Goal: Task Accomplishment & Management: Manage account settings

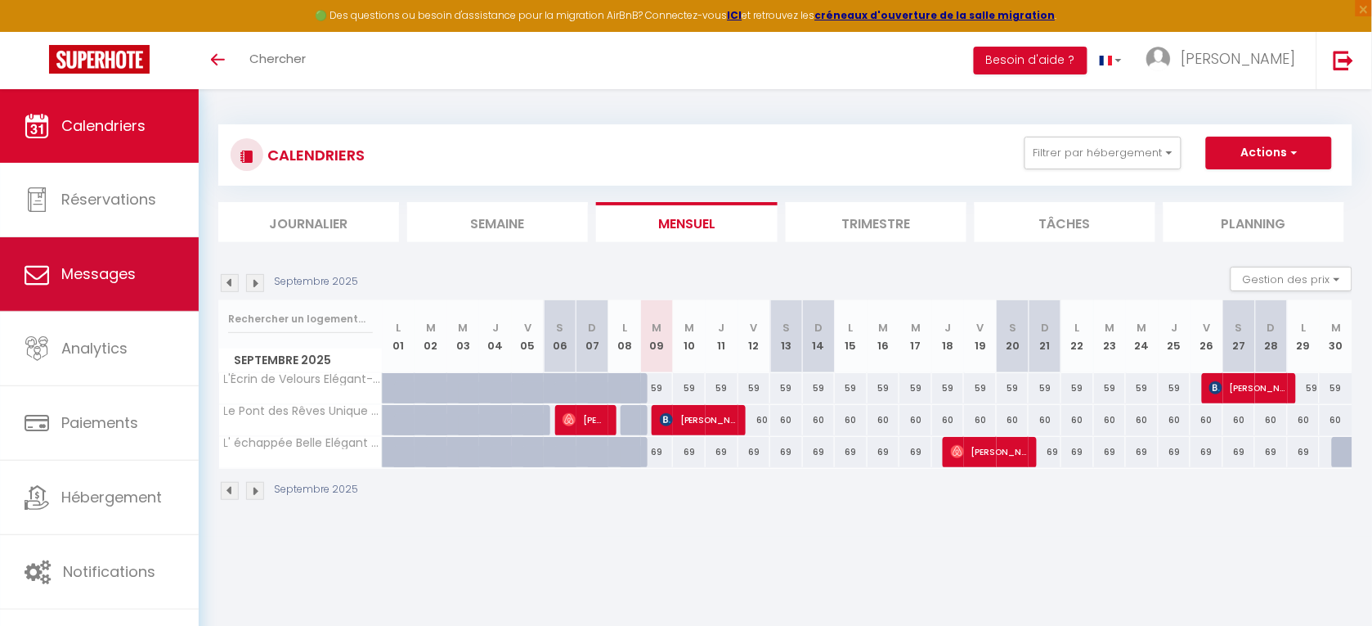
click at [114, 275] on span "Messages" at bounding box center [98, 273] width 74 height 20
select select "message"
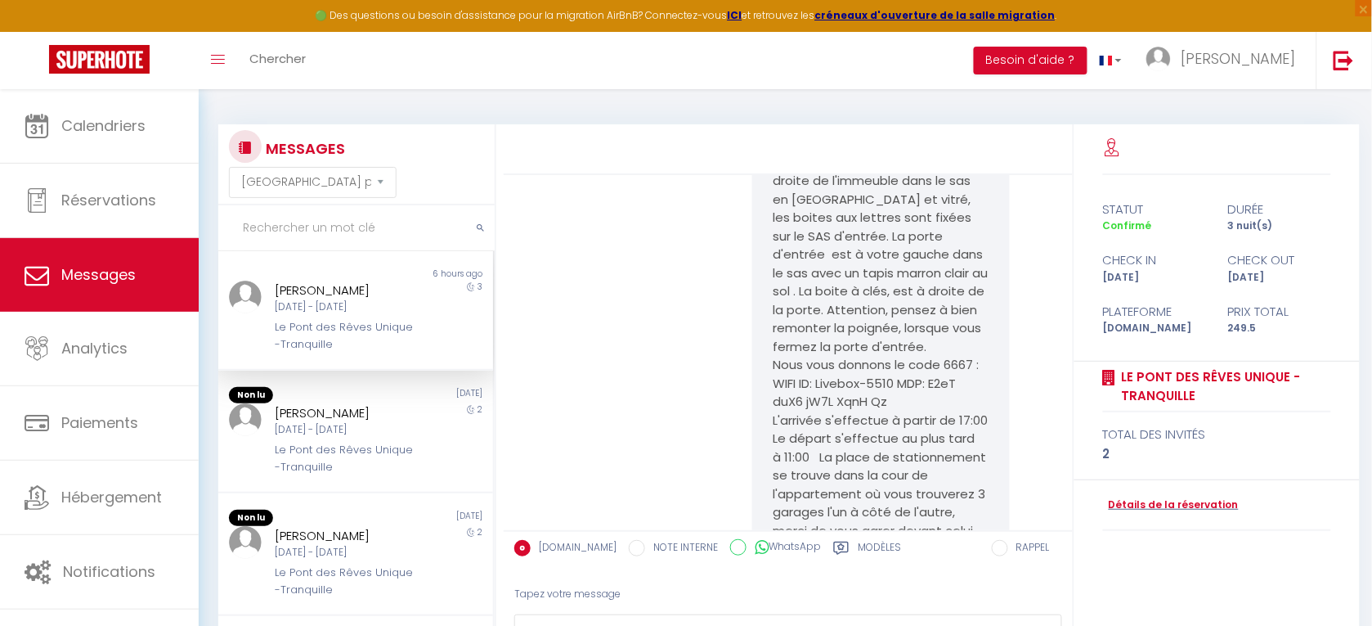
scroll to position [659, 0]
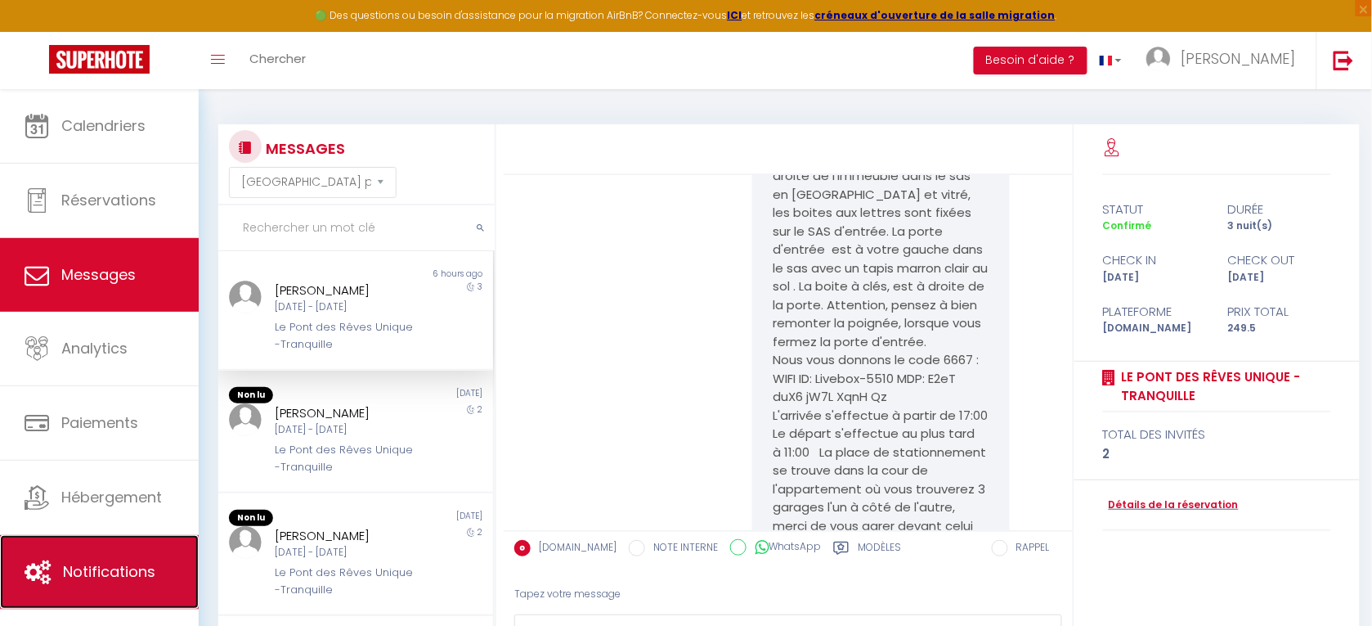
click at [106, 564] on span "Notifications" at bounding box center [109, 571] width 92 height 20
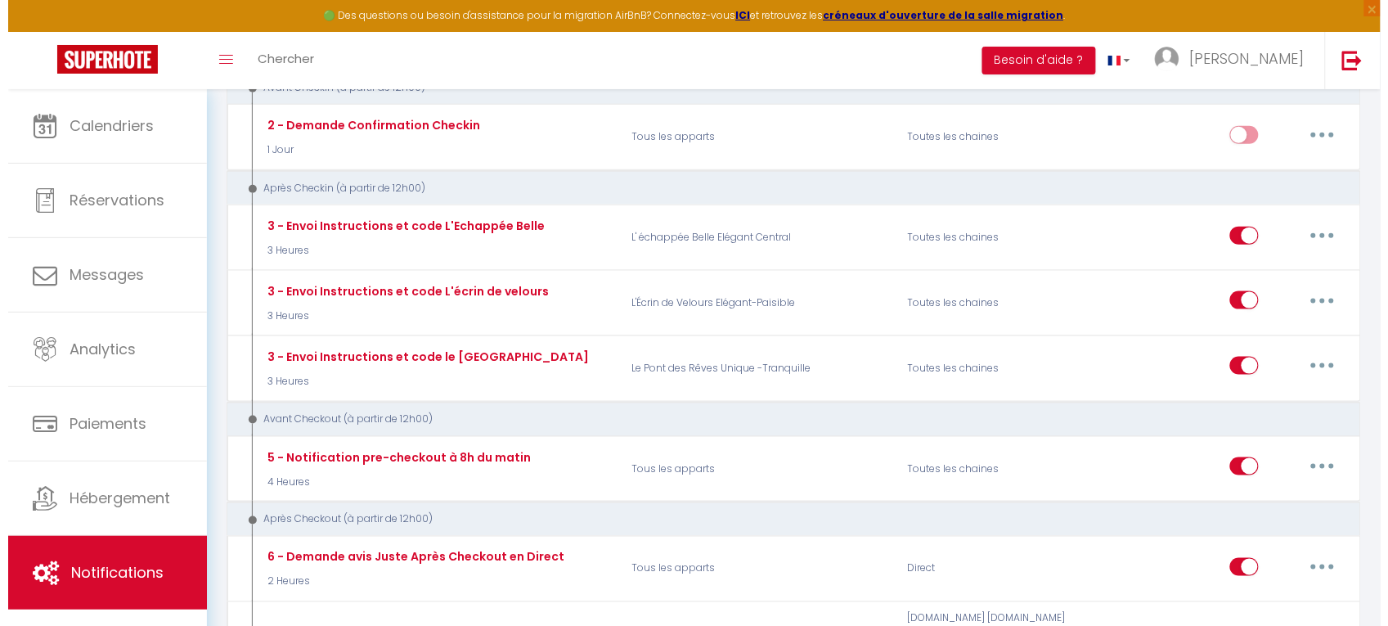
scroll to position [425, 0]
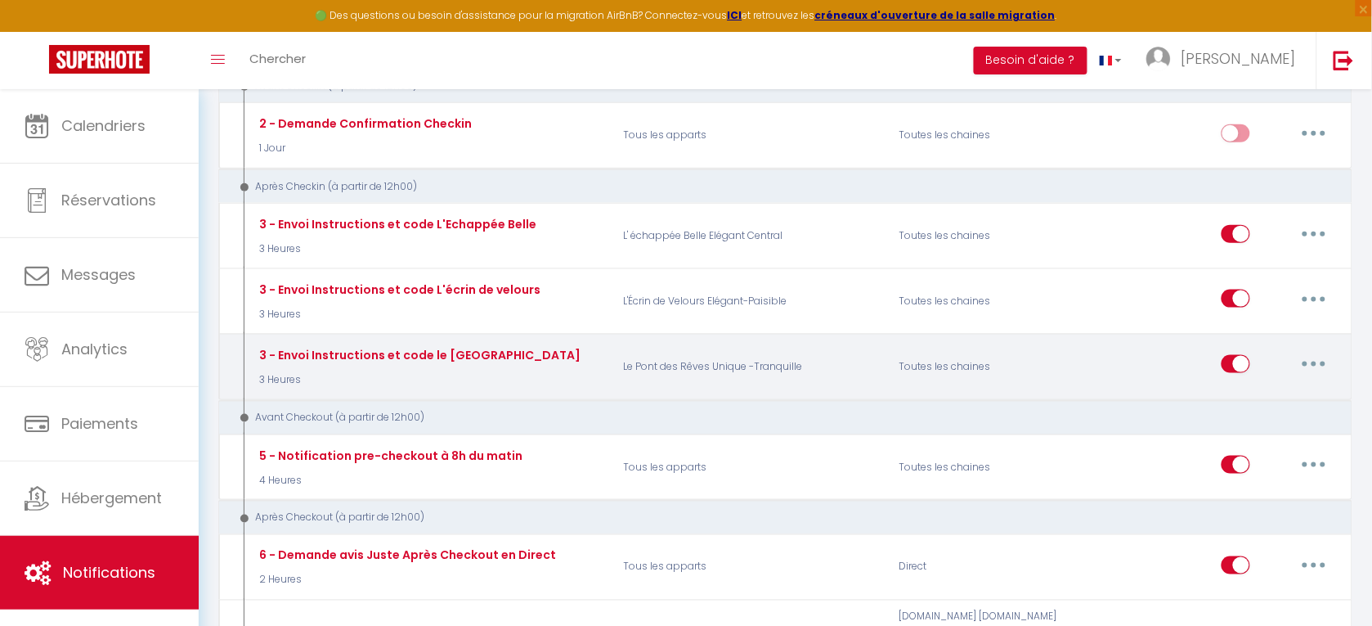
click at [1317, 351] on button "button" at bounding box center [1314, 364] width 46 height 26
click at [1241, 388] on link "Editer" at bounding box center [1271, 402] width 121 height 28
type input "3 - Envoi Instructions et code le [GEOGRAPHIC_DATA]"
select select "3"
select select "3 Heures"
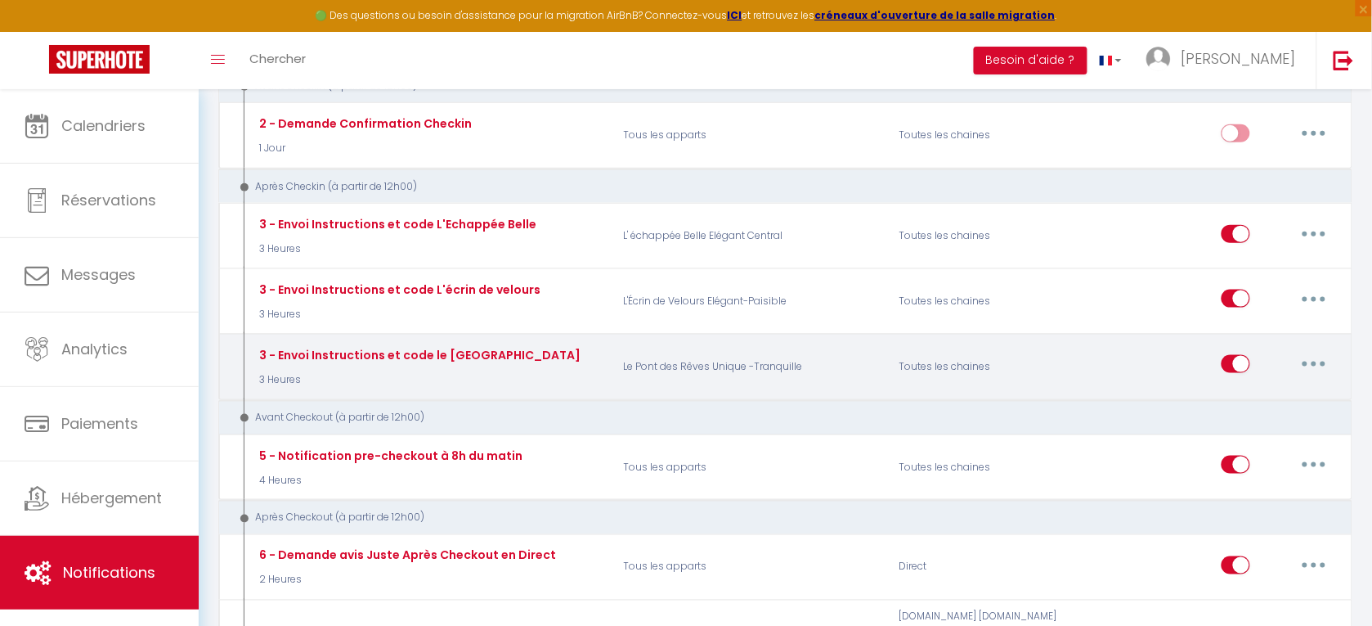
select select "if_booking_is_paid"
checkbox input "true"
checkbox input "false"
radio input "true"
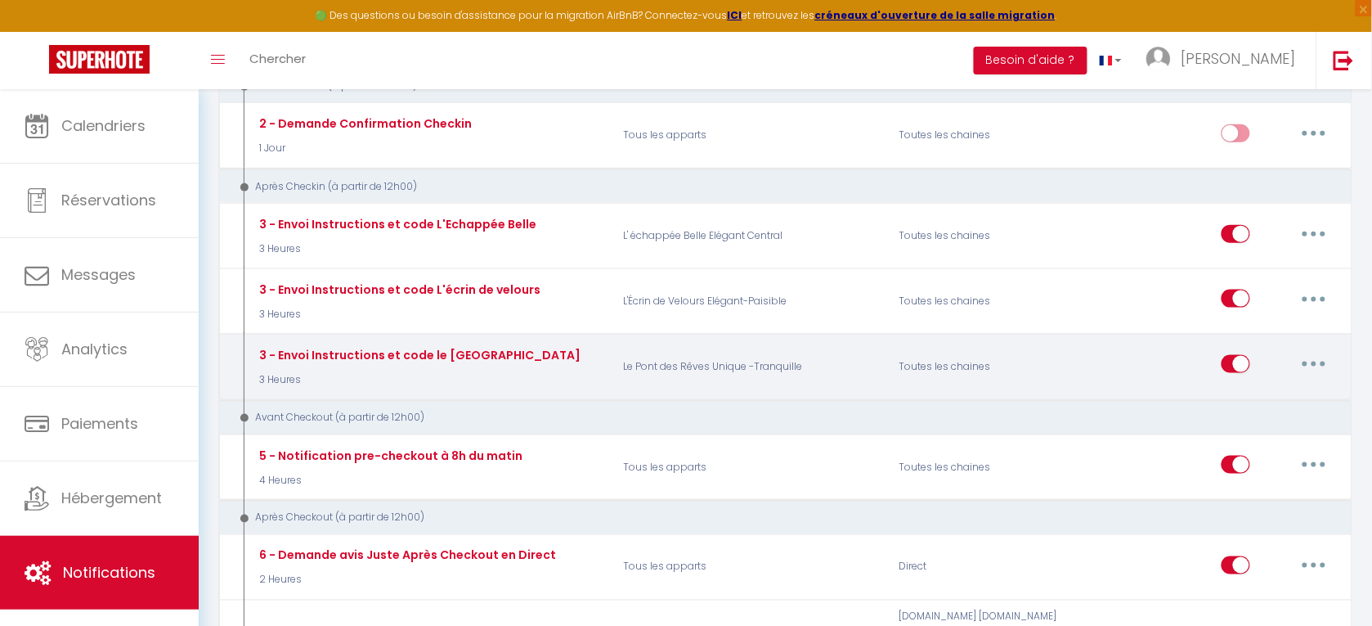
type input "Votre arrivée à [RENTAL:NAME]"
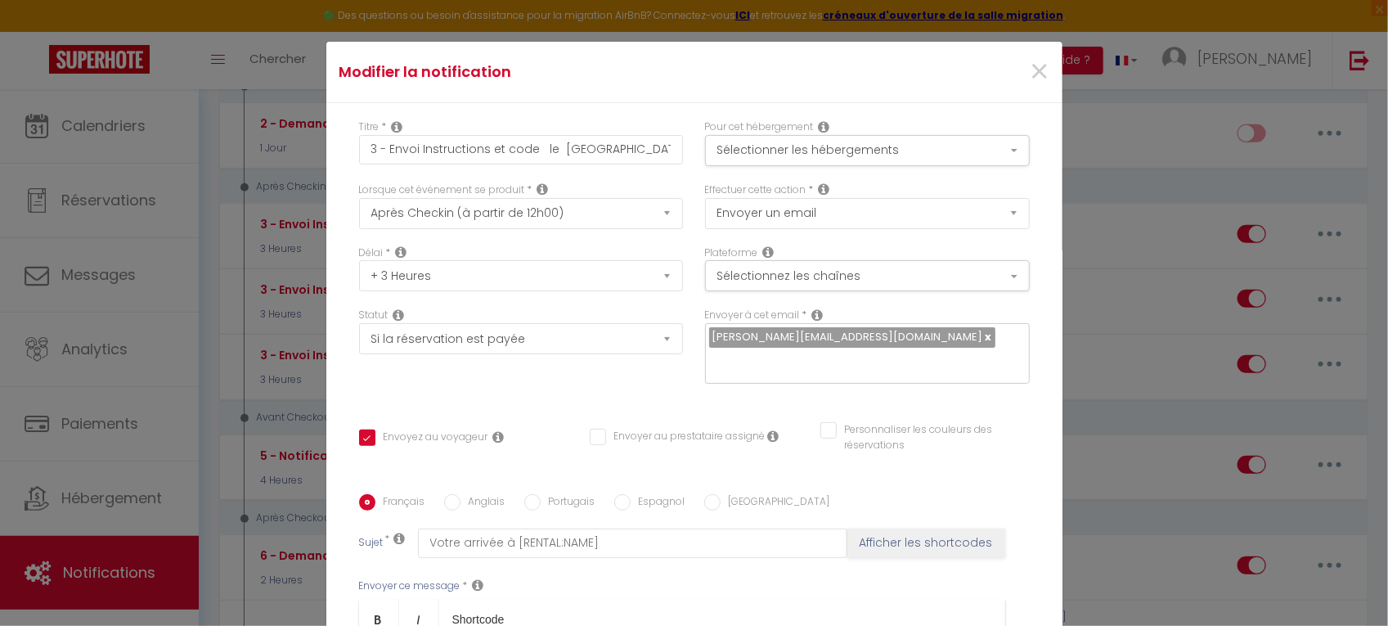
click at [1004, 496] on div "Français Anglais Portugais Espagnol [GEOGRAPHIC_DATA]" at bounding box center [694, 503] width 671 height 18
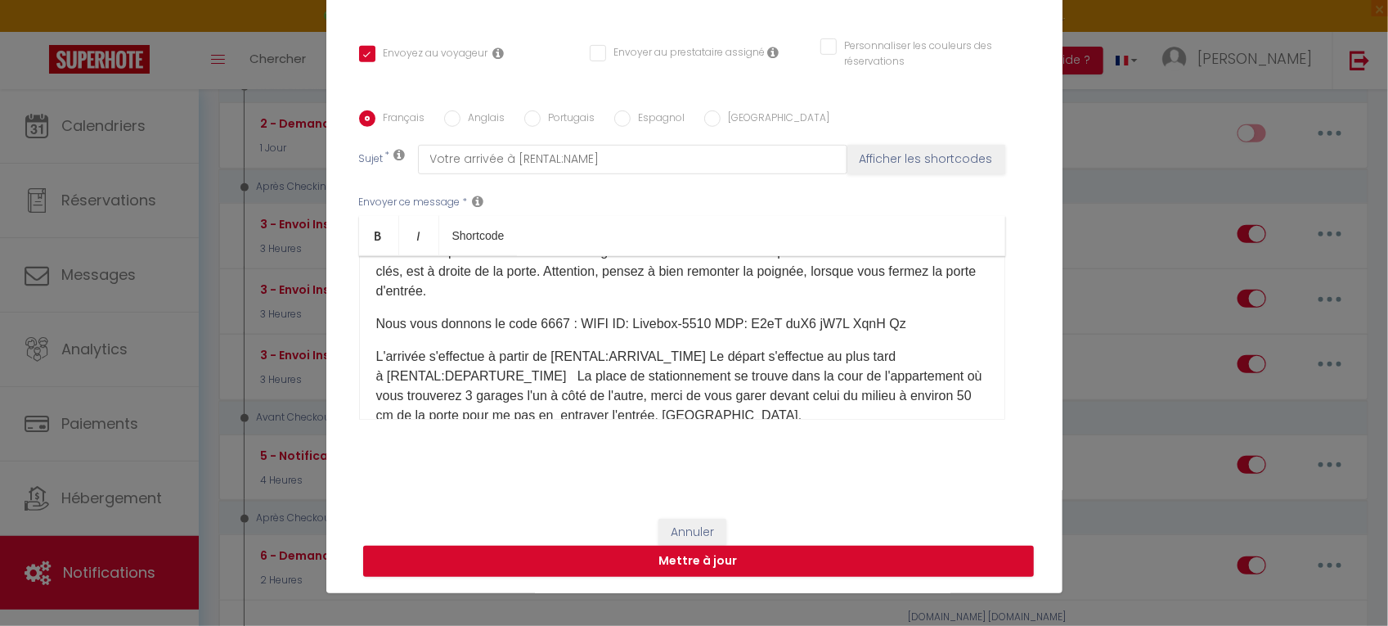
scroll to position [82, 0]
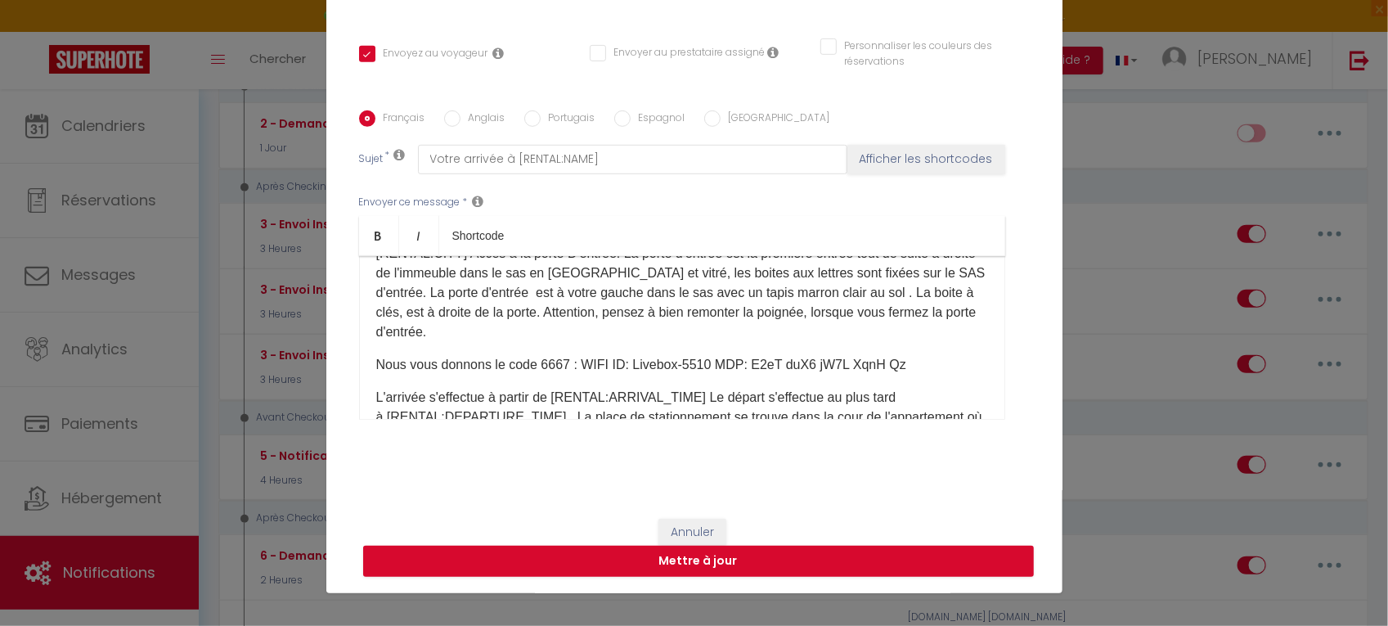
click at [696, 361] on p "Nous vous donnons le code 6667 : WIFI ID: Livebox-5510 MDP: E2eT duX6 jW7L XqnH…" at bounding box center [682, 365] width 612 height 20
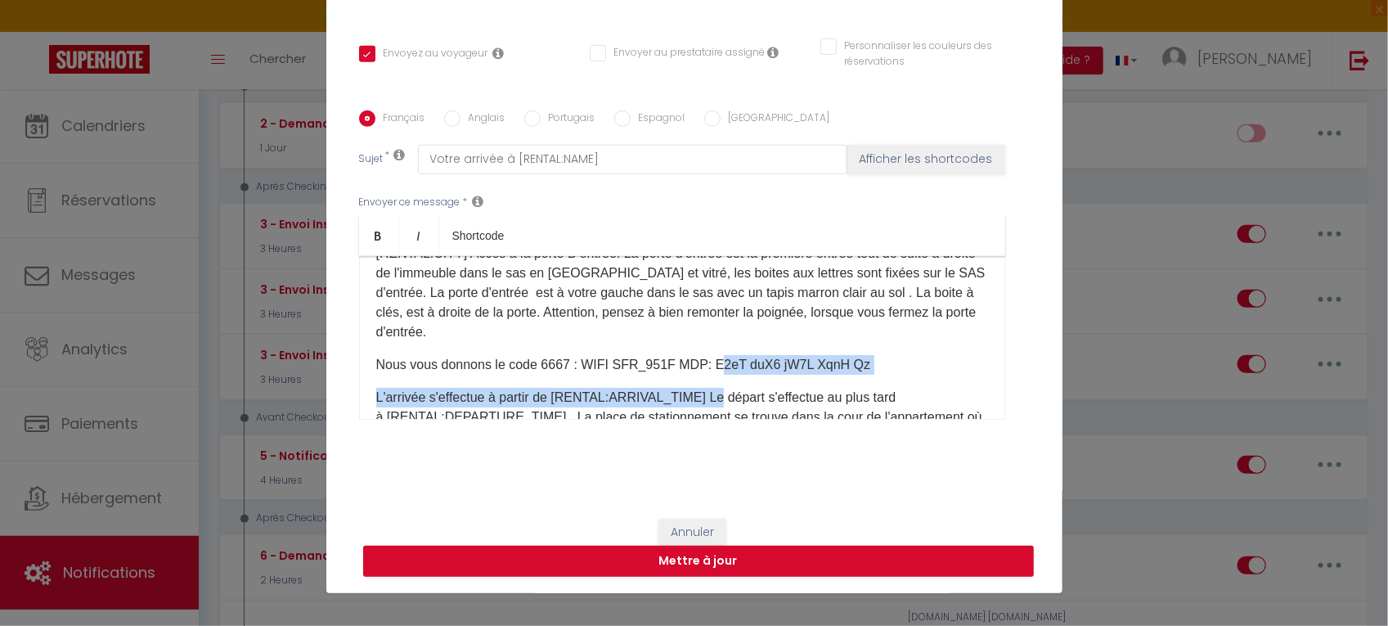
drag, startPoint x: 696, startPoint y: 361, endPoint x: 705, endPoint y: 391, distance: 31.6
click at [705, 391] on div "​Bonjour [GUEST:FIRST_NAME], [PERSON_NAME] arrivez [DATE] à l'appartement [RENT…" at bounding box center [682, 338] width 646 height 164
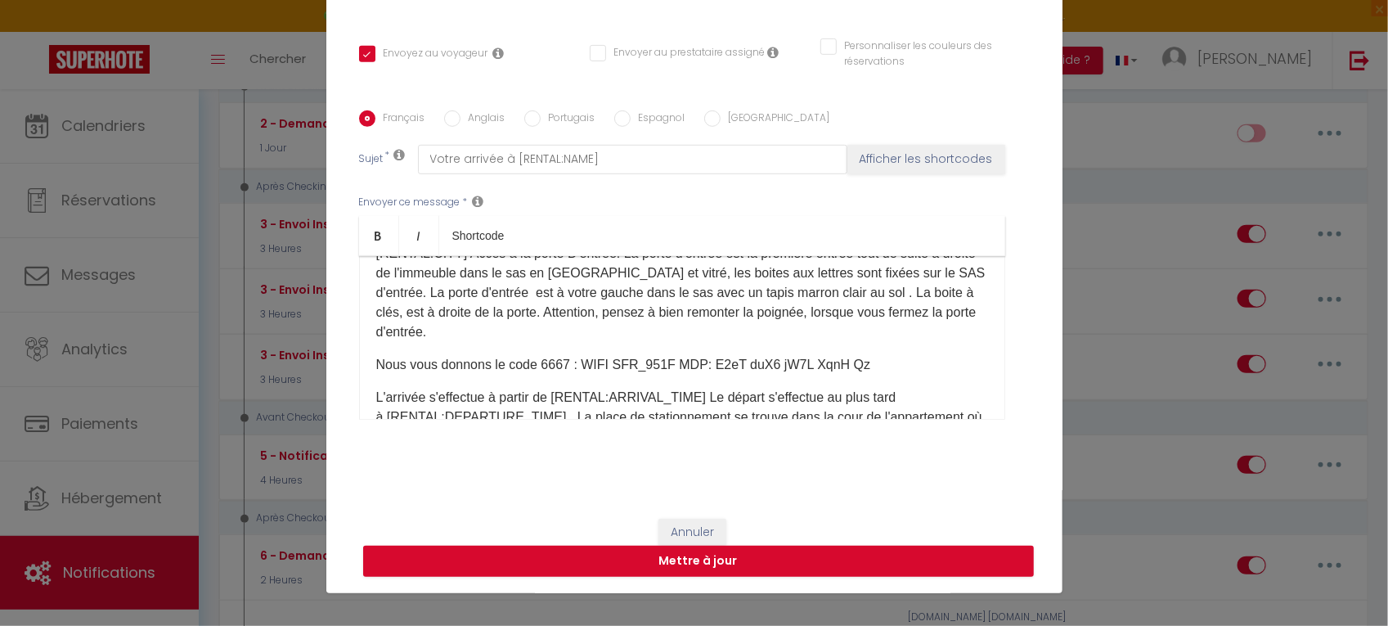
click at [655, 364] on p "Nous vous donnons le code 6667 : WIFI SFR_951F MDP: E2eT duX6 jW7L XqnH Qz" at bounding box center [682, 365] width 612 height 20
click at [593, 362] on p "Nous vous donnons le code 6667 : WIFI SFR_951F MDP: E2eT duX6 jW7L XqnH Qz" at bounding box center [682, 365] width 612 height 20
click at [863, 365] on p "Nous vous donnons le code 6667 : WIFI: SFR_951F MDP: E2eT duX6 jW7L XqnH Qz" at bounding box center [682, 365] width 612 height 20
click at [675, 362] on p "Nous vous donnons le code 6667 : WIFI: SFR_951F MDP: vx6xffc4uf5gfnrdr2ix" at bounding box center [682, 365] width 612 height 20
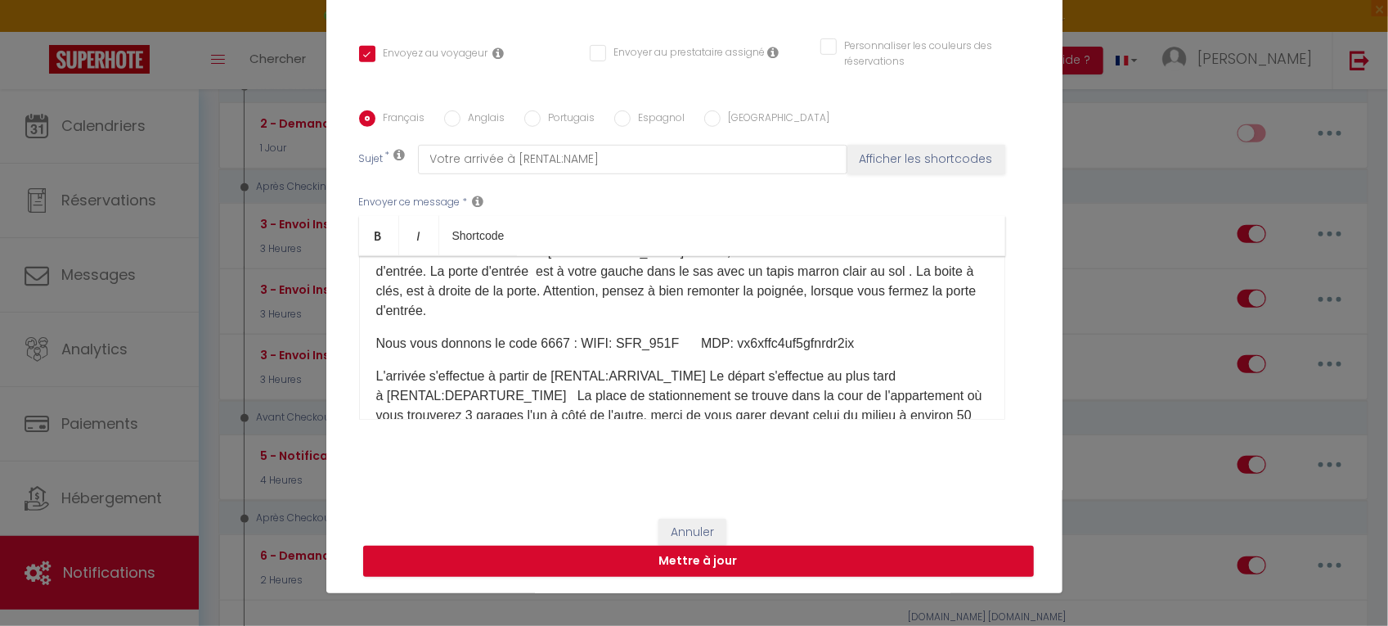
scroll to position [123, 0]
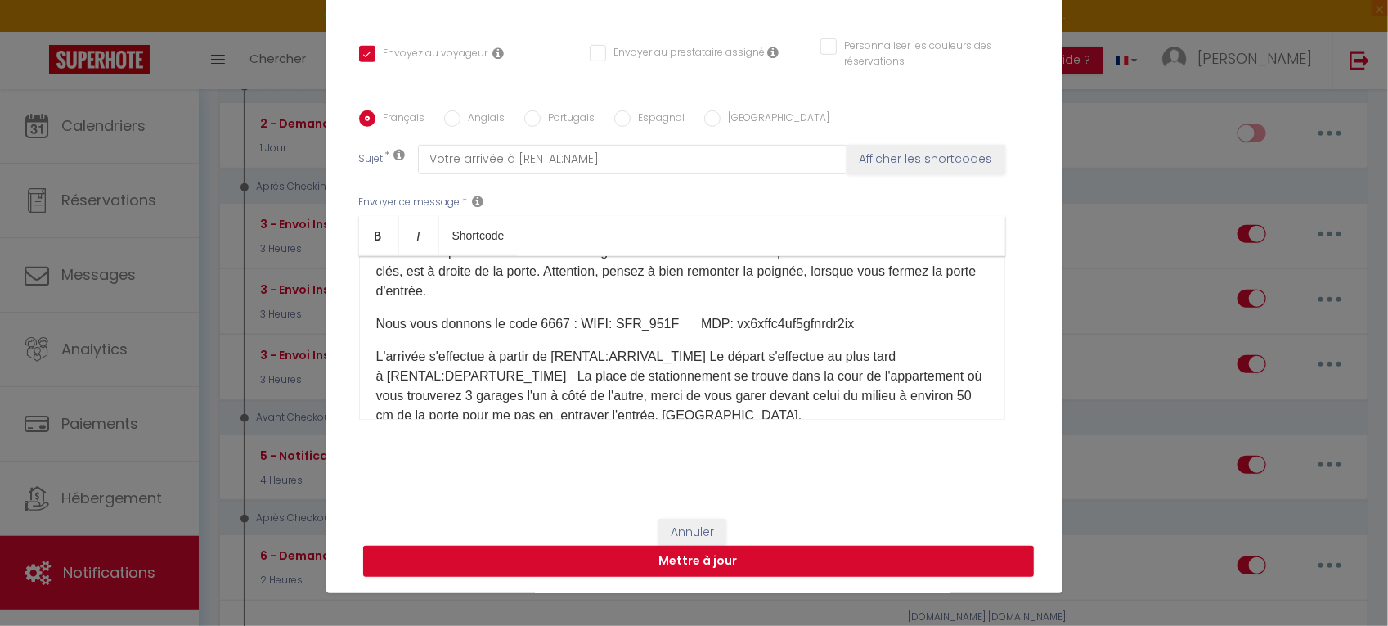
click at [566, 323] on p "Nous vous donnons le code 6667 : WIFI: SFR_951F MDP: vx6xffc4uf5gfnrdr2ix" at bounding box center [682, 324] width 612 height 20
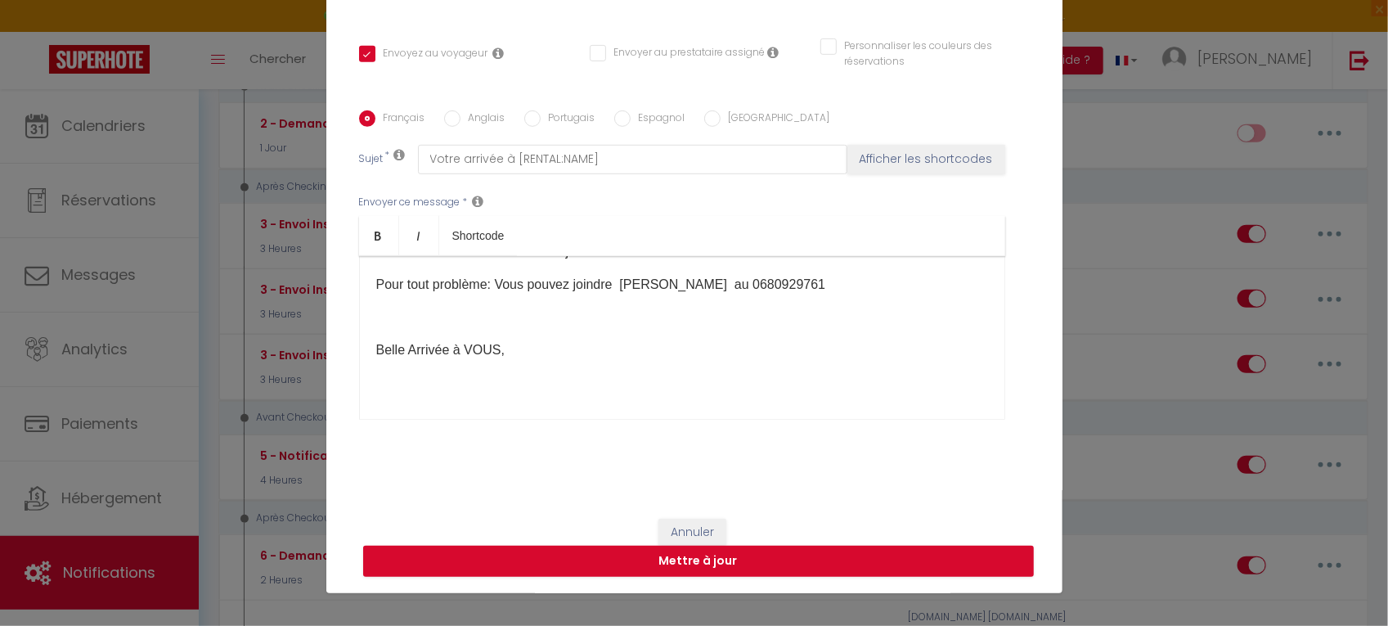
scroll to position [325, 0]
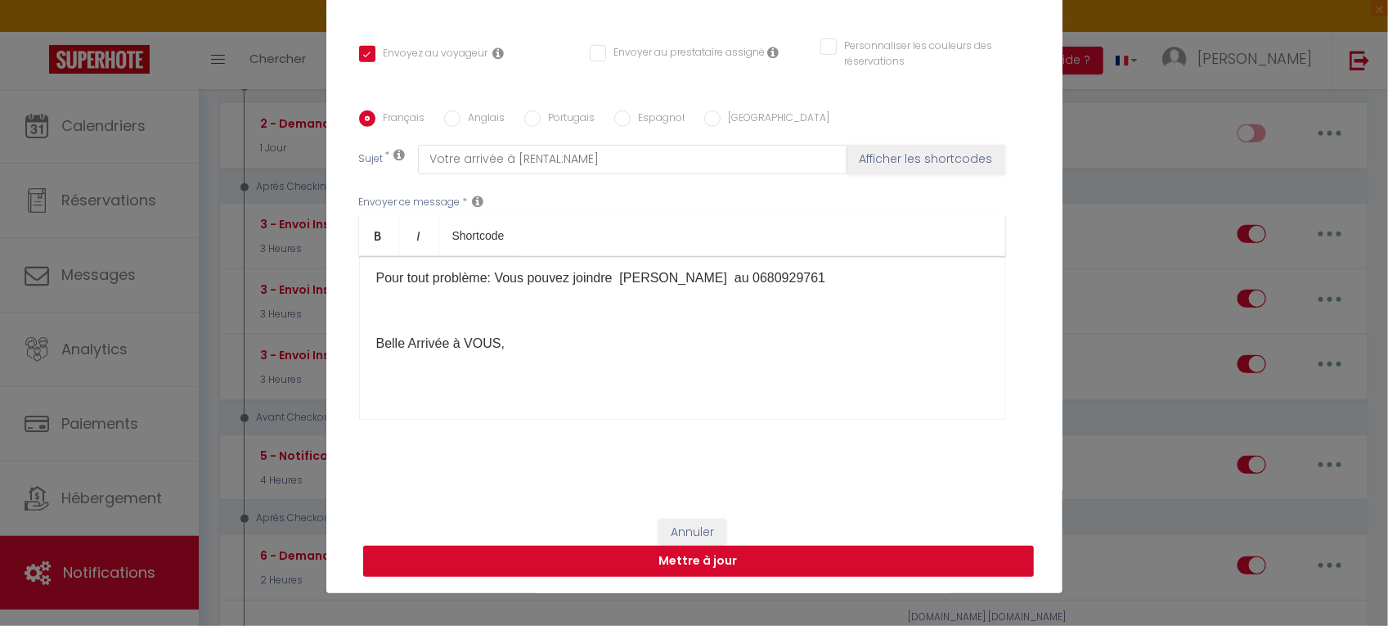
click at [693, 556] on button "Mettre à jour" at bounding box center [698, 560] width 671 height 31
checkbox input "true"
checkbox input "false"
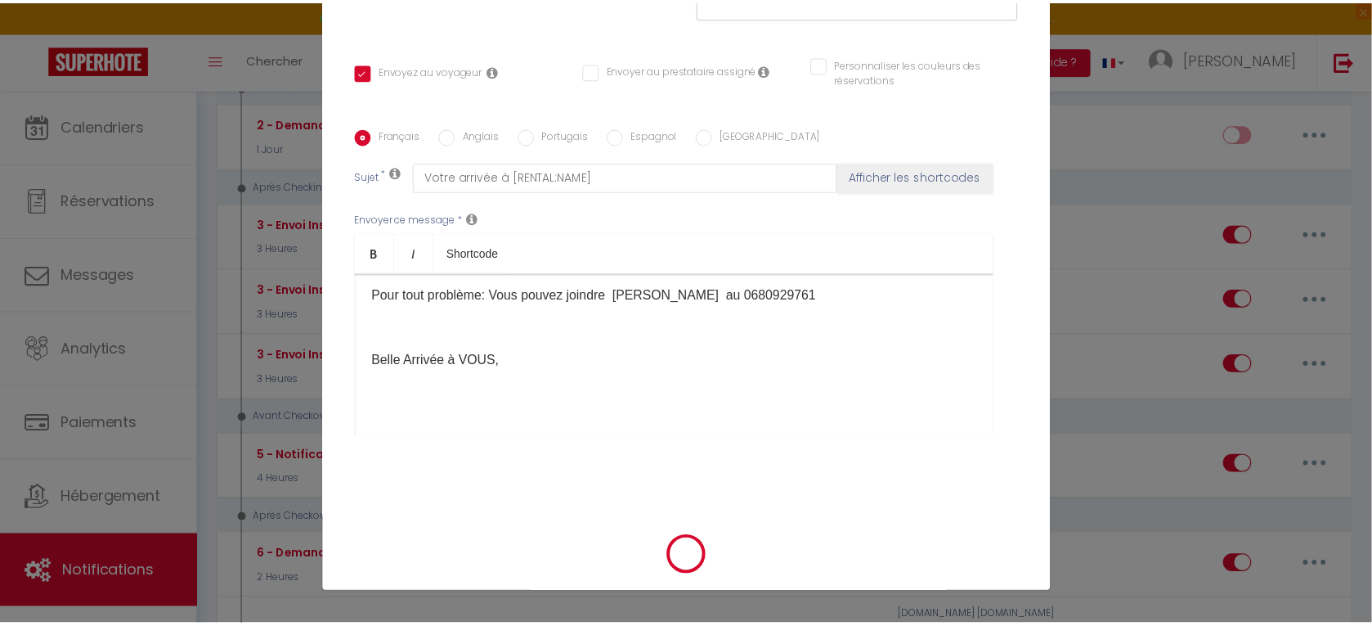
scroll to position [83, 0]
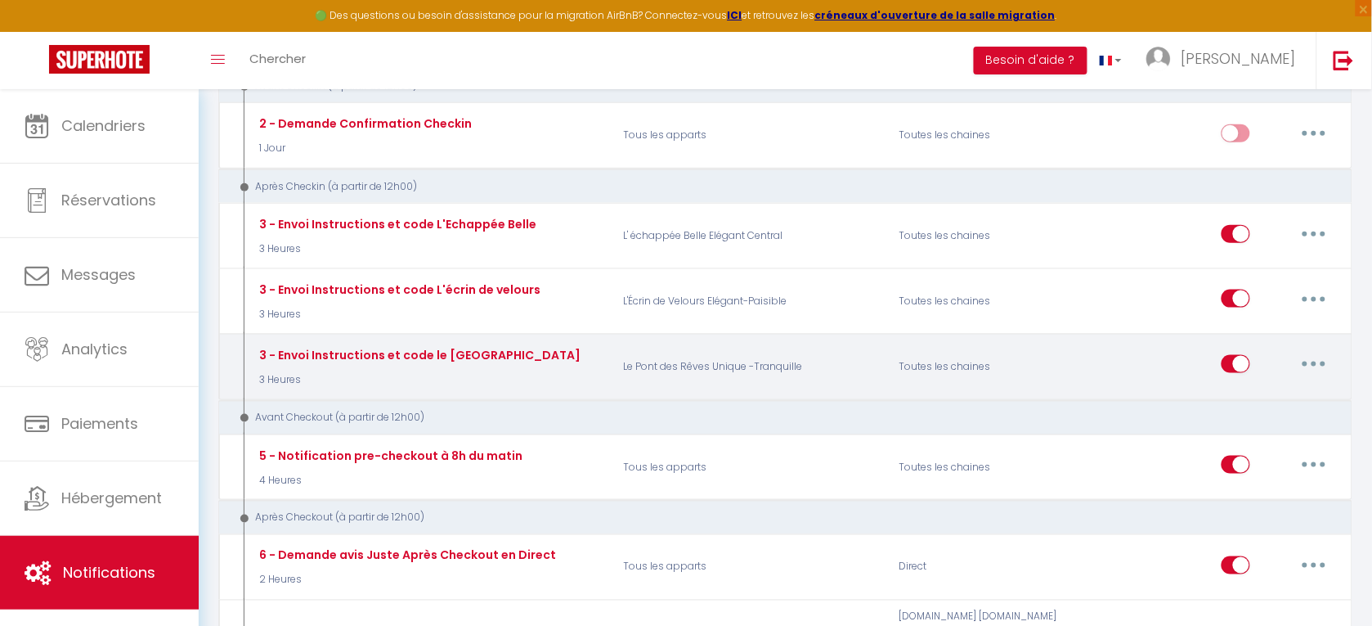
click at [1307, 351] on button "button" at bounding box center [1314, 364] width 46 height 26
click at [1312, 351] on button "button" at bounding box center [1314, 364] width 46 height 26
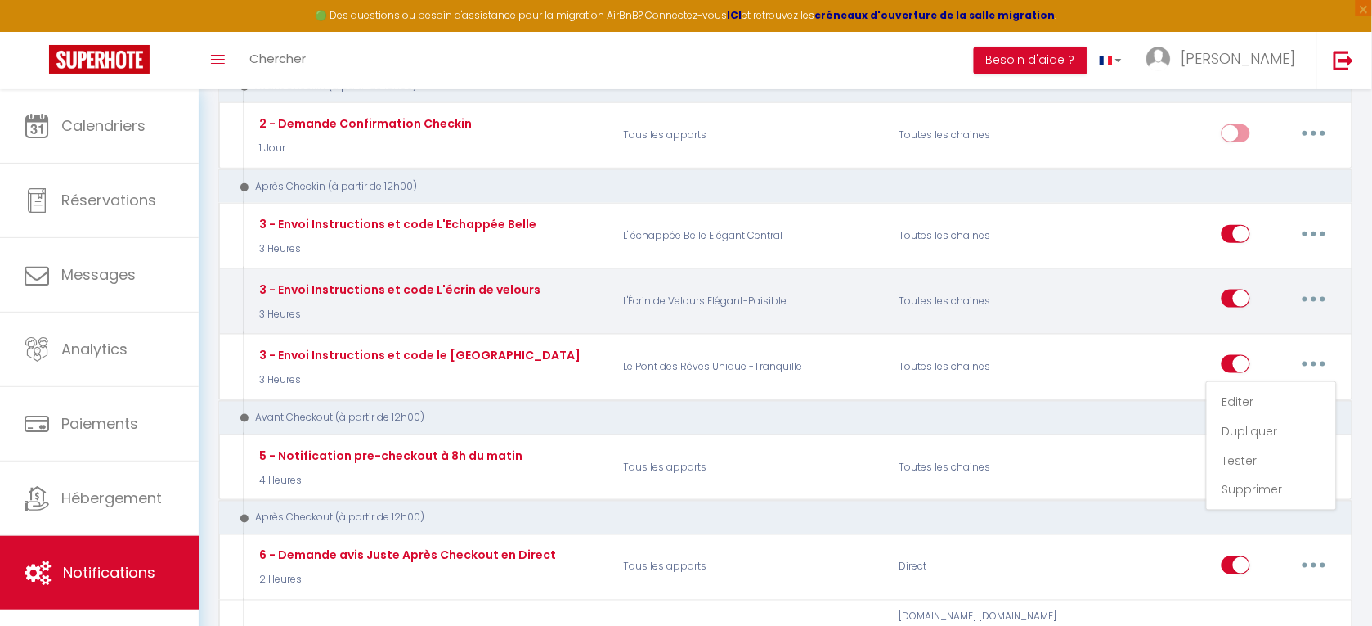
click at [1178, 296] on div "Editer Dupliquer Tester Supprimer" at bounding box center [1210, 300] width 276 height 47
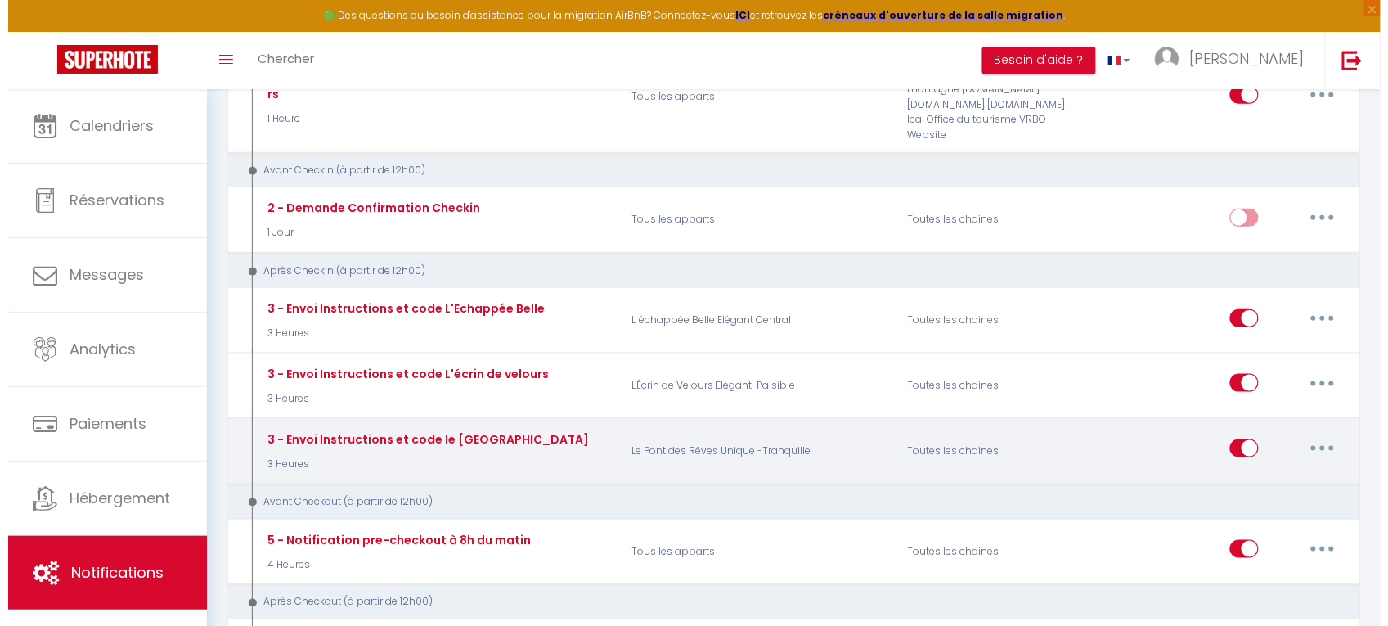
scroll to position [342, 0]
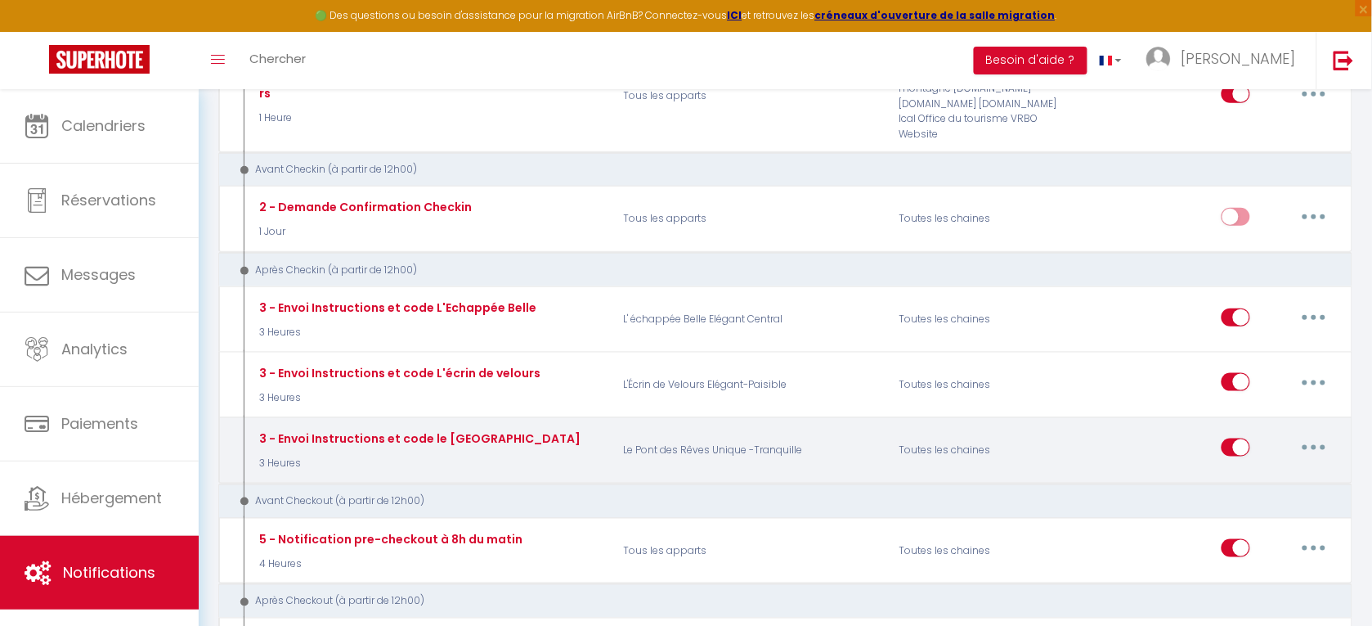
click at [1317, 434] on button "button" at bounding box center [1314, 447] width 46 height 26
click at [1253, 471] on link "Editer" at bounding box center [1271, 485] width 121 height 28
type input "3 - Envoi Instructions et code le [GEOGRAPHIC_DATA]"
select select "3"
select select "3 Heures"
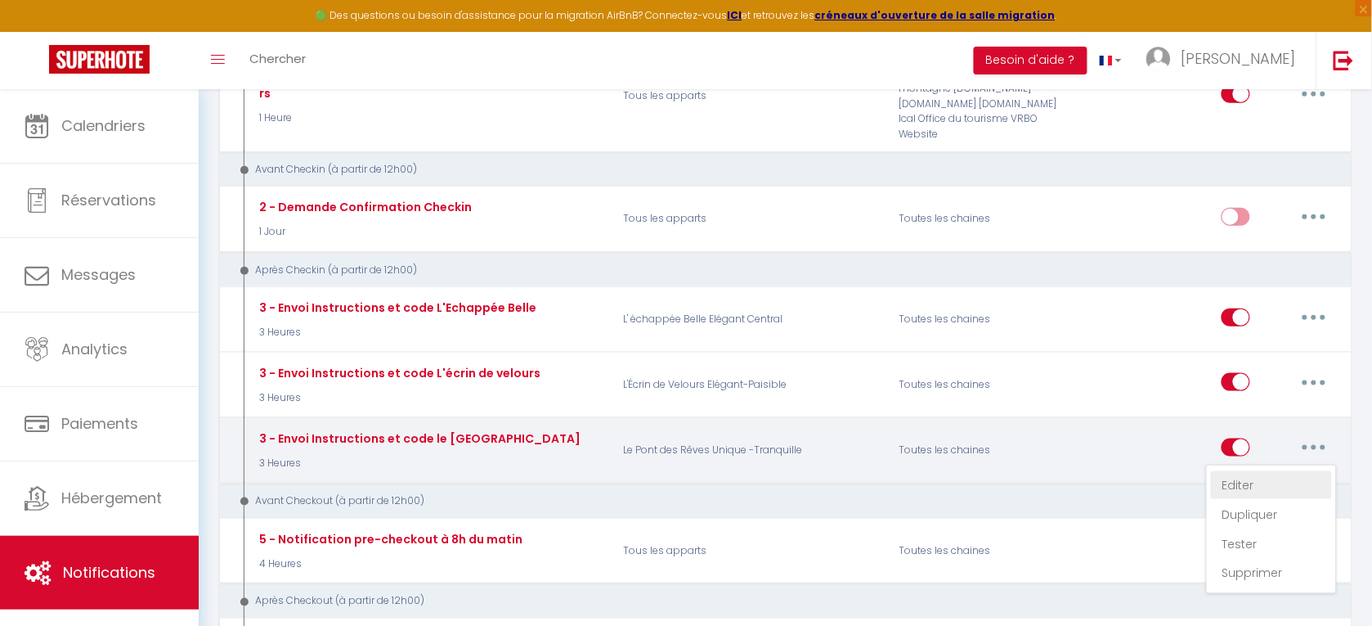
select select "if_booking_is_paid"
checkbox input "true"
checkbox input "false"
radio input "true"
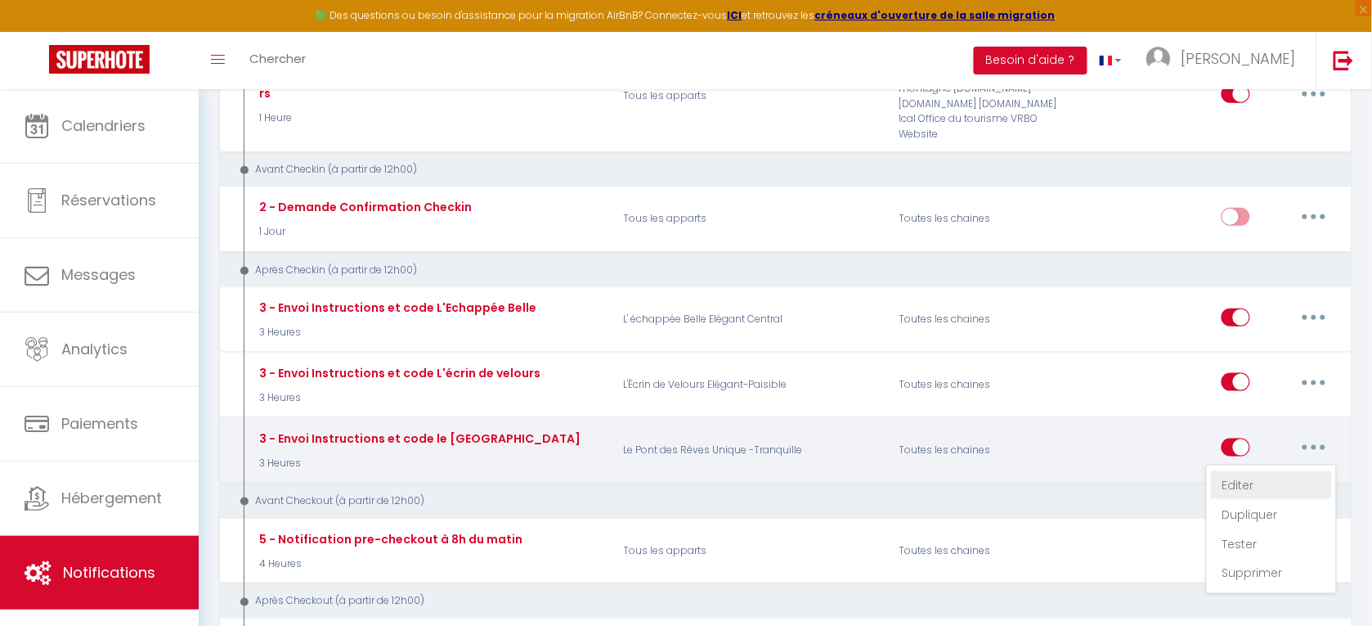
type input "Votre arrivée à [RENTAL:NAME]"
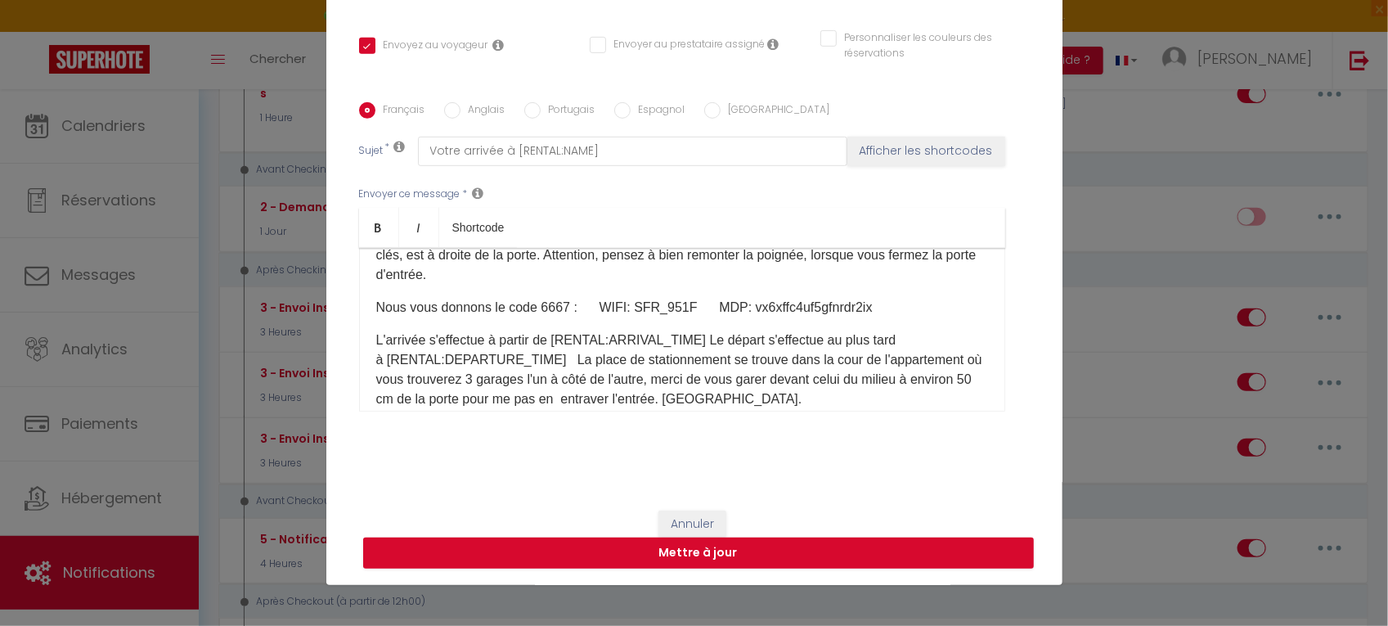
scroll to position [164, 0]
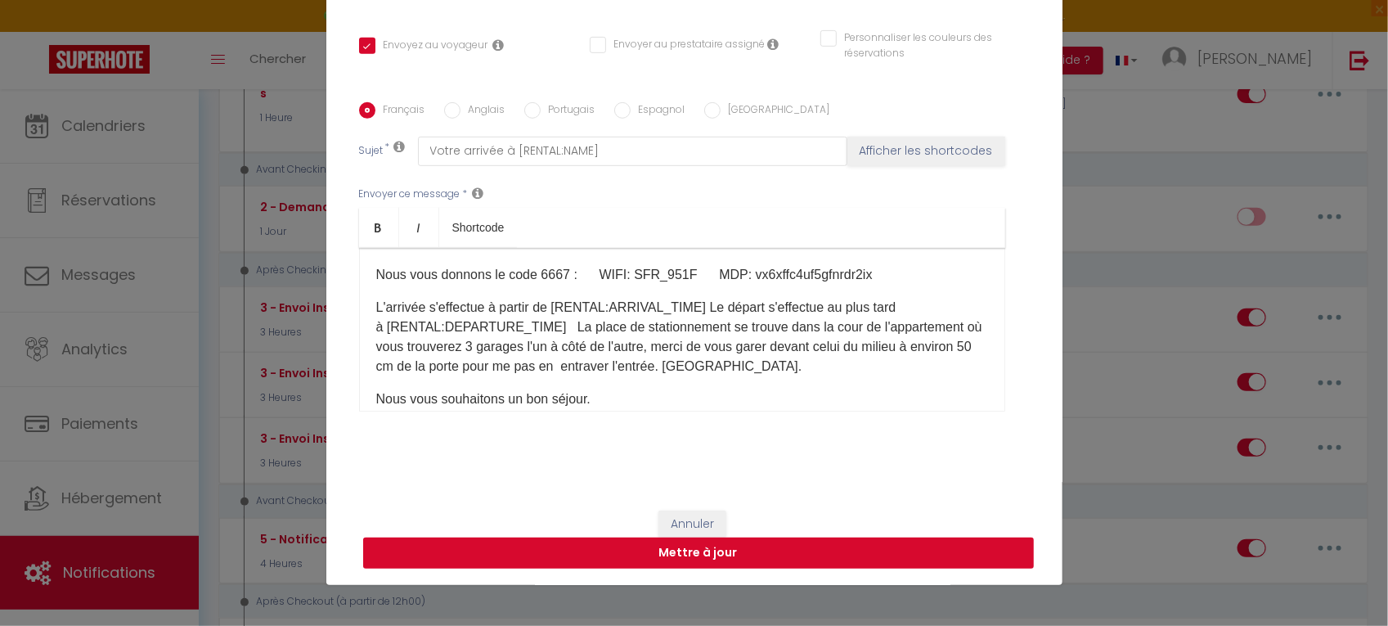
click at [702, 546] on button "Mettre à jour" at bounding box center [698, 552] width 671 height 31
checkbox input "true"
checkbox input "false"
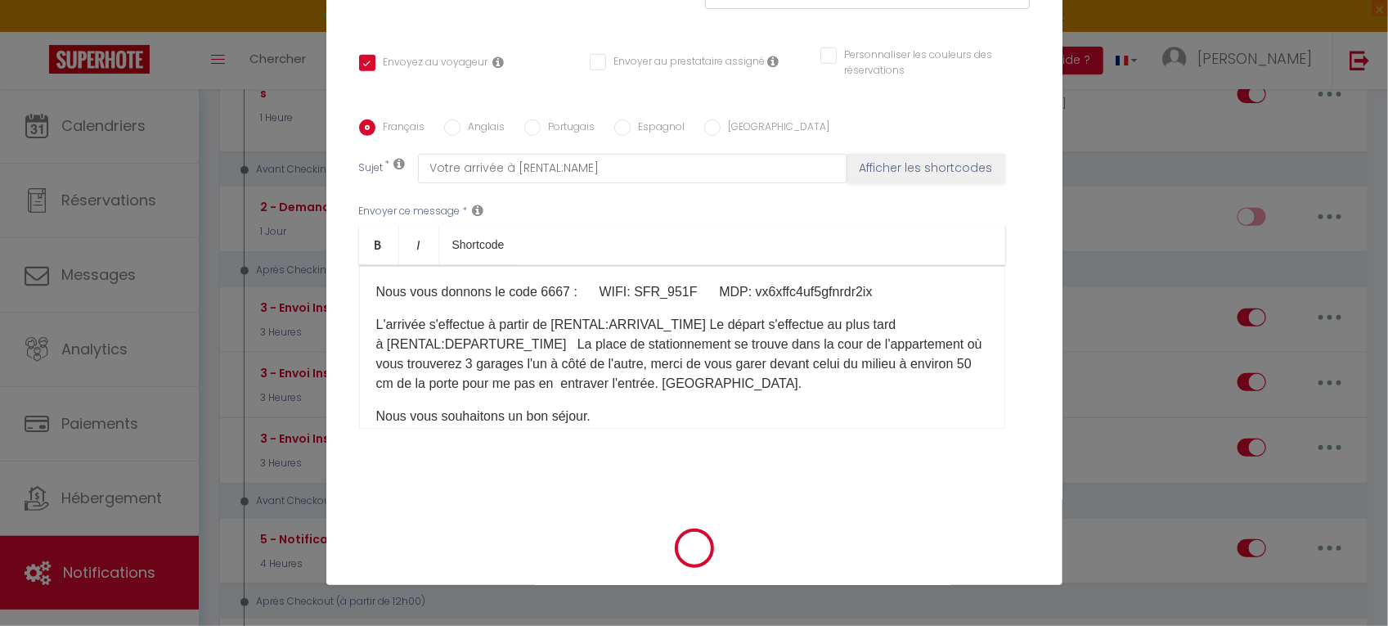
scroll to position [295, 0]
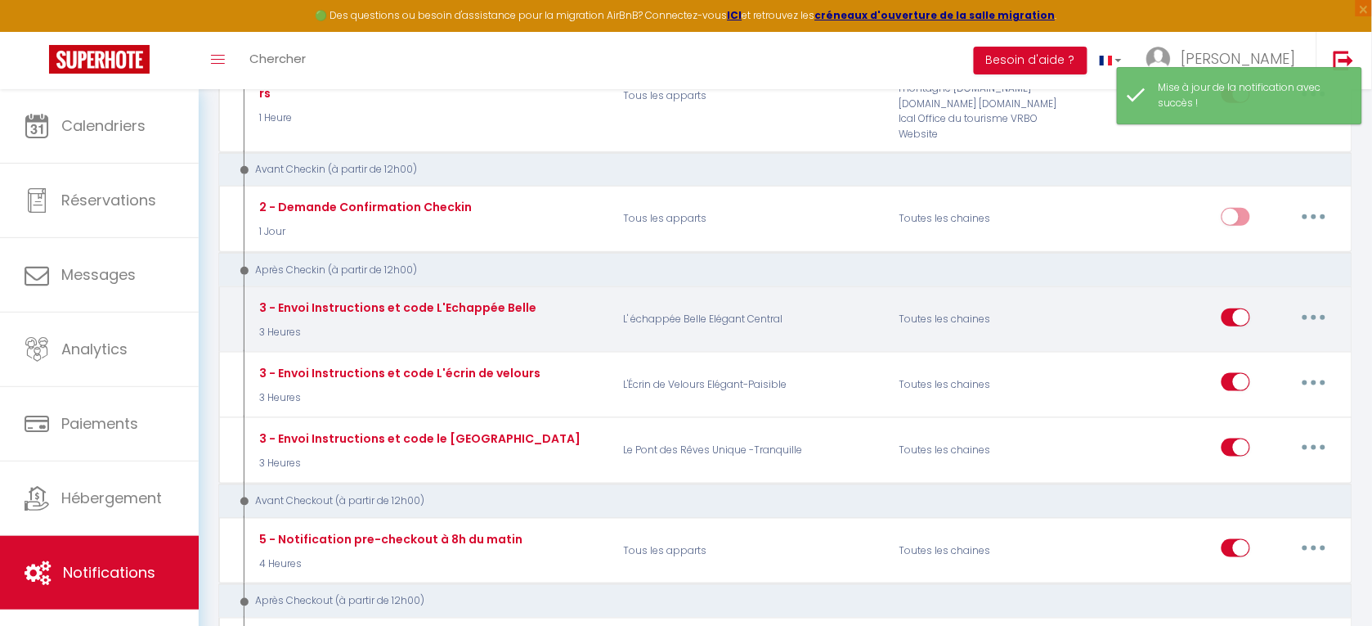
click at [1313, 315] on icon "button" at bounding box center [1314, 317] width 5 height 5
click at [1249, 340] on link "Editer" at bounding box center [1271, 354] width 121 height 28
type input "3 - Envoi Instructions et code L'Echappée Belle"
select select "3"
select select "3 Heures"
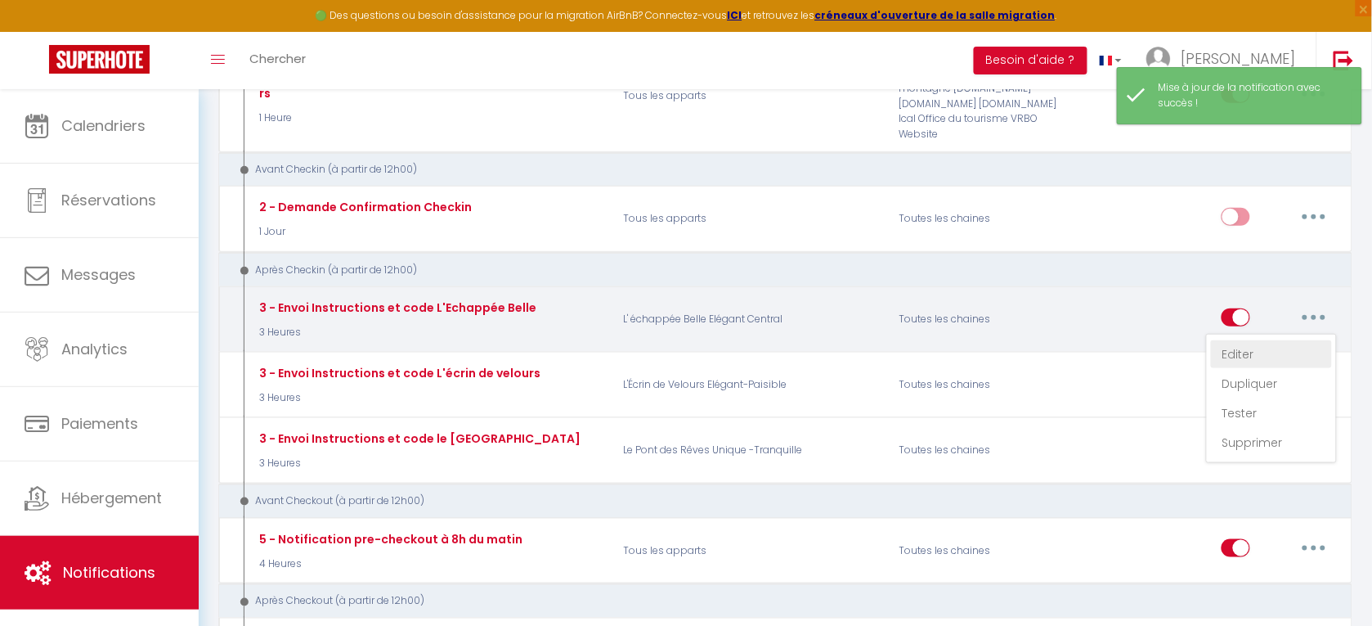
select select "if_booking_is_paid"
checkbox input "true"
checkbox input "false"
radio input "true"
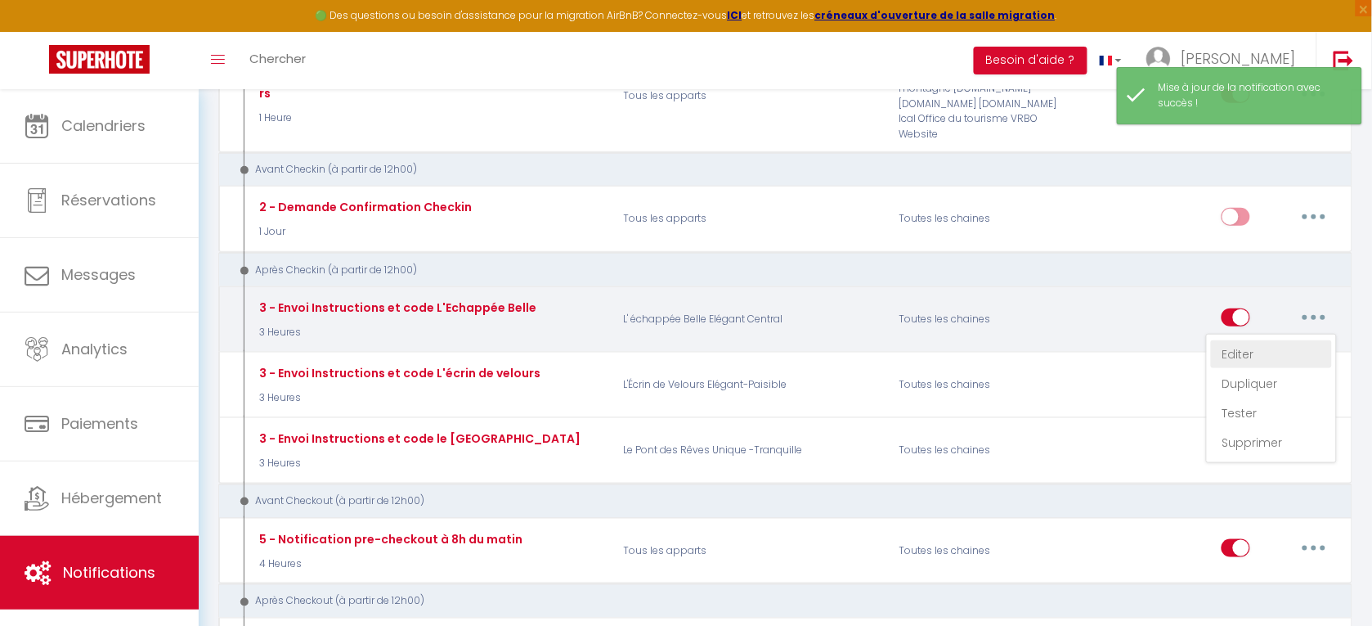
type input "Votre arrivée à [RENTAL:NAME]"
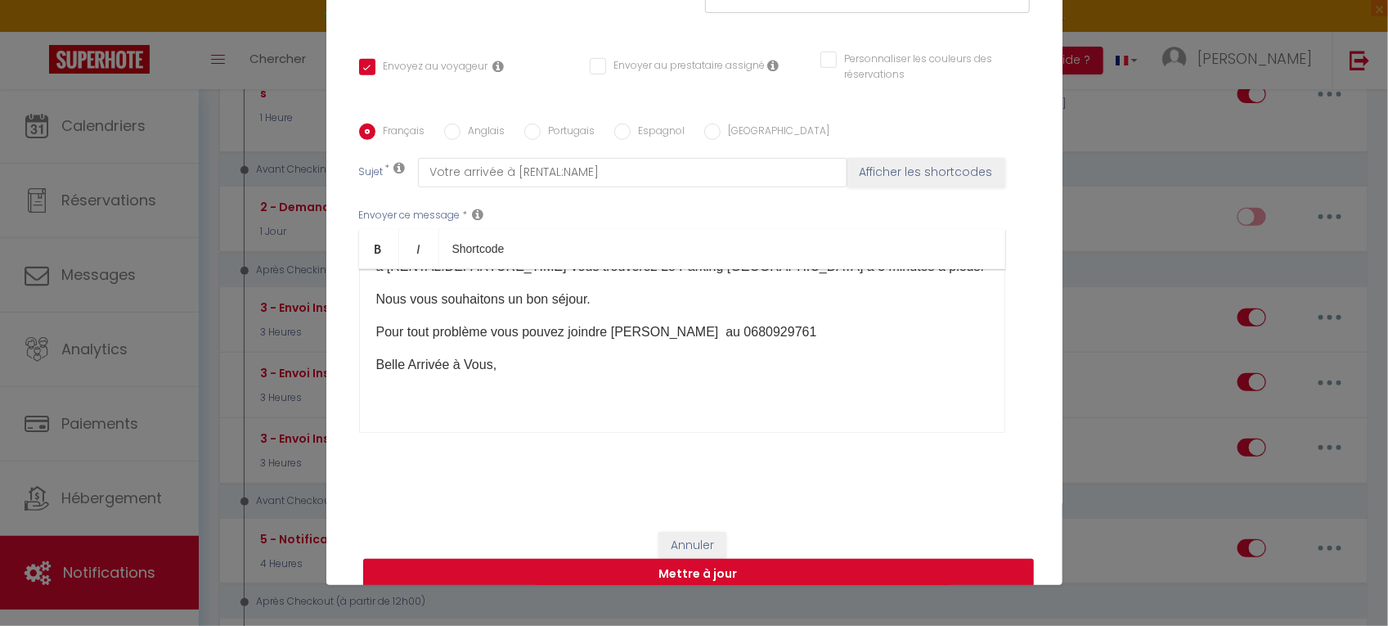
scroll to position [312, 0]
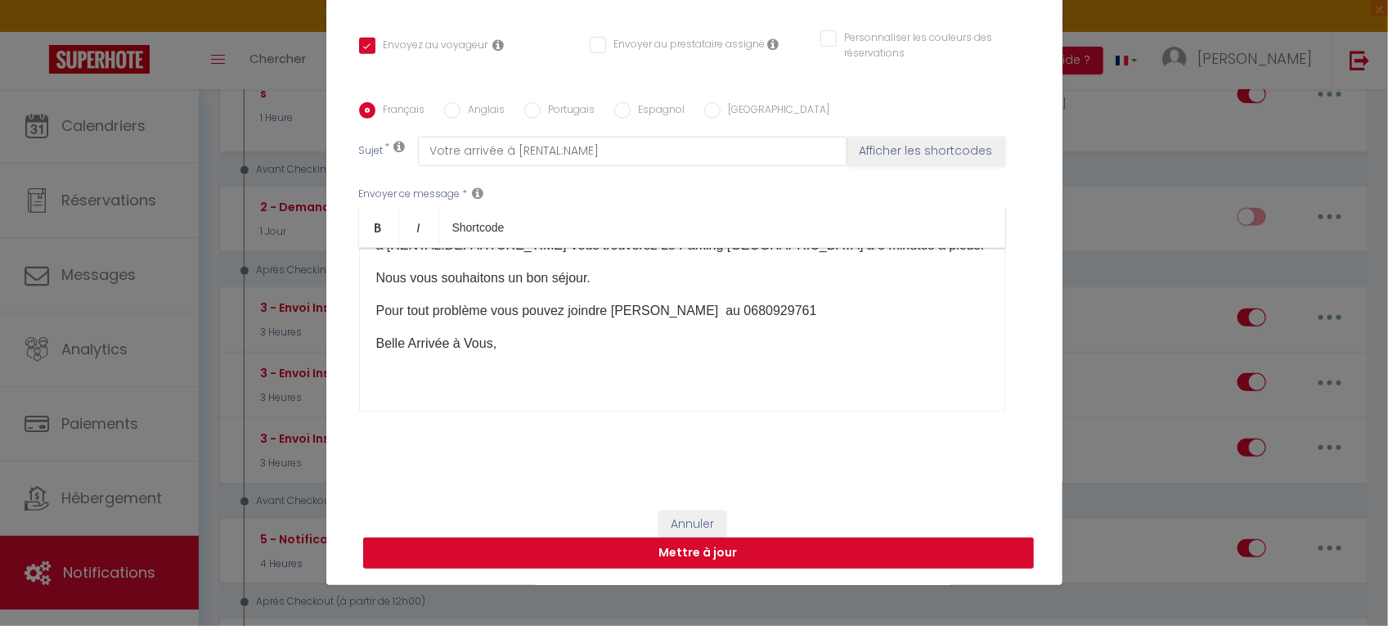
click at [701, 546] on button "Mettre à jour" at bounding box center [698, 552] width 671 height 31
checkbox input "true"
checkbox input "false"
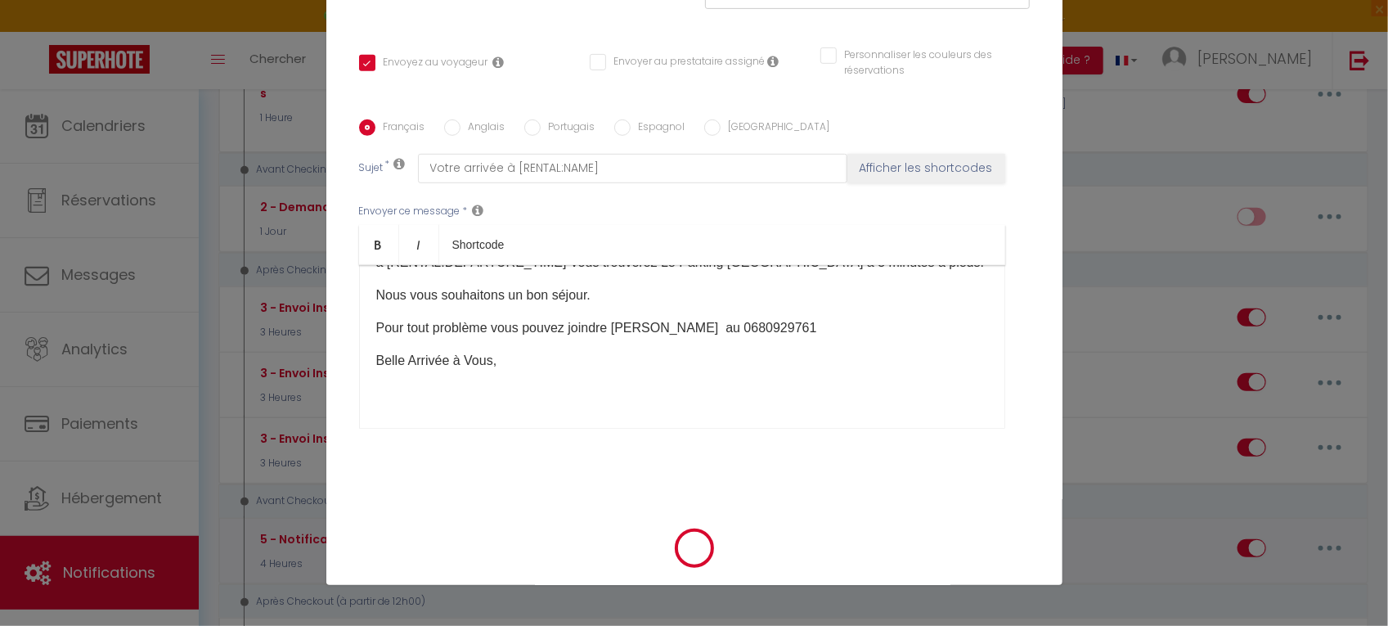
scroll to position [295, 0]
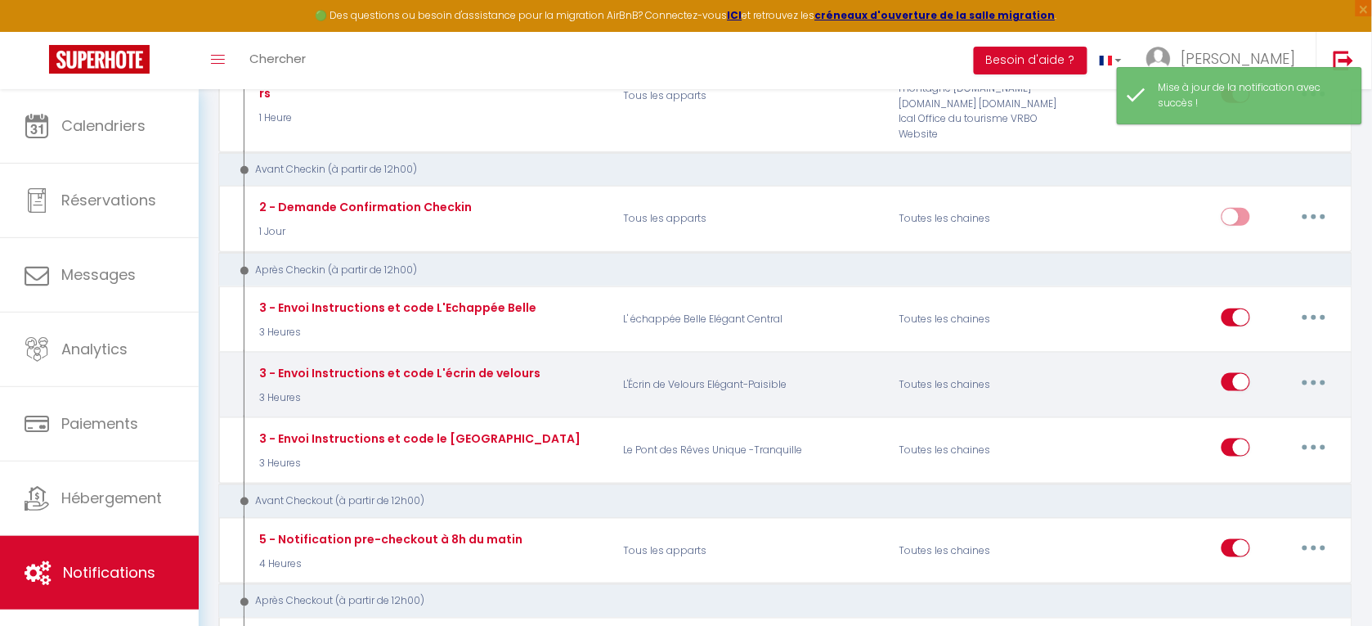
click at [1312, 380] on icon "button" at bounding box center [1314, 382] width 5 height 5
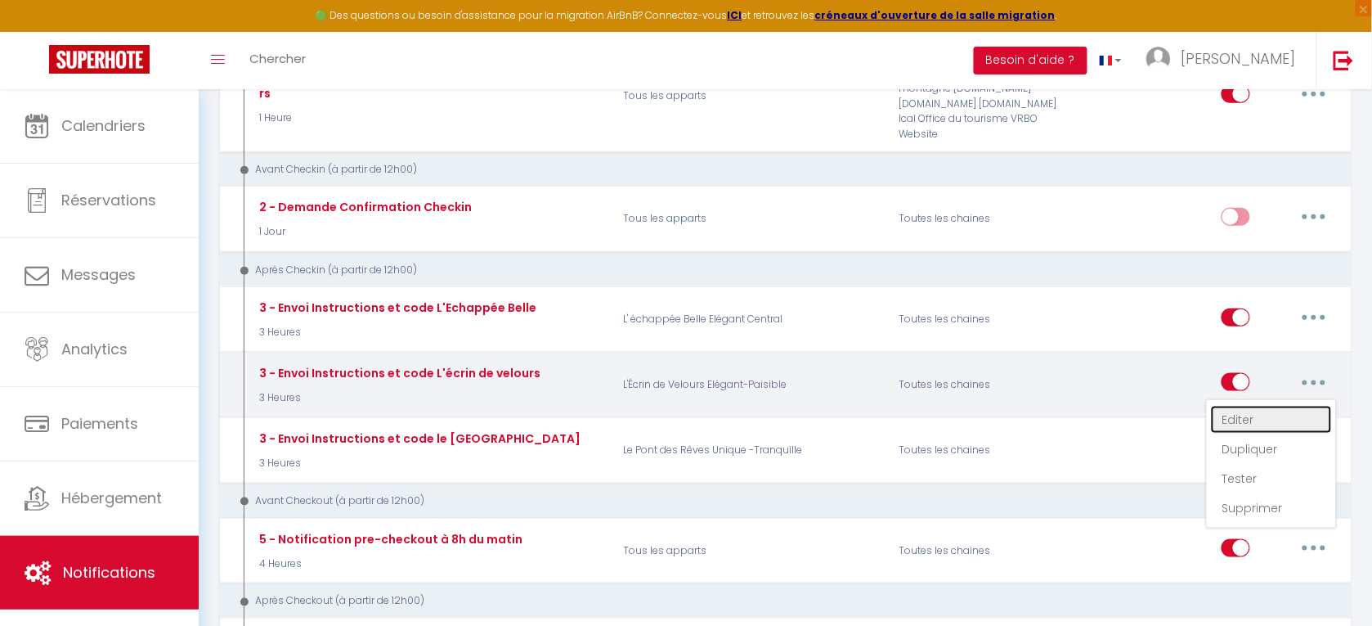
click at [1243, 406] on link "Editer" at bounding box center [1271, 420] width 121 height 28
type input "3 - Envoi Instructions et code L'écrin de velours"
select select "3"
select select "3 Heures"
select select "if_booking_is_paid"
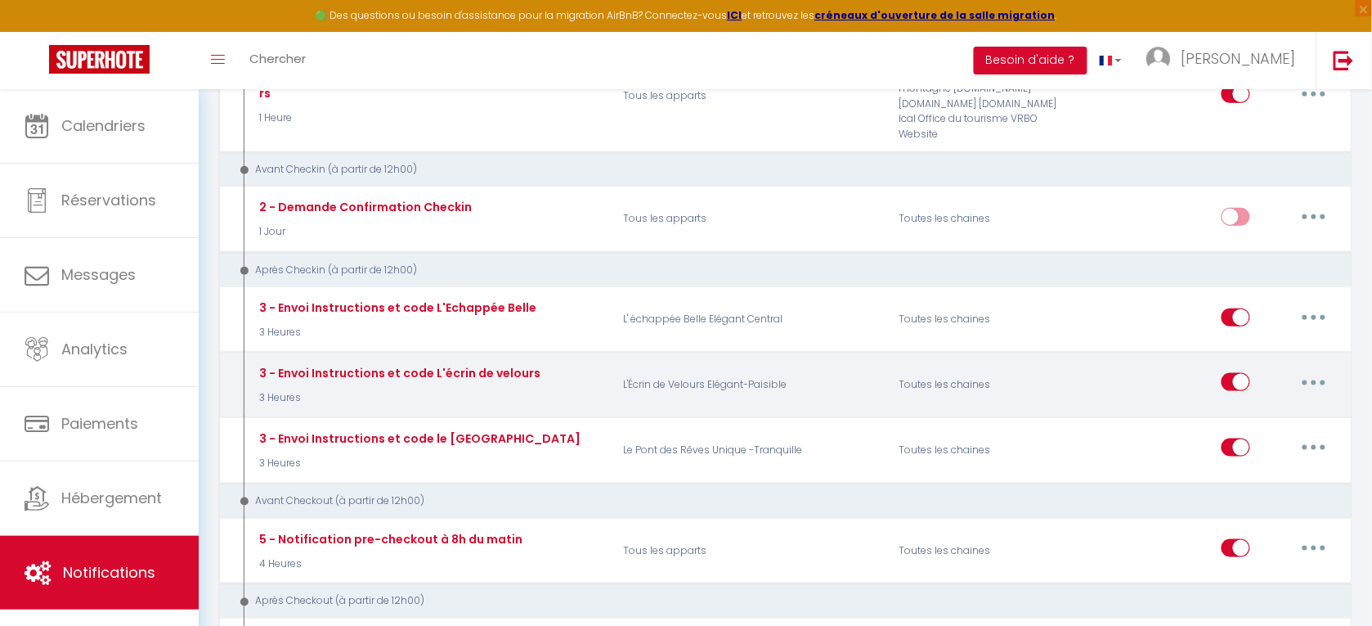
checkbox input "true"
checkbox input "false"
radio input "true"
type input "Votre arrivée à [RENTAL:NAME]"
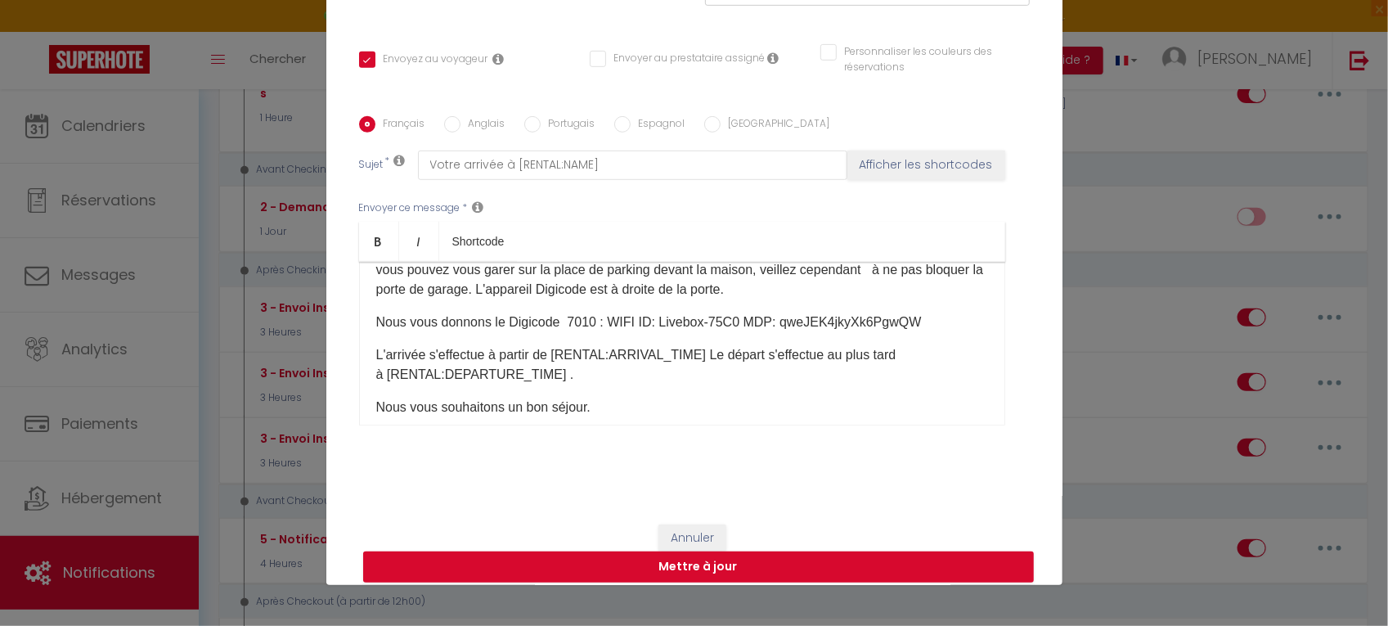
scroll to position [80, 0]
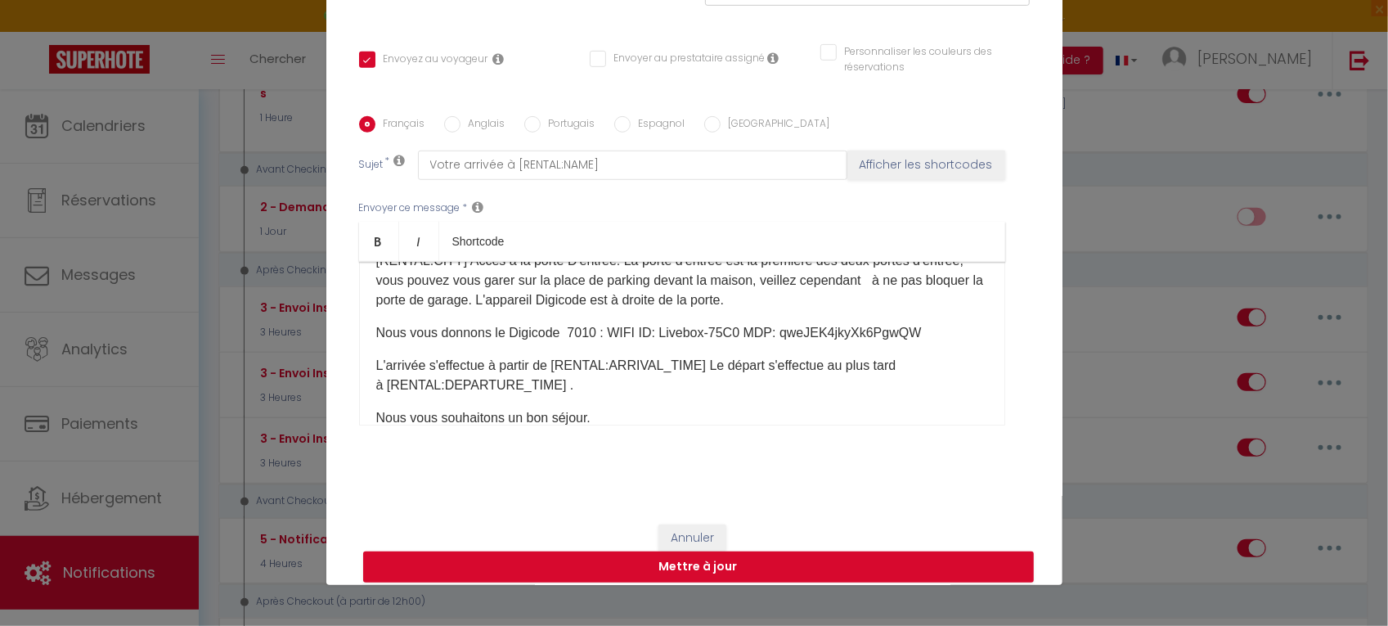
click at [725, 337] on p "Nous vous donnons le Digicode 7010 : WIFI ID: Livebox-75C0 MDP: qweJEK4jkyXk6Pg…" at bounding box center [682, 333] width 612 height 20
click at [622, 336] on p "Nous vous donnons le Digicode 7010 : WIFI ID: Livebox-75C0 MDP: qweJEK4jkyXk6Pg…" at bounding box center [682, 333] width 612 height 20
click at [684, 574] on button "Mettre à jour" at bounding box center [698, 566] width 671 height 31
checkbox input "true"
checkbox input "false"
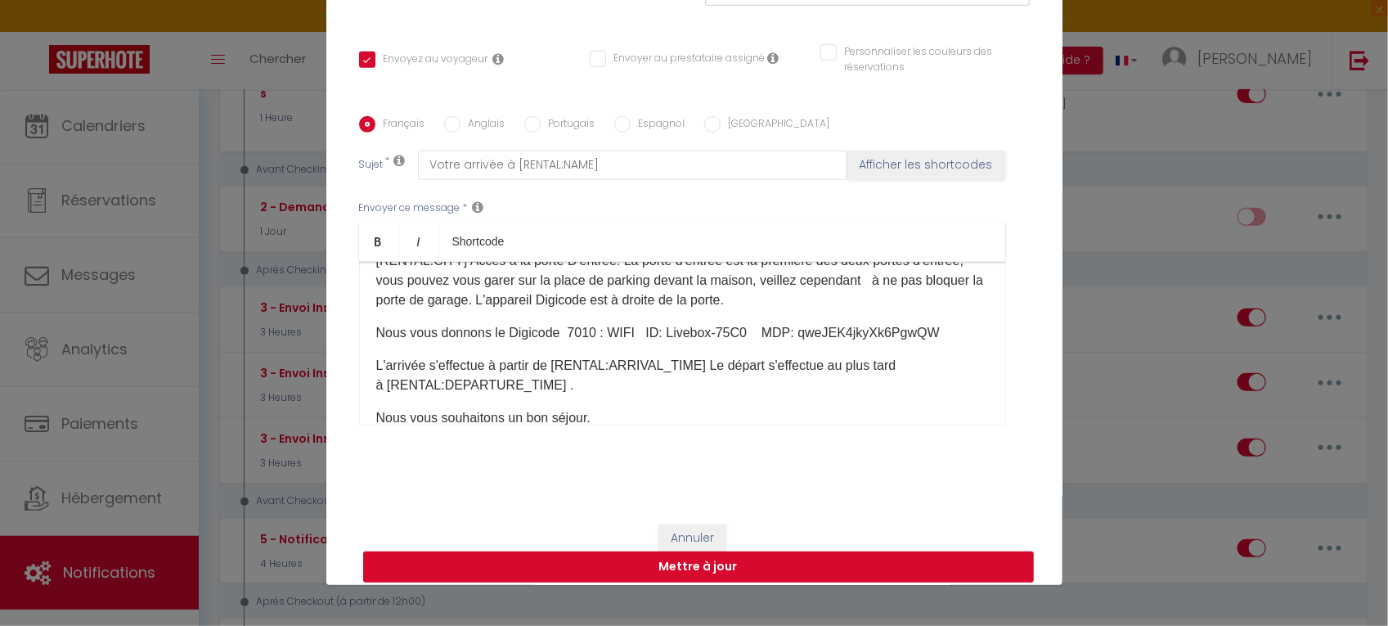
checkbox input "false"
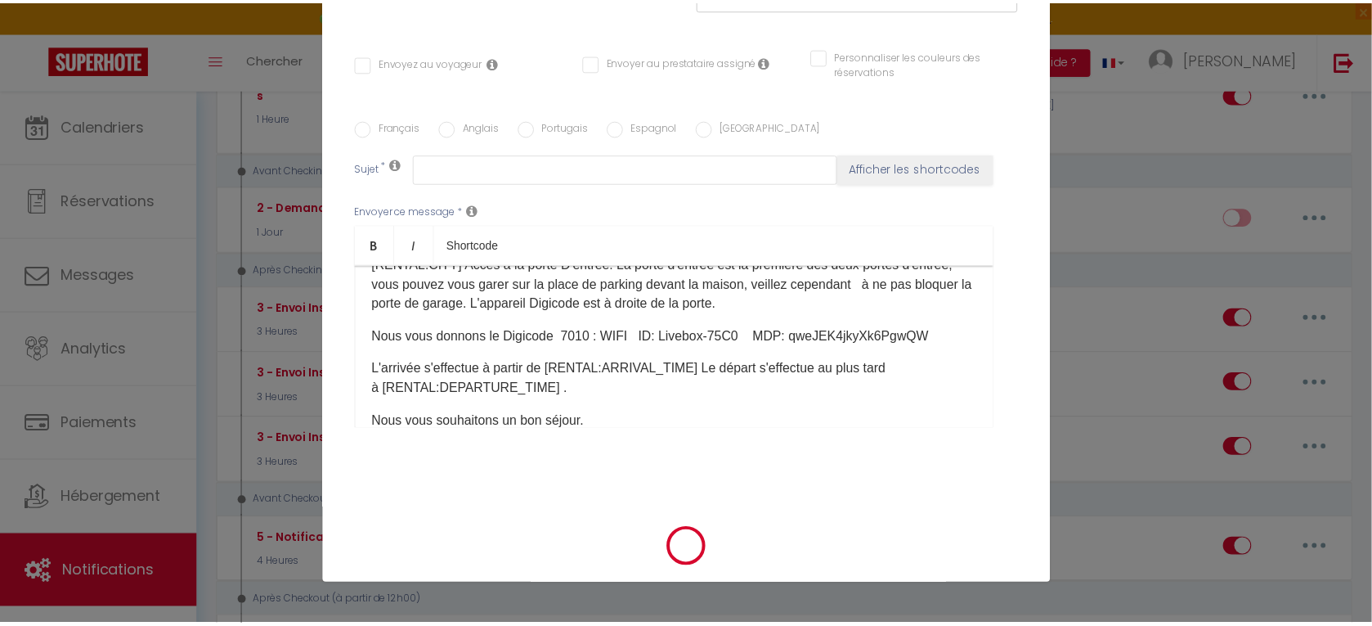
scroll to position [0, 0]
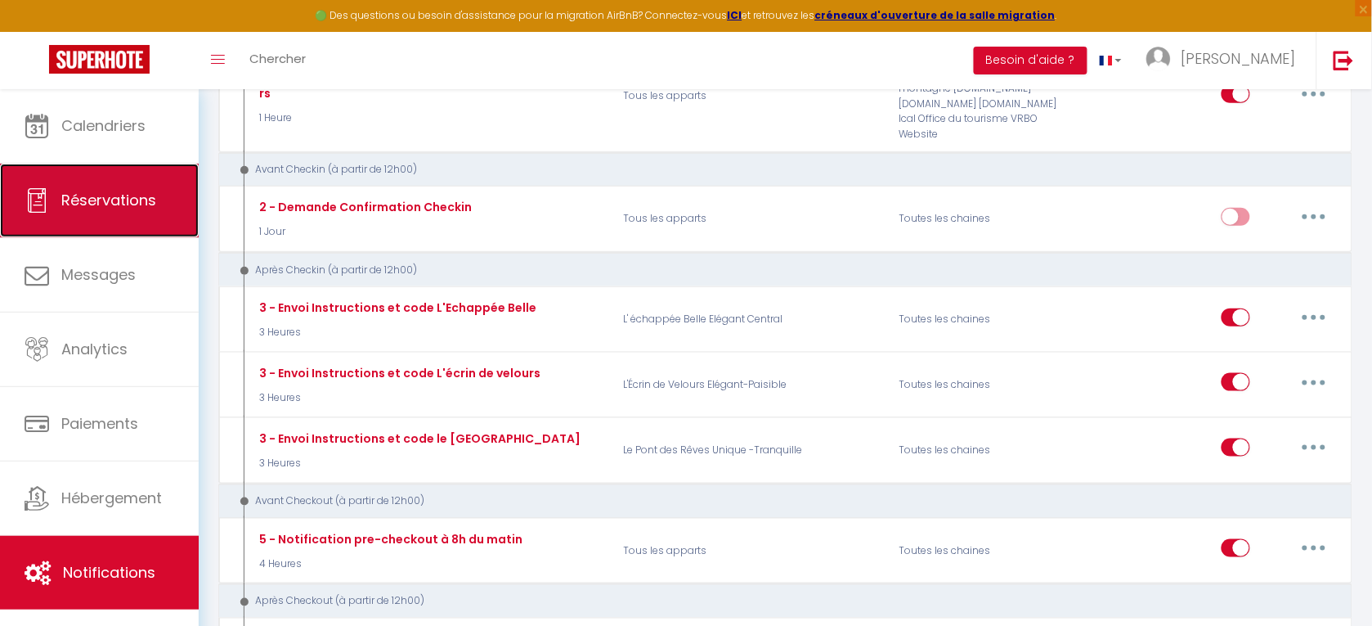
click at [108, 182] on link "Réservations" at bounding box center [99, 201] width 199 height 74
select select "not_cancelled"
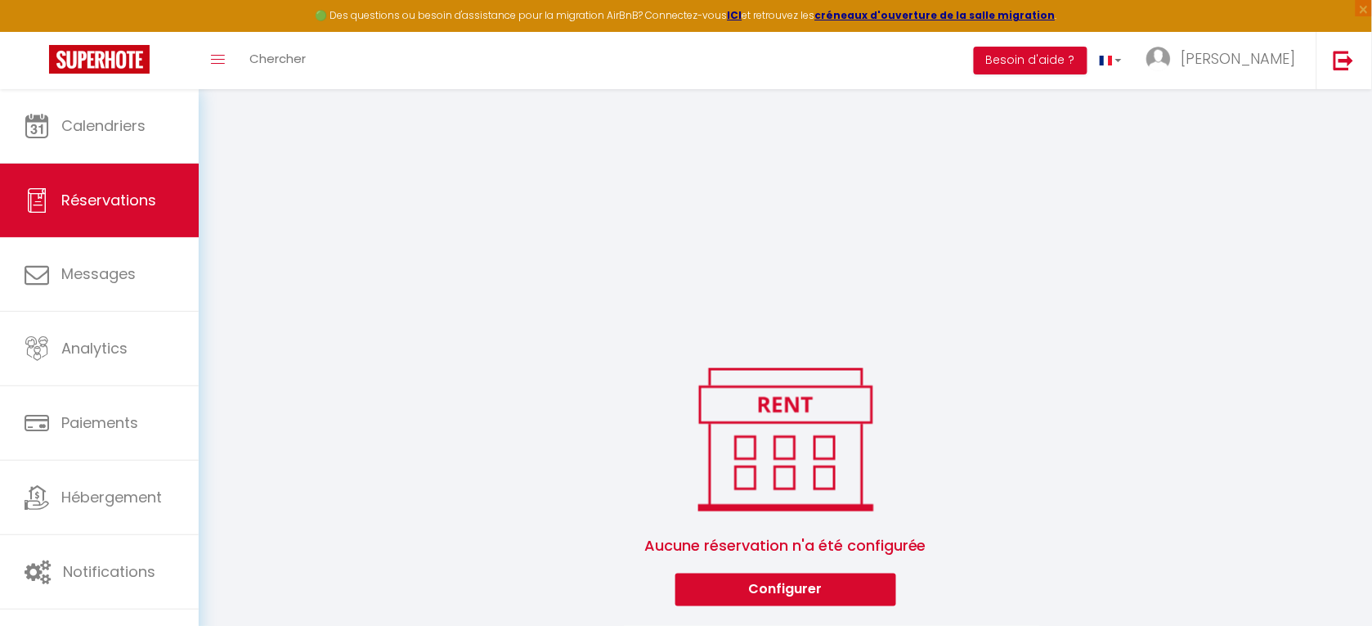
scroll to position [1317, 0]
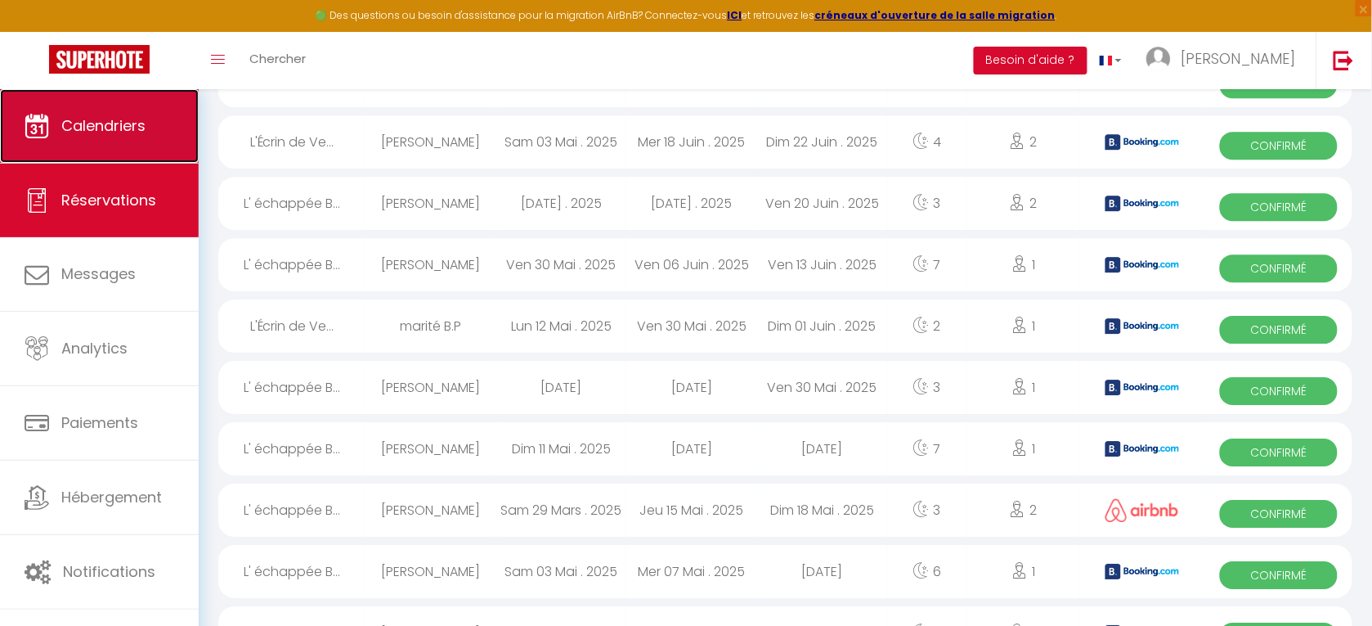
click at [96, 119] on span "Calendriers" at bounding box center [103, 125] width 84 height 20
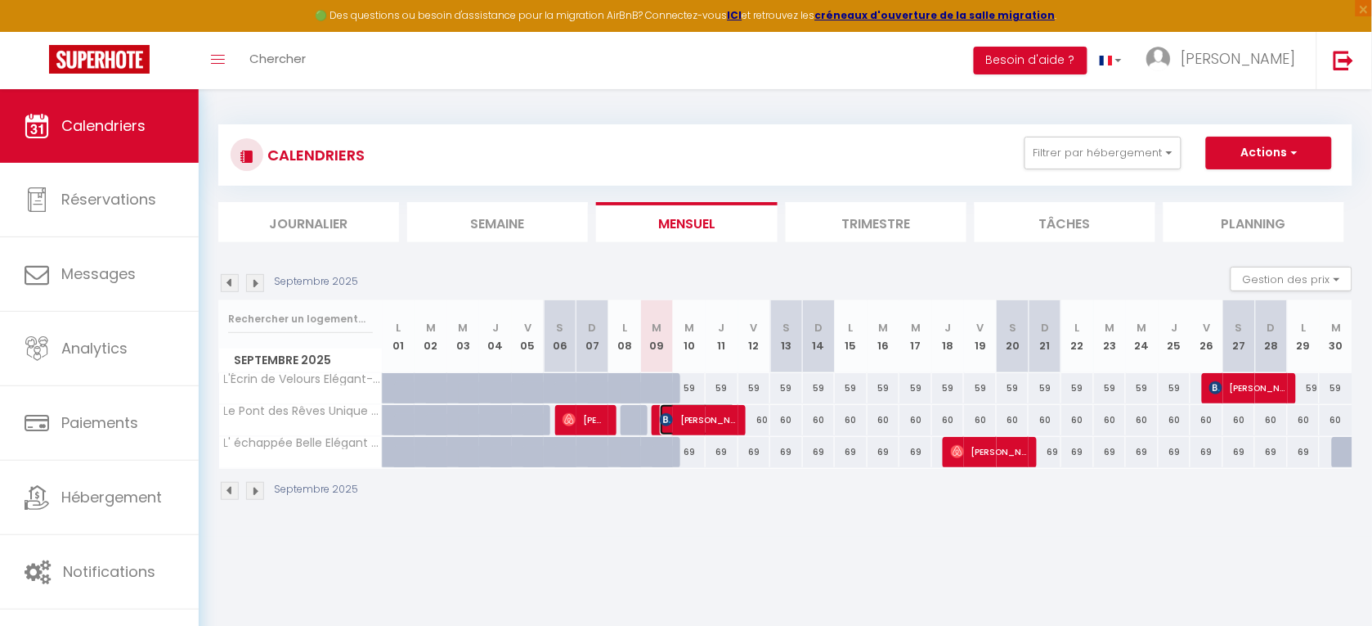
click at [693, 419] on span "[PERSON_NAME]" at bounding box center [698, 419] width 76 height 31
select select "OK"
select select "KO"
select select "0"
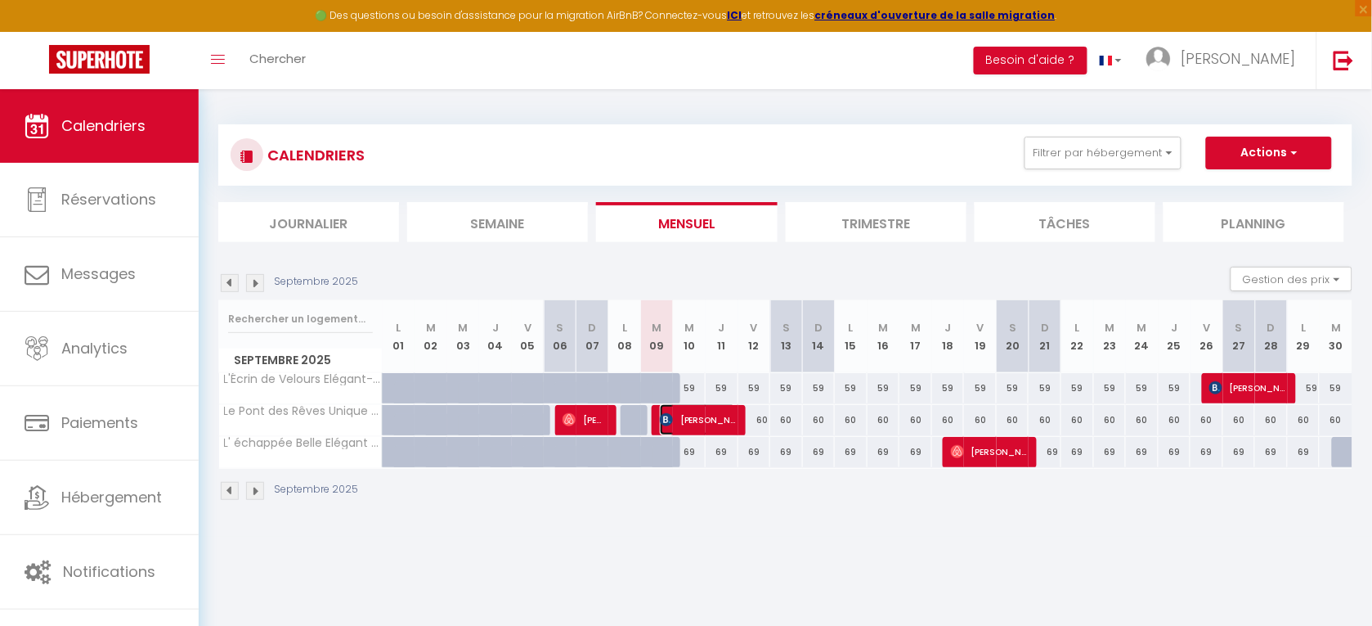
select select "1"
select select
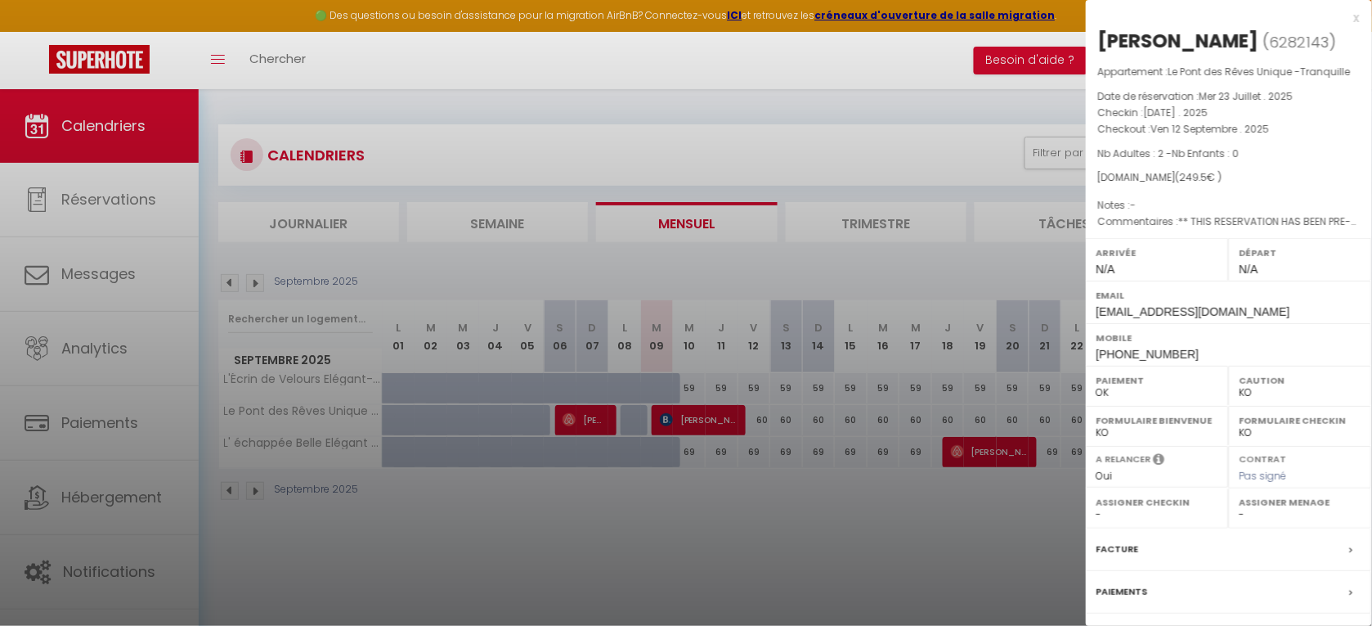
click at [114, 567] on div at bounding box center [686, 313] width 1372 height 626
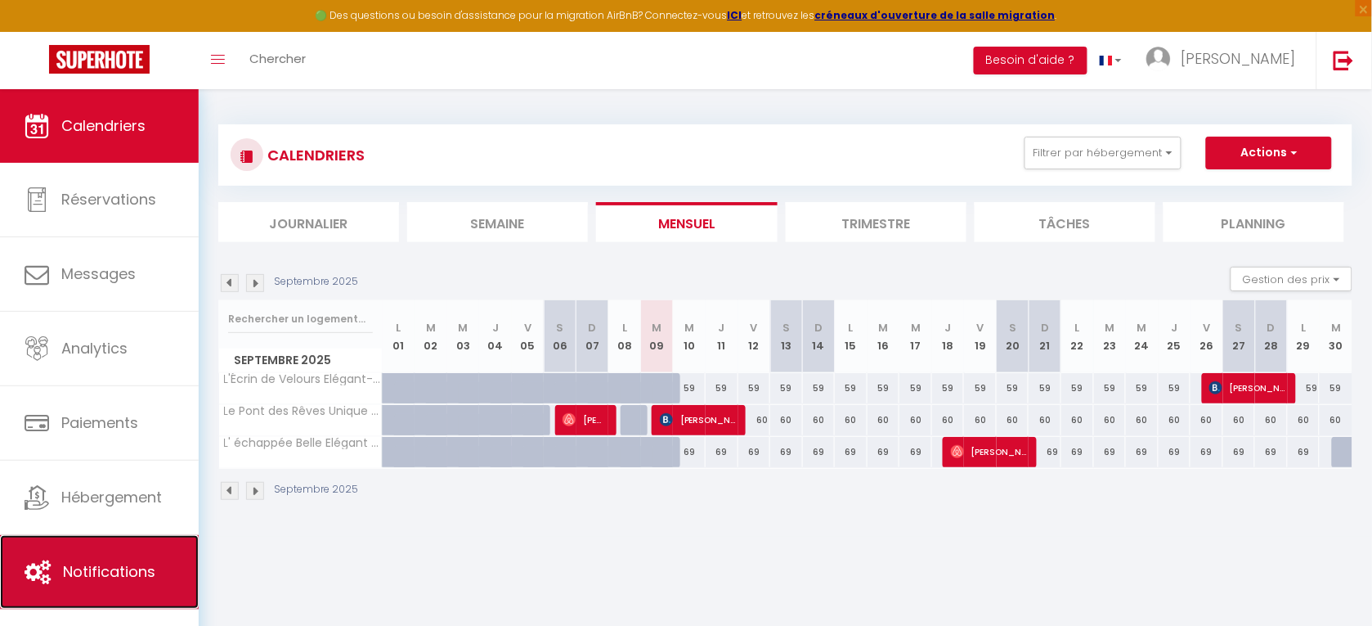
click at [115, 571] on span "Notifications" at bounding box center [109, 571] width 92 height 20
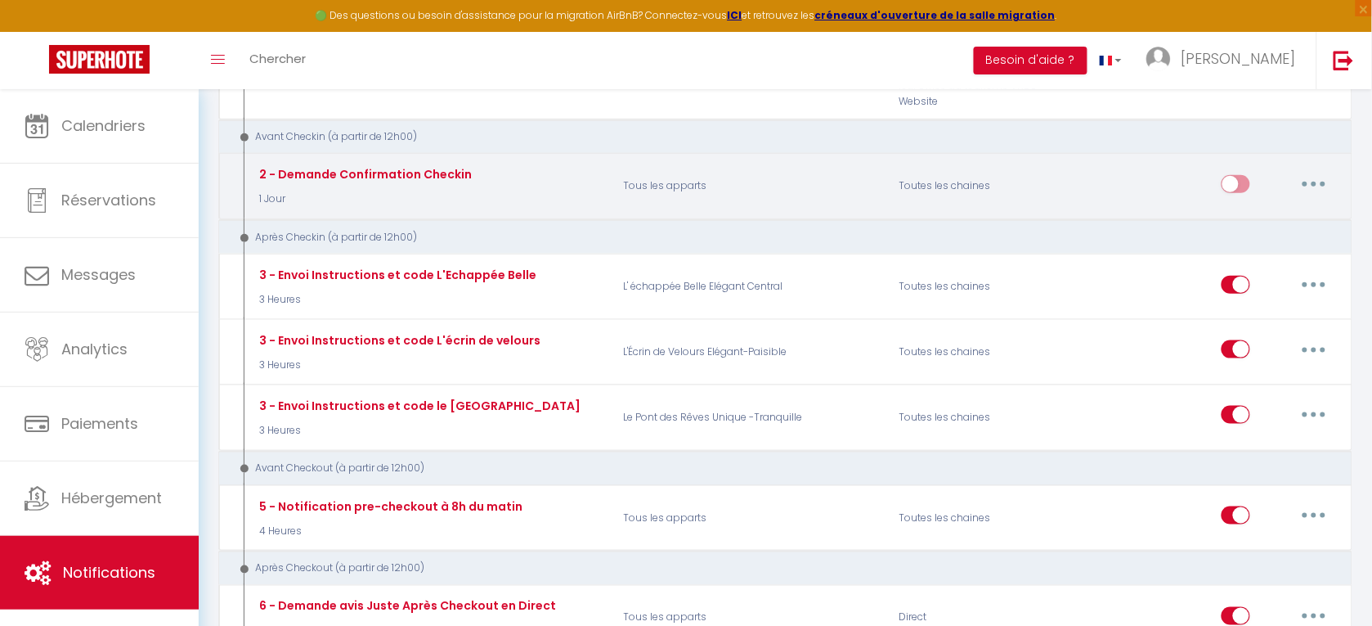
scroll to position [376, 0]
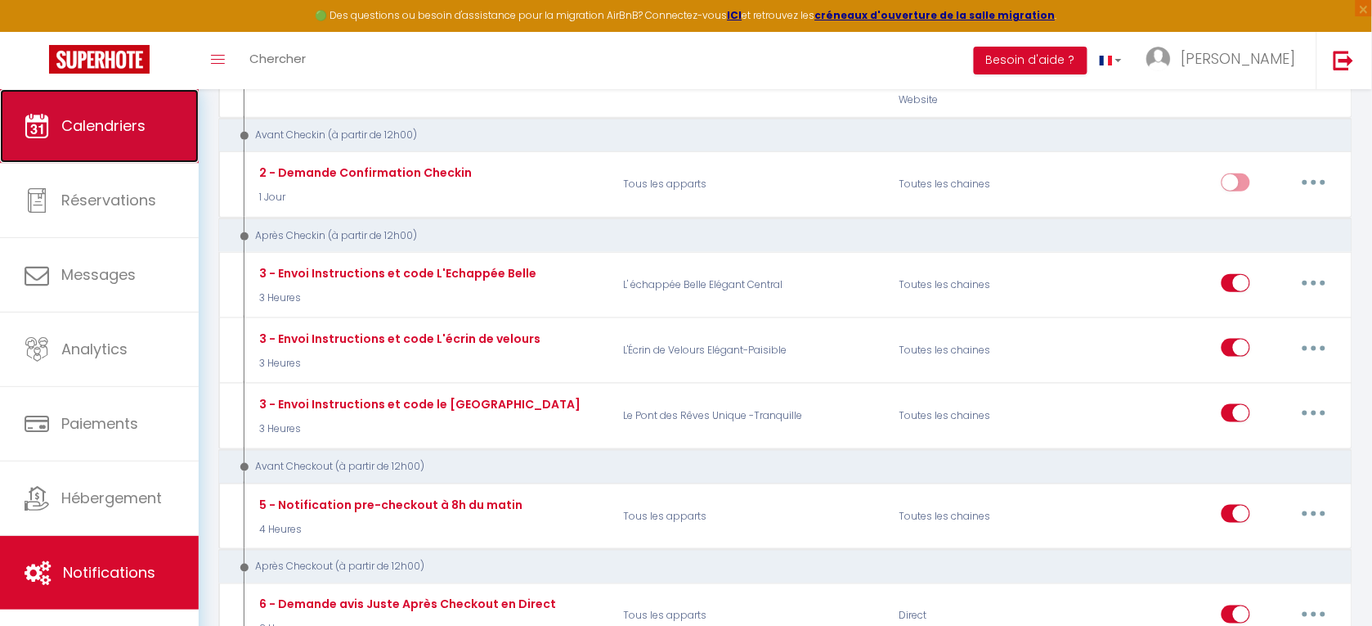
click at [104, 124] on span "Calendriers" at bounding box center [103, 125] width 84 height 20
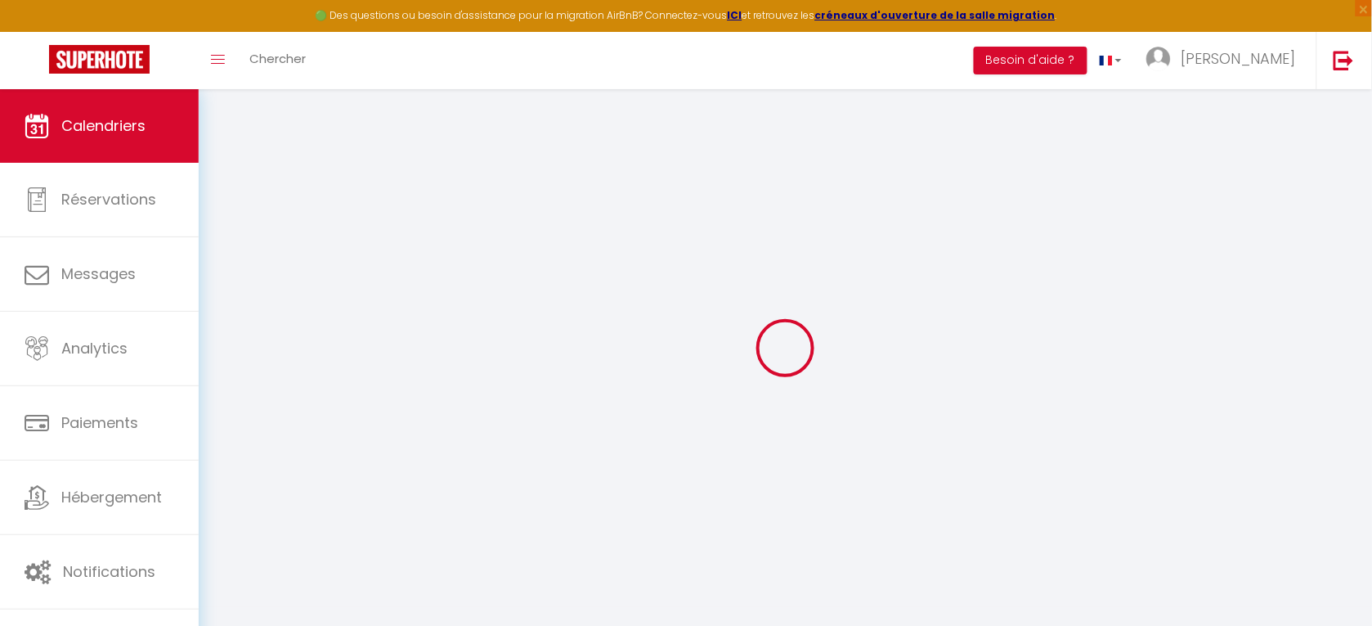
select select
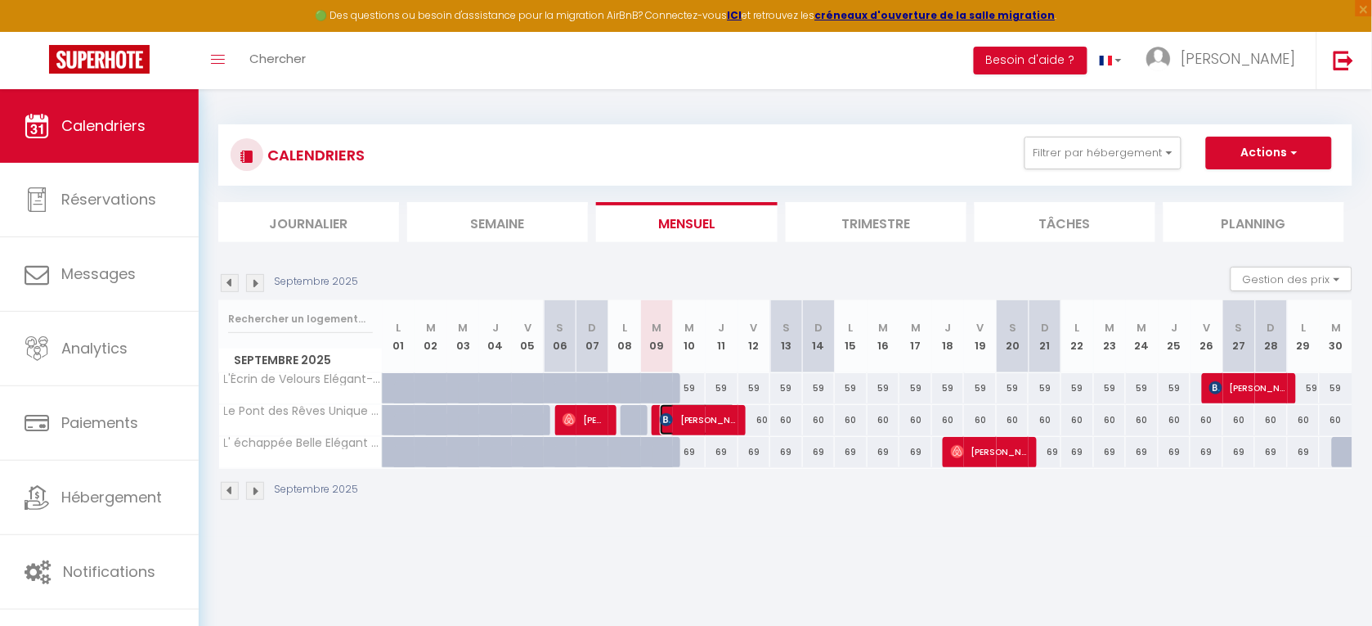
click at [689, 414] on span "[PERSON_NAME]" at bounding box center [698, 419] width 76 height 31
select select "OK"
select select "KO"
select select "0"
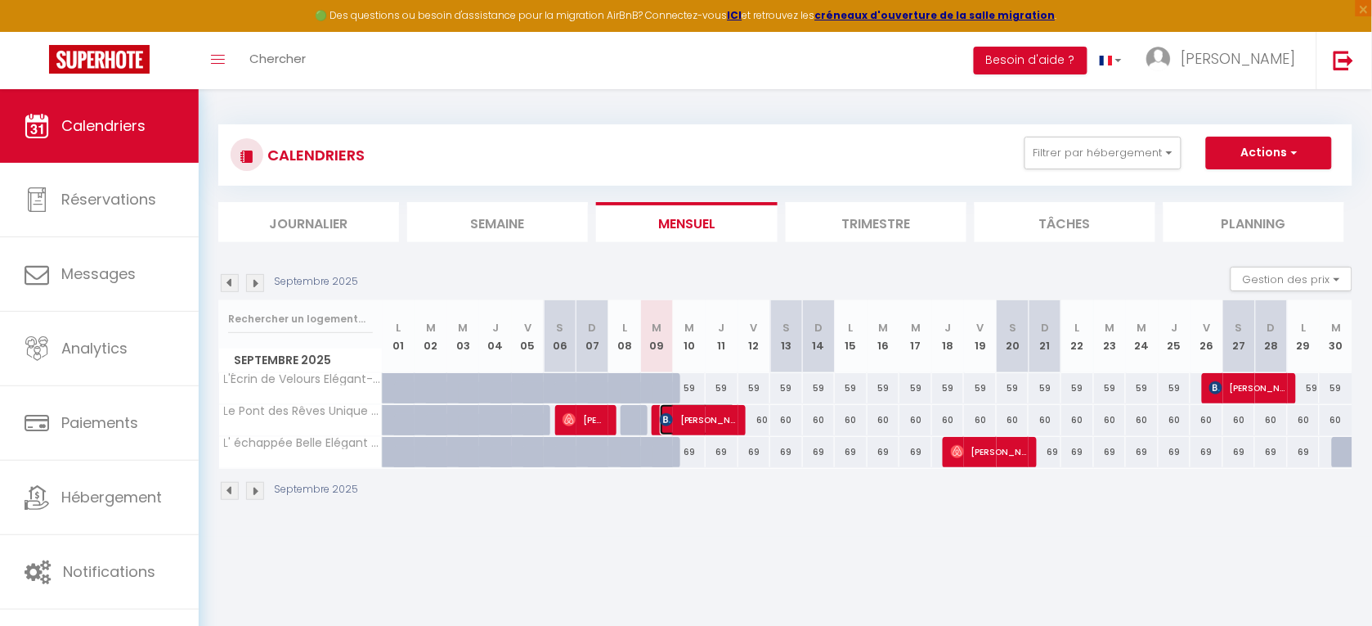
select select "1"
select select
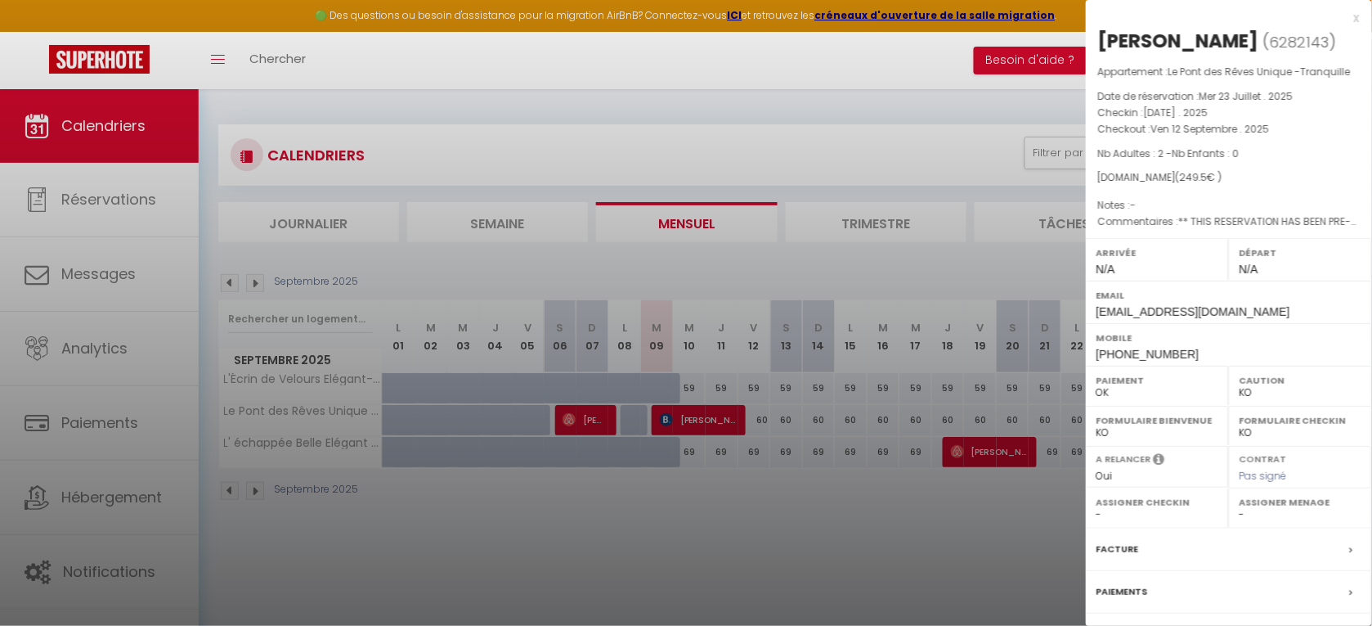
click at [119, 563] on div at bounding box center [686, 313] width 1372 height 626
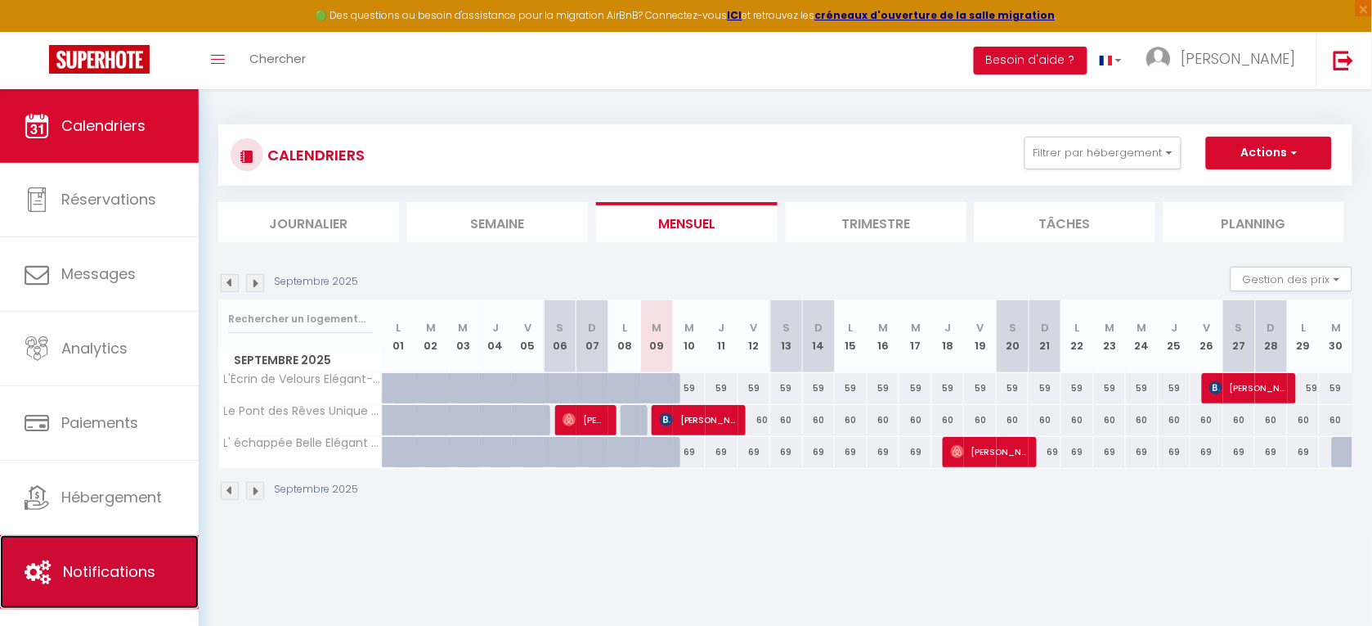
click at [92, 561] on link "Notifications" at bounding box center [99, 572] width 199 height 74
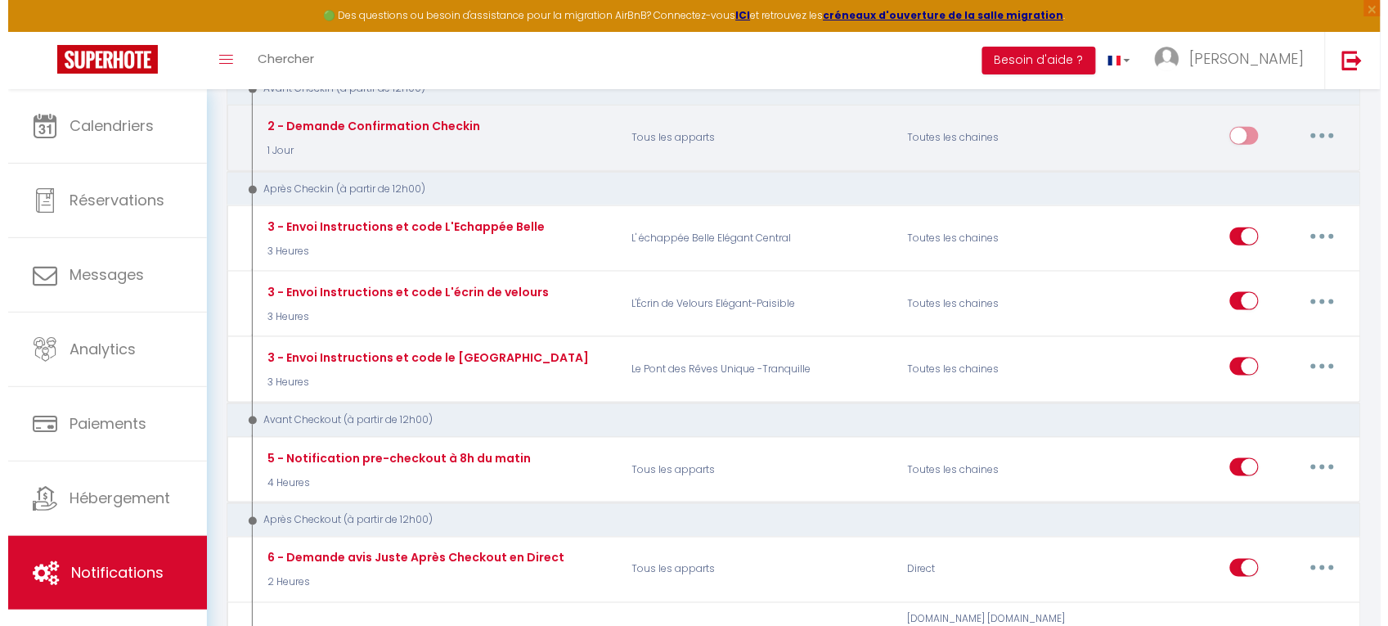
scroll to position [424, 0]
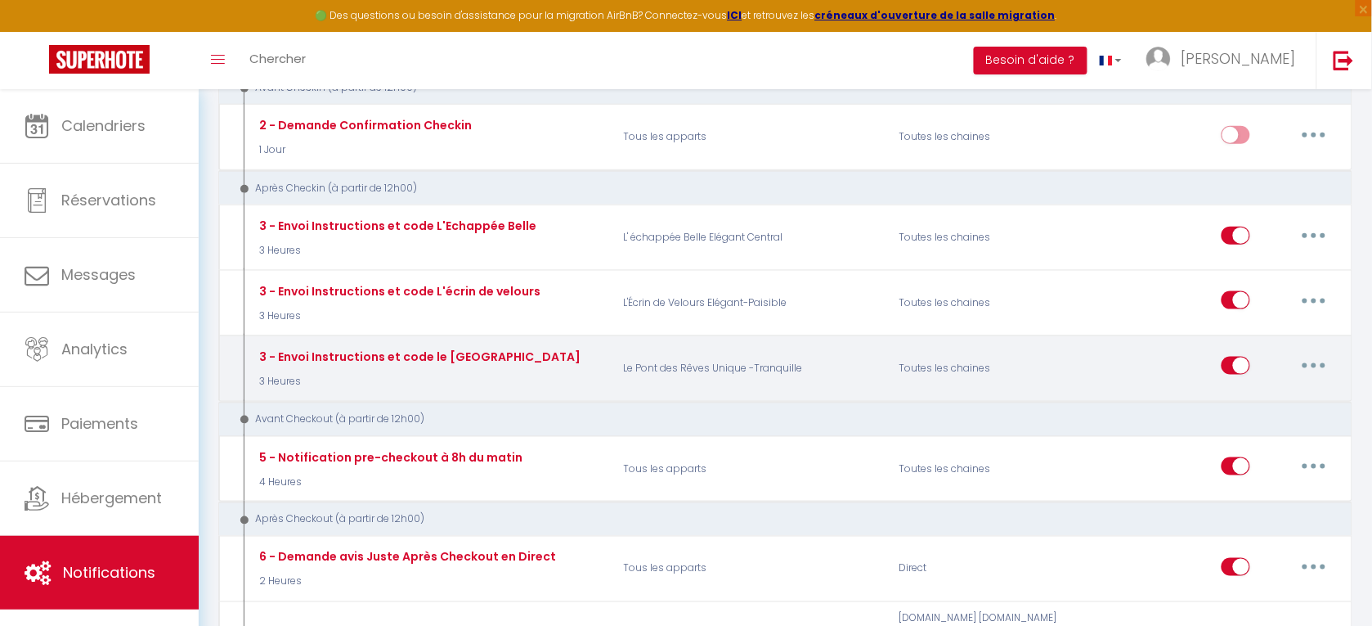
click at [1309, 352] on button "button" at bounding box center [1314, 365] width 46 height 26
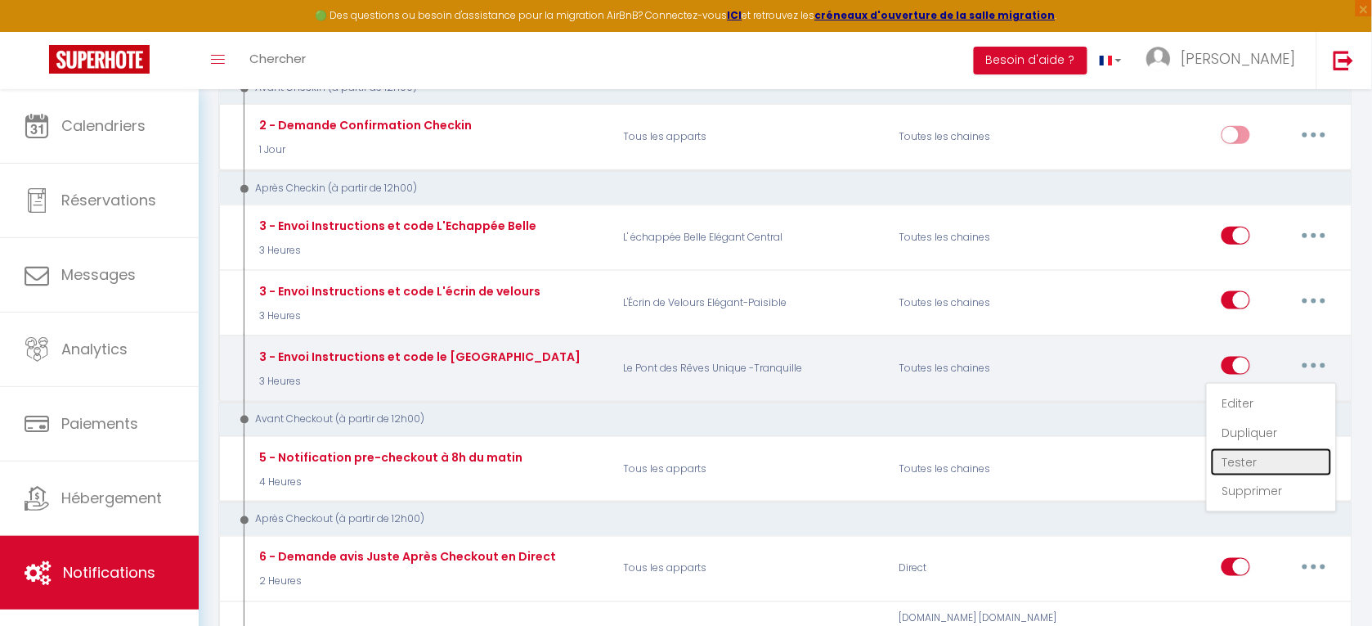
click at [1249, 448] on link "Tester" at bounding box center [1271, 462] width 121 height 28
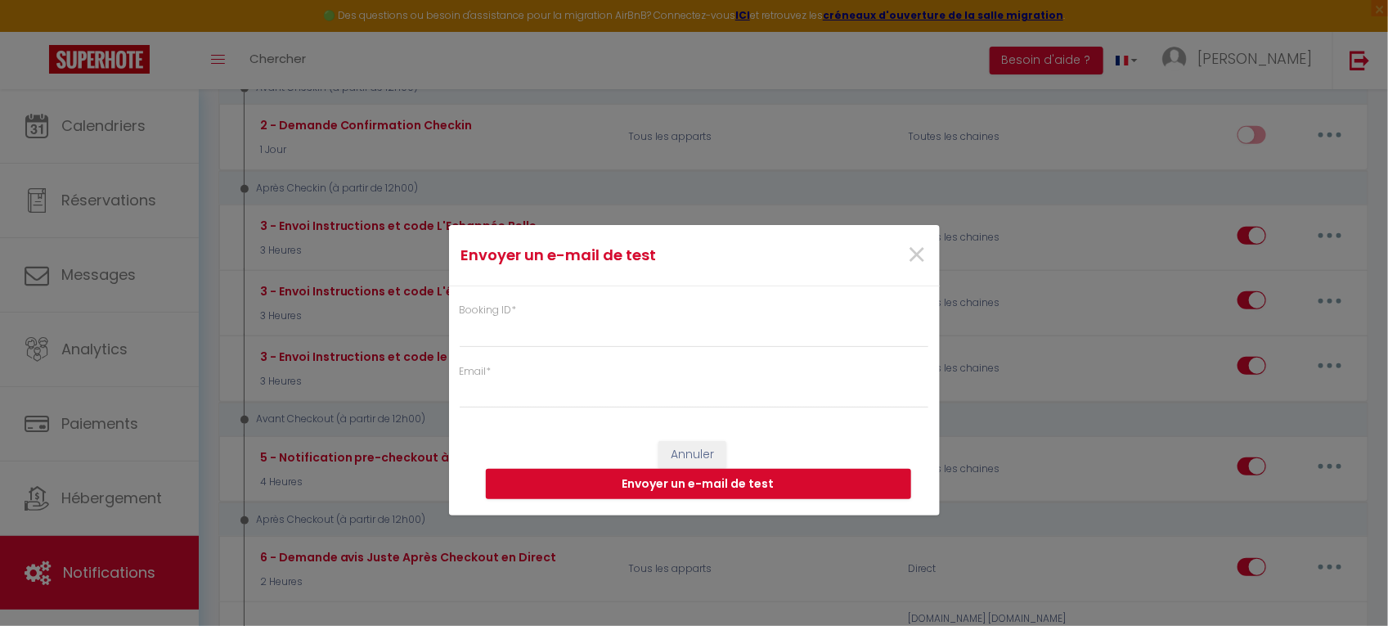
click at [511, 316] on label "Booking ID *" at bounding box center [488, 311] width 57 height 16
click at [511, 317] on input "Booking ID *" at bounding box center [694, 331] width 469 height 29
type input "6212843"
click at [509, 376] on div "Email *" at bounding box center [694, 386] width 469 height 45
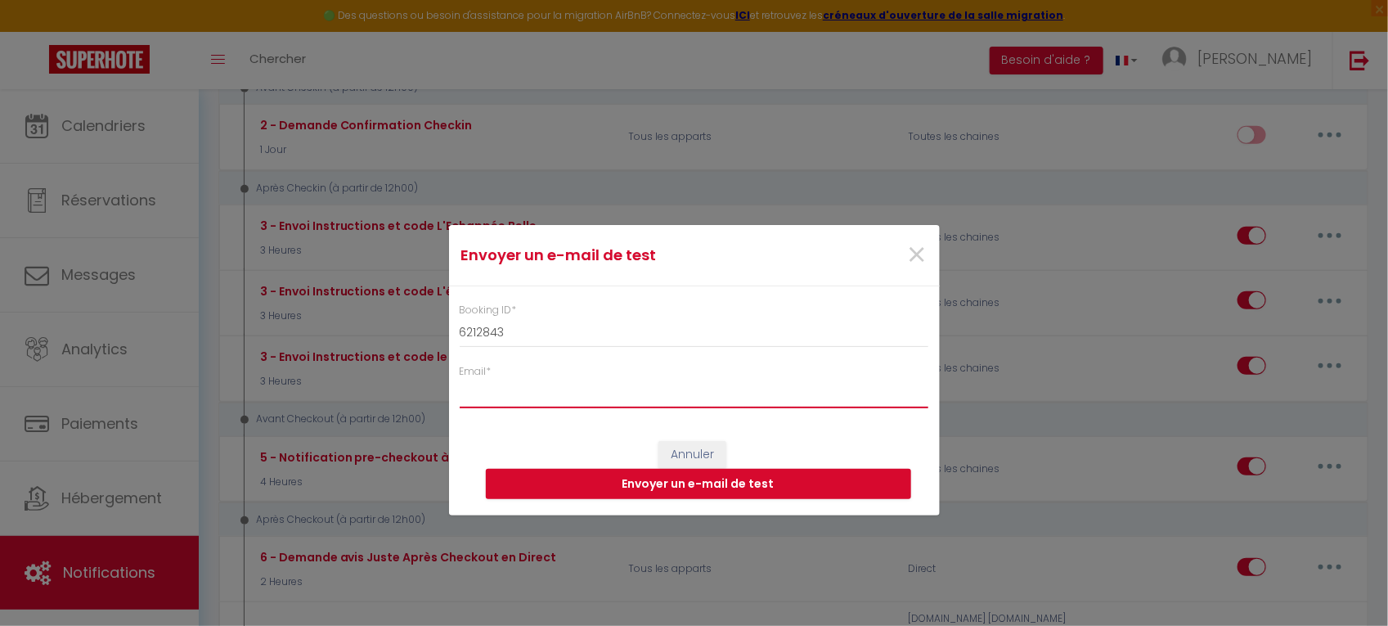
click at [505, 383] on input "Email *" at bounding box center [694, 393] width 469 height 29
type input "[PERSON_NAME][EMAIL_ADDRESS][DOMAIN_NAME]"
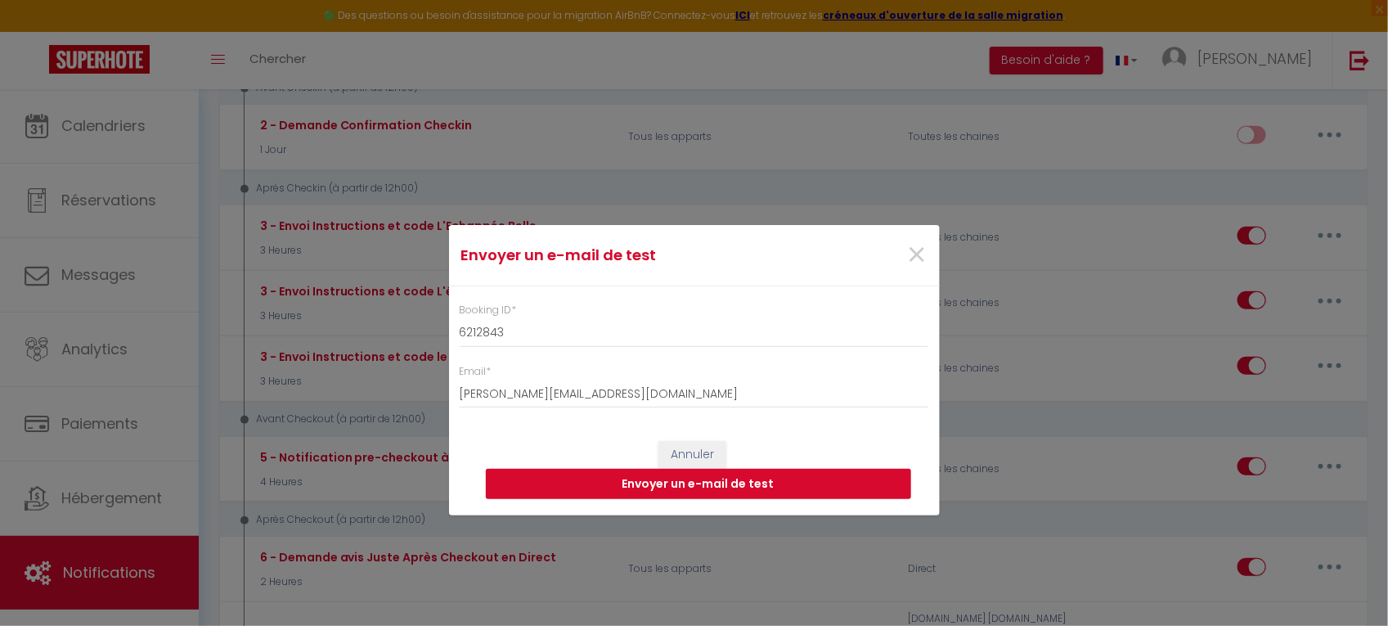
click at [716, 483] on button "Envoyer un e-mail de test" at bounding box center [698, 484] width 425 height 31
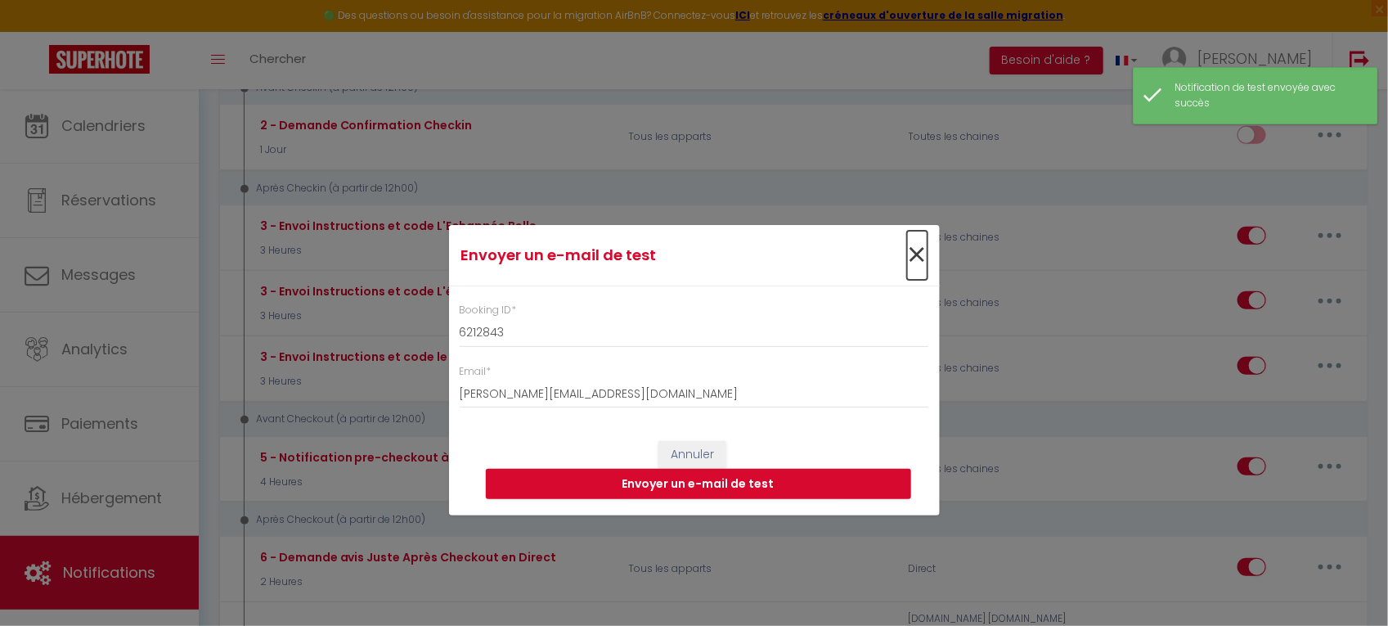
click at [920, 254] on span "×" at bounding box center [917, 255] width 20 height 49
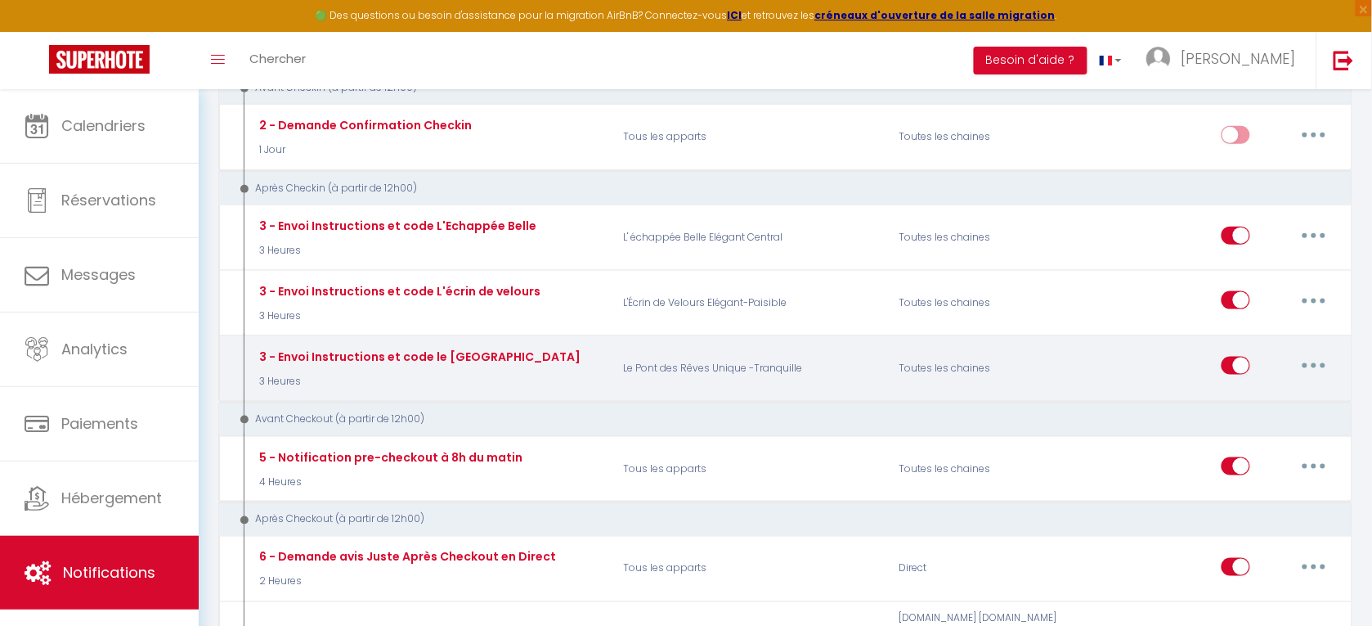
click at [1307, 352] on button "button" at bounding box center [1314, 365] width 46 height 26
click at [1239, 389] on link "Editer" at bounding box center [1271, 403] width 121 height 28
type input "3 - Envoi Instructions et code le [GEOGRAPHIC_DATA]"
select select "3"
select select "3 Heures"
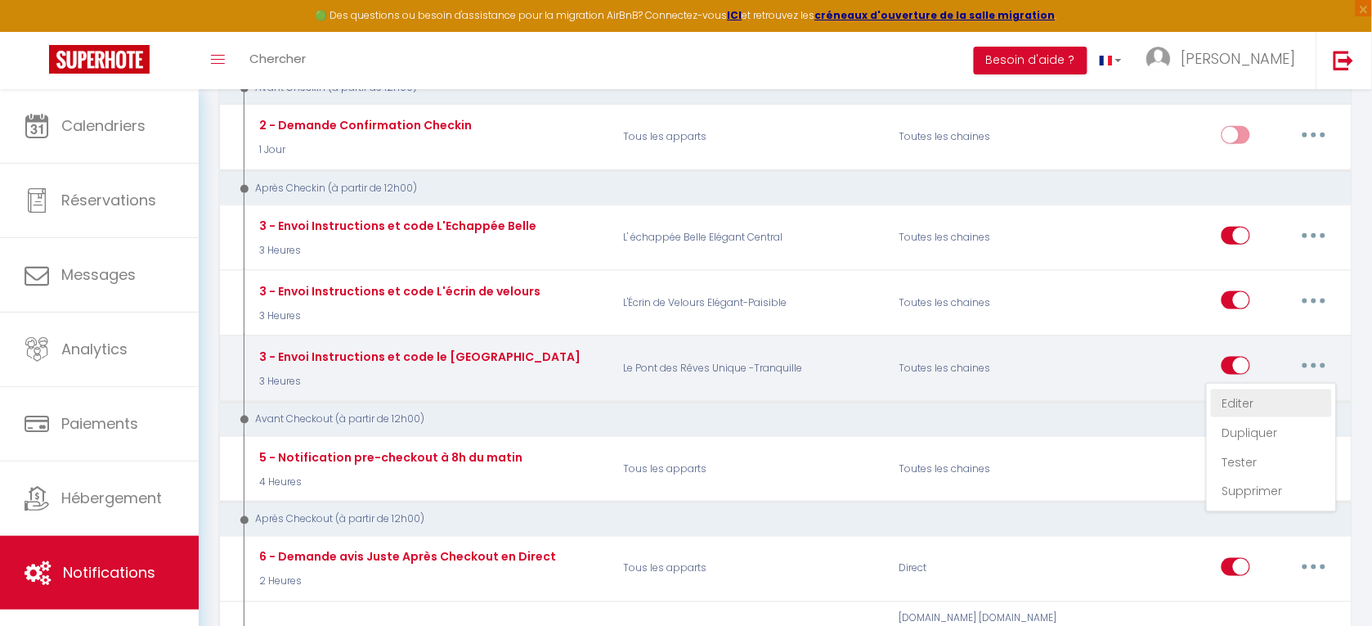
select select "if_booking_is_paid"
checkbox input "true"
checkbox input "false"
radio input "true"
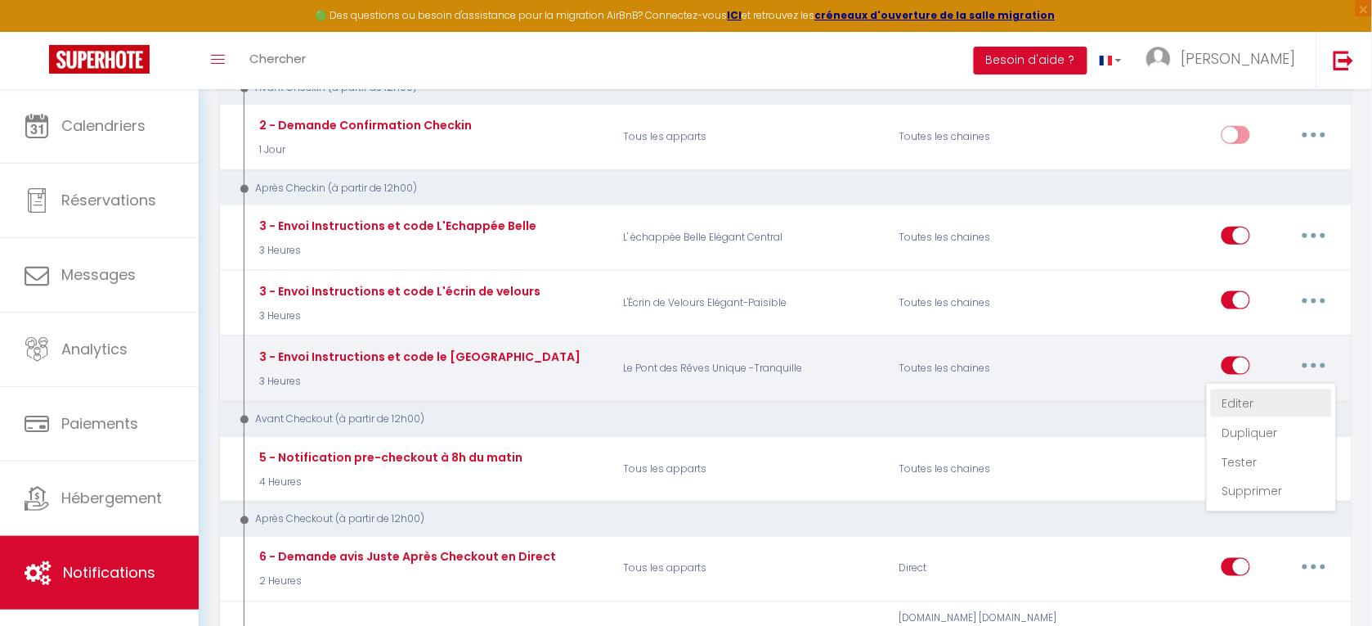
type input "Votre arrivée à [RENTAL:NAME]"
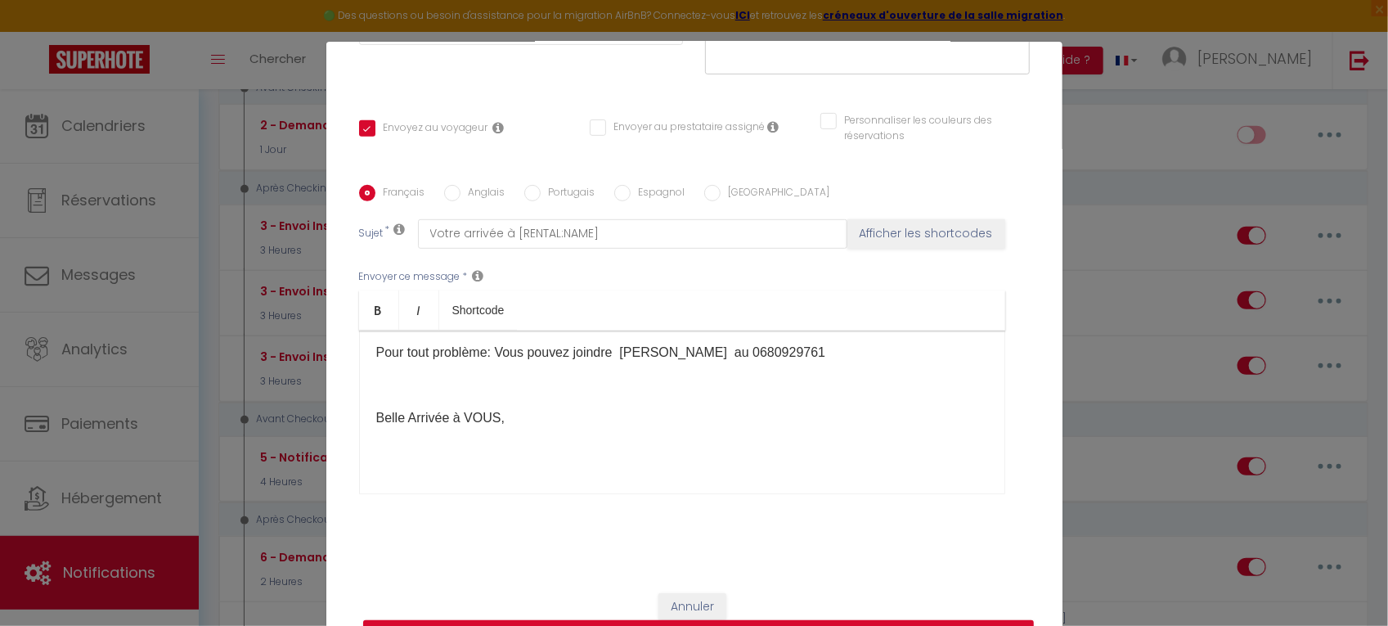
scroll to position [83, 0]
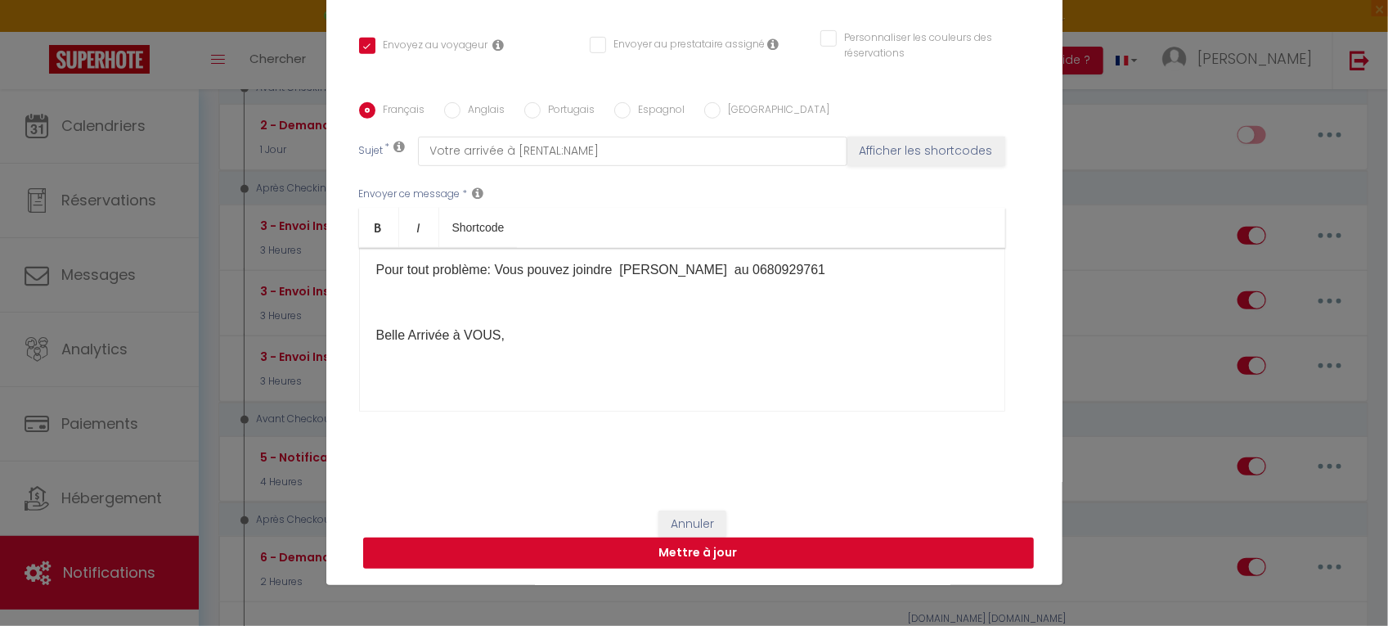
click at [701, 556] on button "Mettre à jour" at bounding box center [698, 552] width 671 height 31
checkbox input "true"
checkbox input "false"
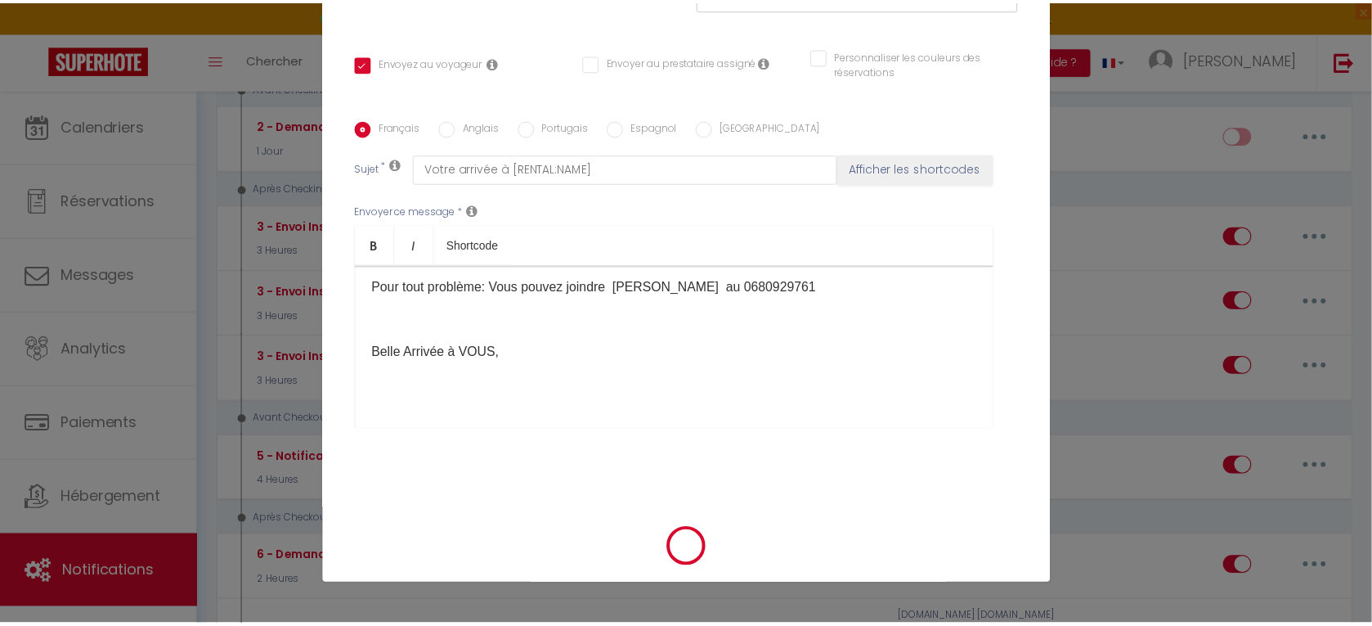
scroll to position [295, 0]
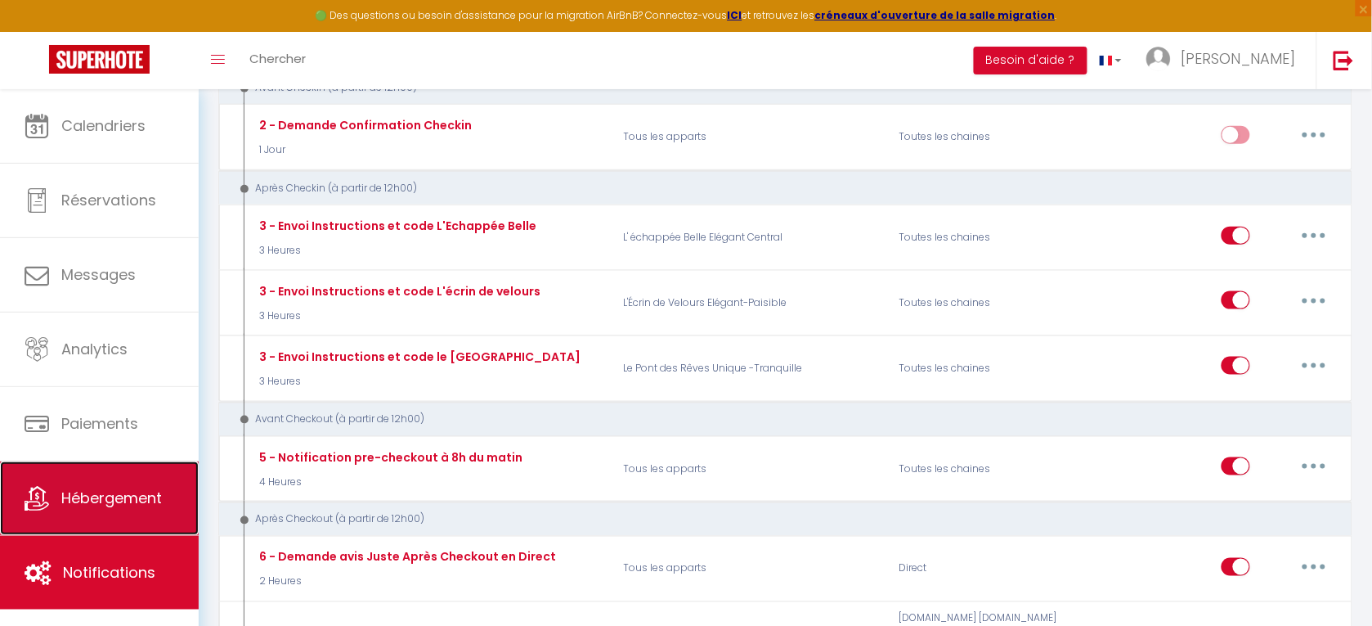
click at [114, 500] on span "Hébergement" at bounding box center [111, 497] width 101 height 20
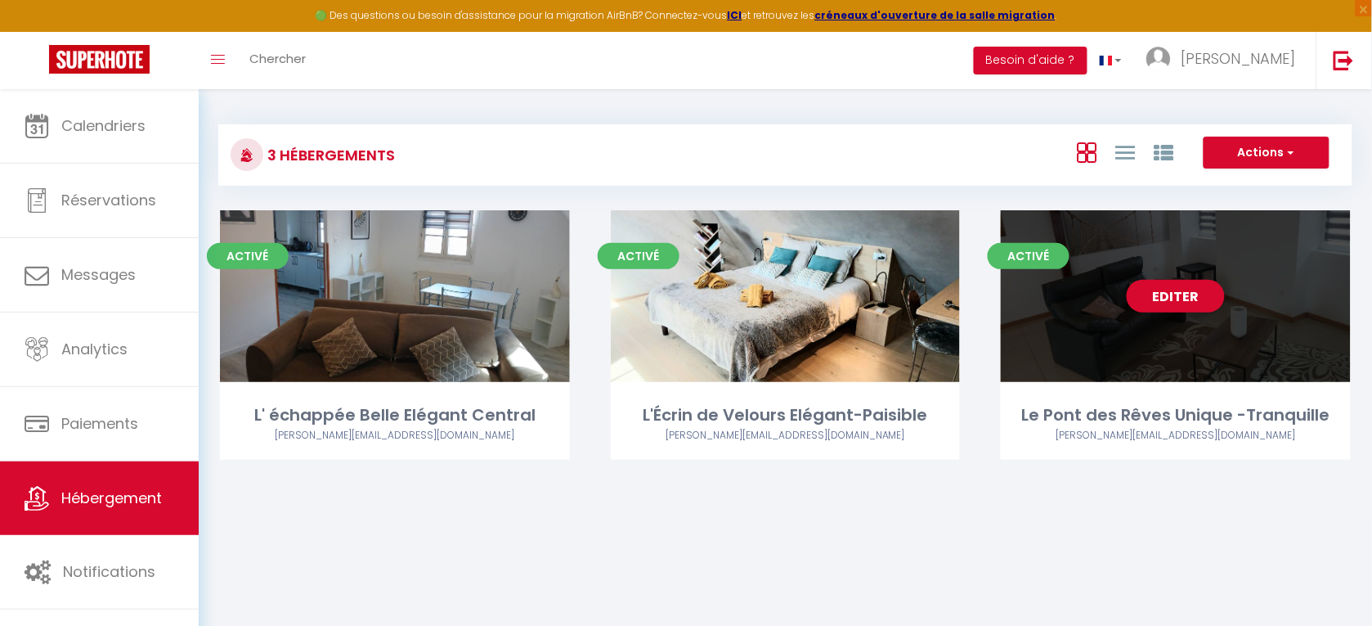
click at [1178, 295] on link "Editer" at bounding box center [1176, 296] width 98 height 33
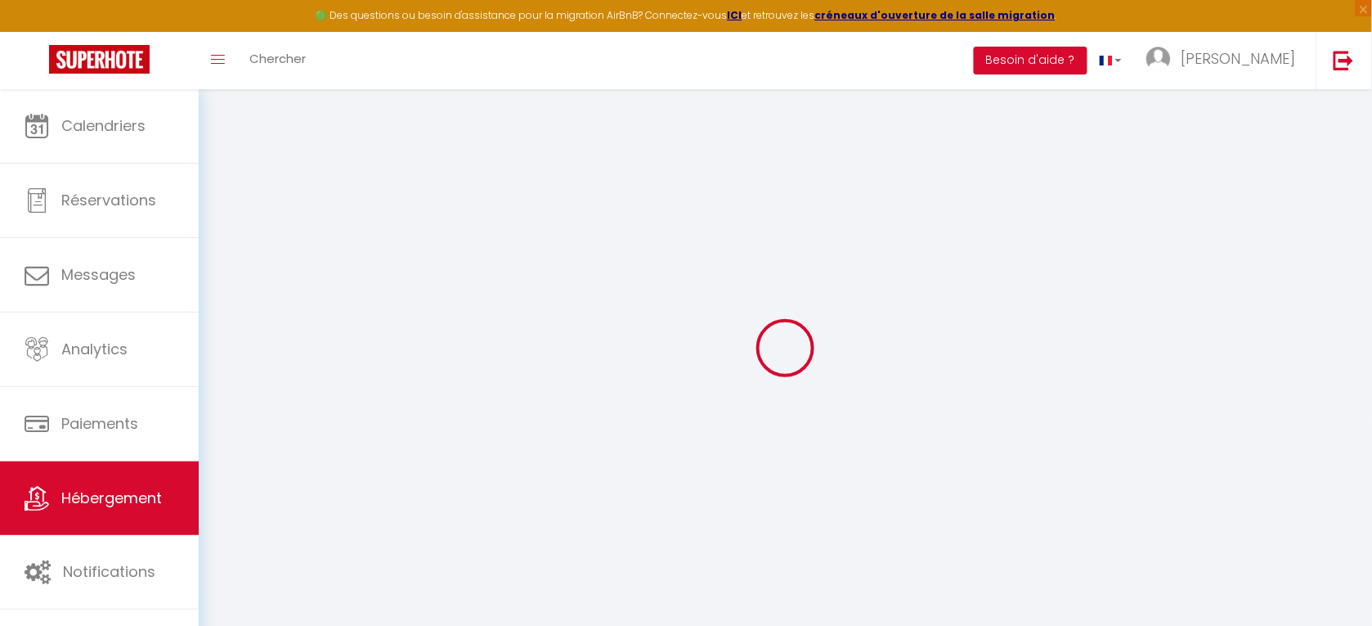
select select "7034-1470284228327937512"
drag, startPoint x: 1068, startPoint y: 349, endPoint x: 1011, endPoint y: 361, distance: 58.5
select select "365"
select select "well_reviewed_guests"
select select "EUR"
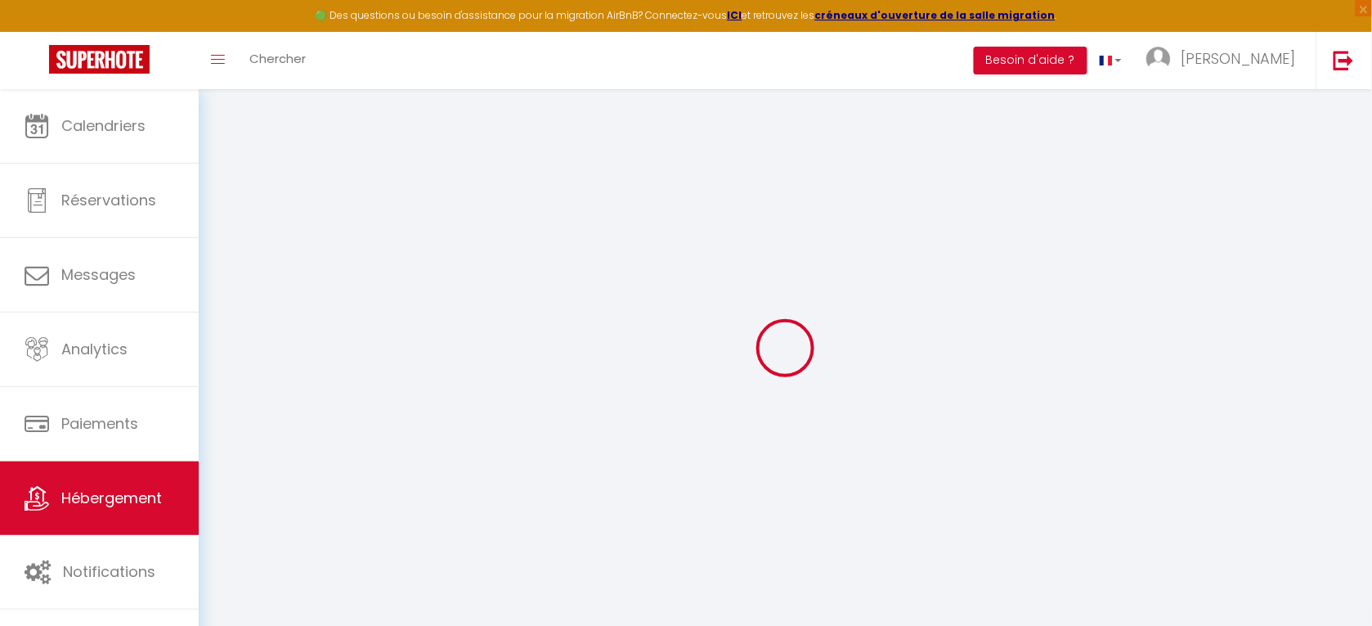
select select
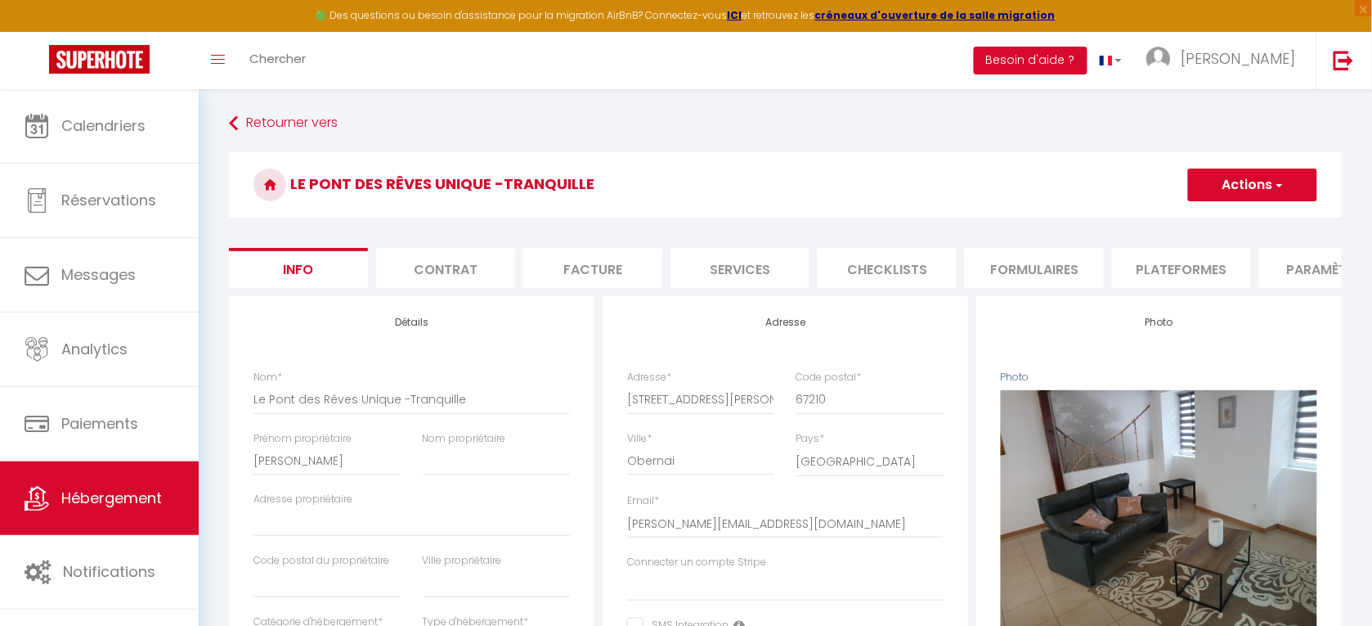
select select
checkbox input "false"
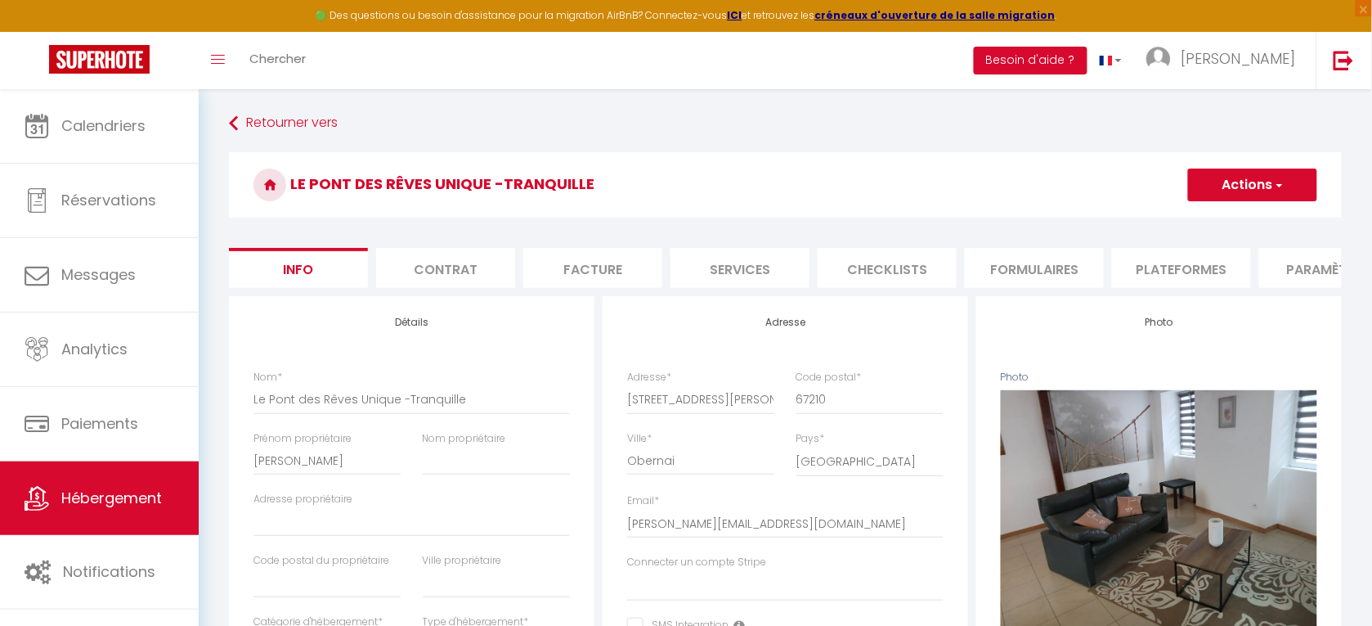
click at [1180, 270] on li "Plateformes" at bounding box center [1181, 268] width 139 height 40
select select
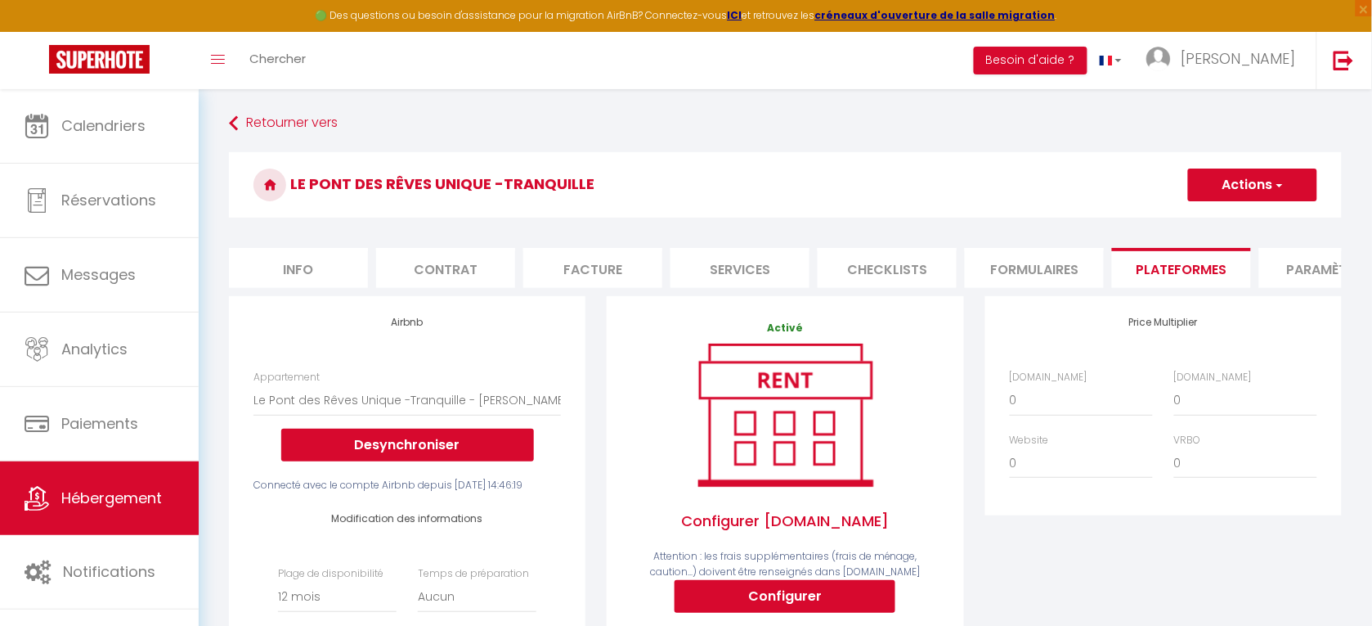
click at [303, 271] on li "Info" at bounding box center [298, 268] width 139 height 40
select select
checkbox input "false"
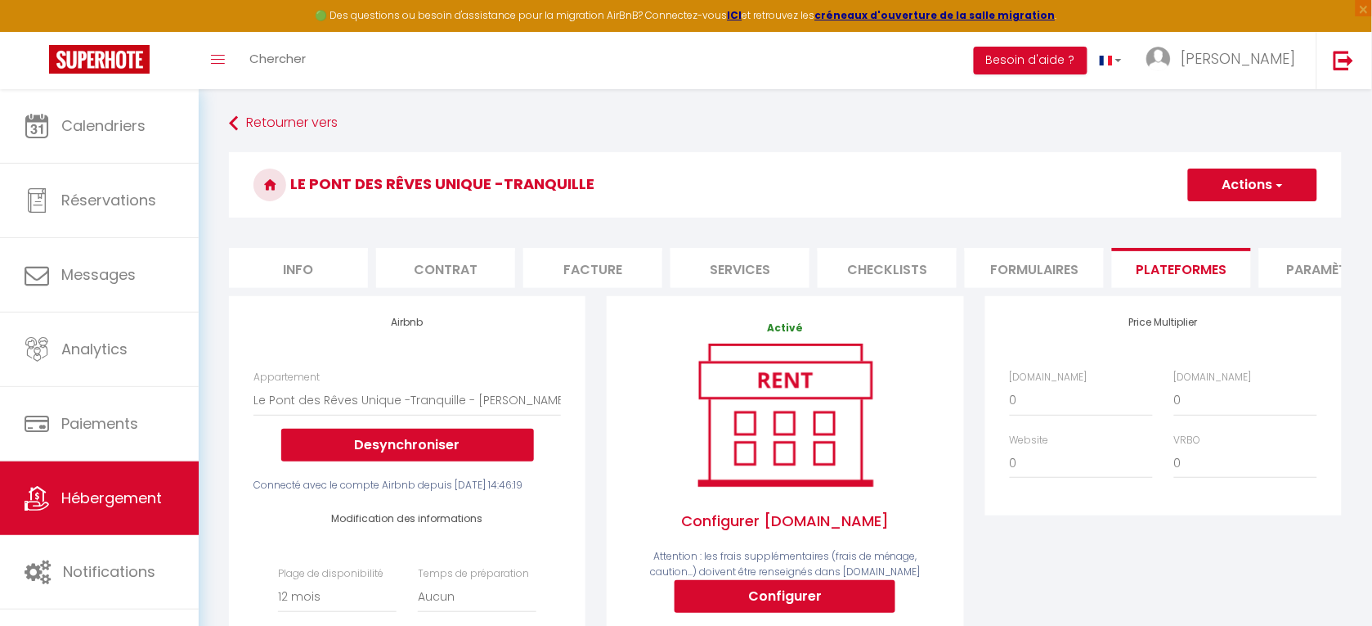
checkbox input "false"
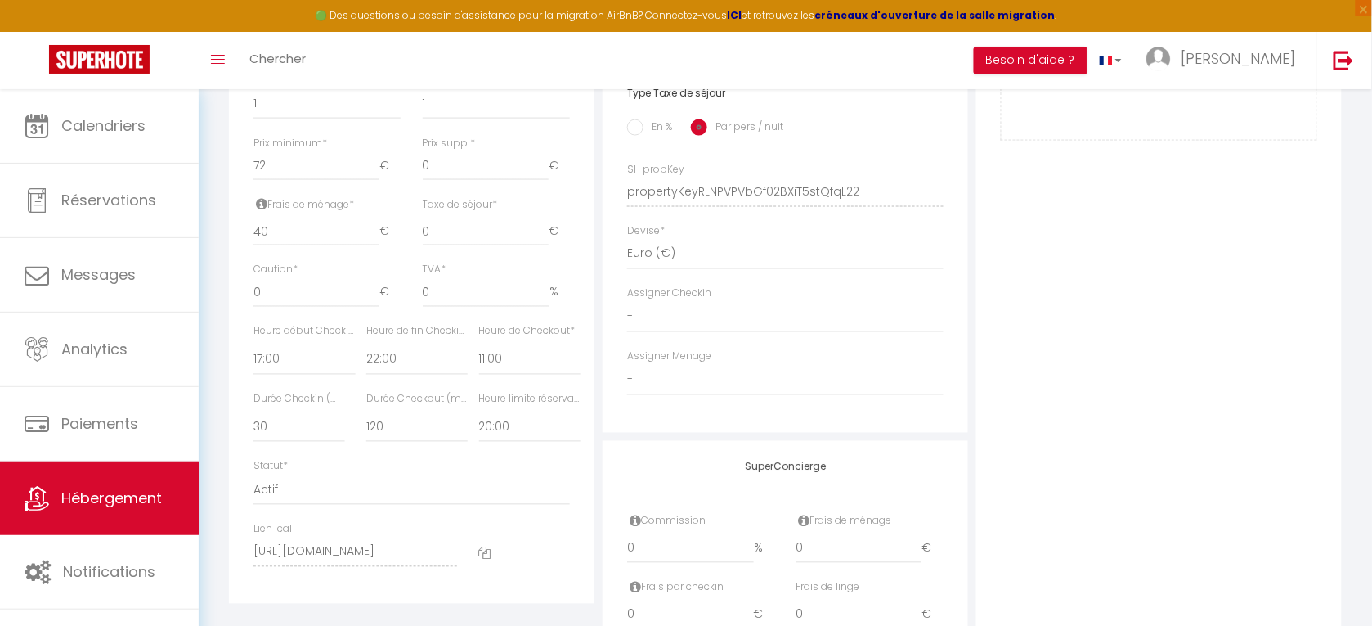
scroll to position [668, 0]
click at [452, 370] on select "00:00 00:15 00:30 00:45 01:00 01:15 01:30 01:45 02:00 02:15 02:30 02:45 03:00" at bounding box center [417, 358] width 102 height 31
select select "21:00"
click at [366, 357] on select "00:00 00:15 00:30 00:45 01:00 01:15 01:30 01:45 02:00 02:15 02:30 02:45 03:00" at bounding box center [417, 358] width 102 height 31
select select
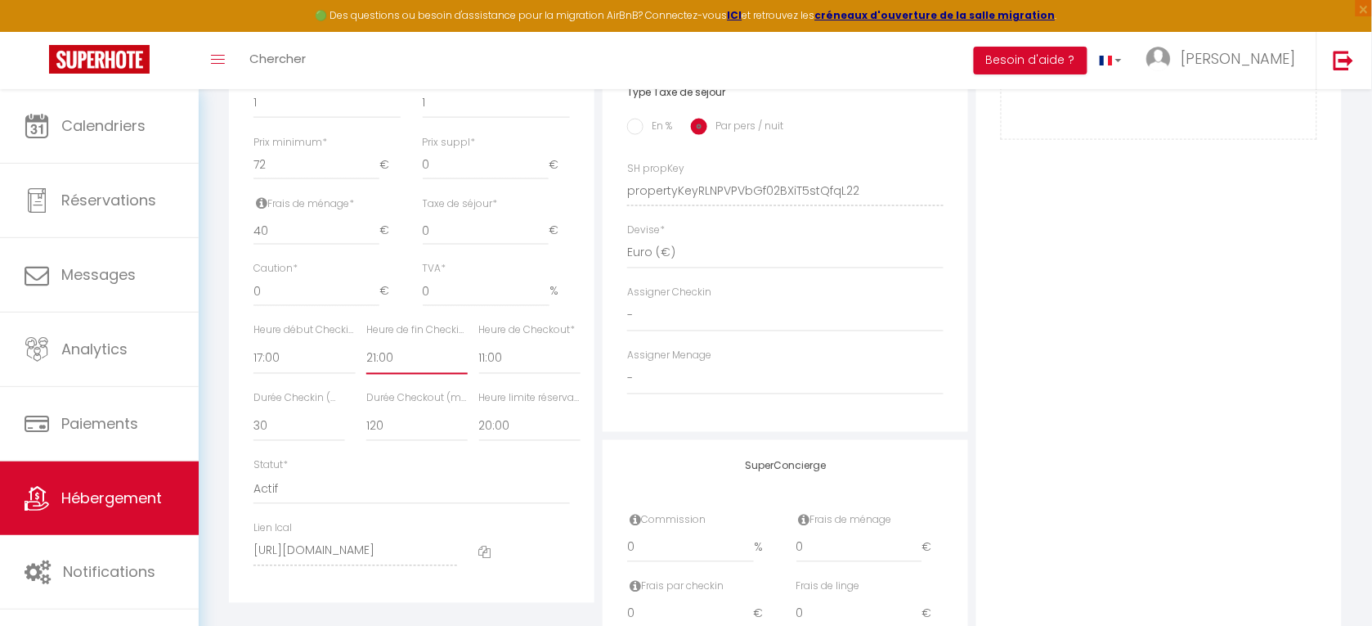
checkbox input "false"
click at [333, 375] on select "00:00 00:15 00:30 00:45 01:00 01:15 01:30 01:45 02:00 02:15 02:30 02:45 03:00" at bounding box center [304, 358] width 102 height 31
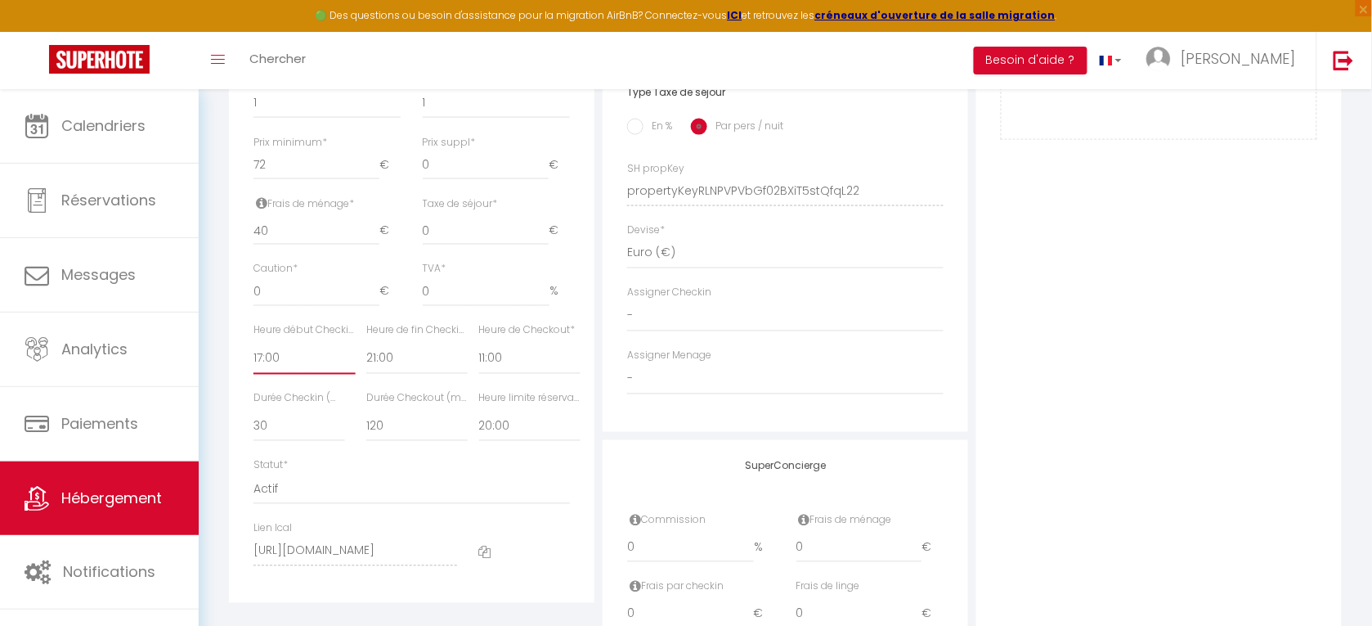
select select "16:45"
click at [253, 357] on select "00:00 00:15 00:30 00:45 01:00 01:15 01:30 01:45 02:00 02:15 02:30 02:45 03:00" at bounding box center [304, 358] width 102 height 31
select select
checkbox input "false"
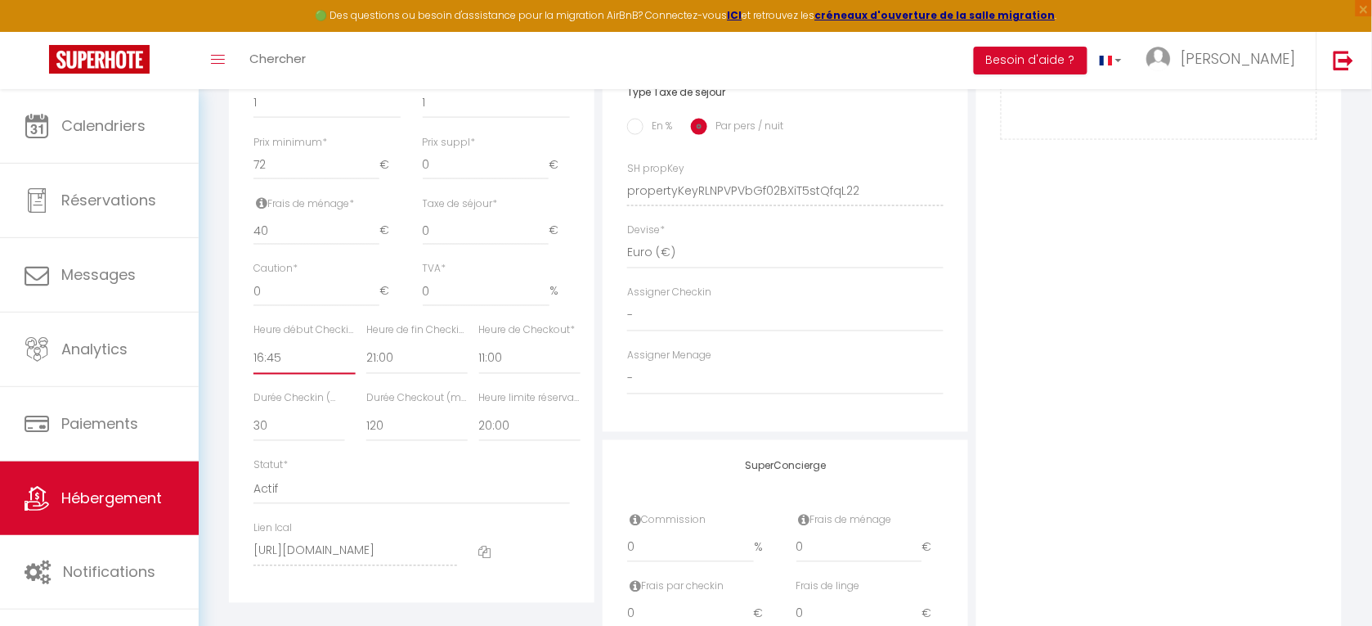
checkbox input "false"
click at [334, 373] on select "00:00 00:15 00:30 00:45 01:00 01:15 01:30 01:45 02:00 02:15 02:30 02:45 03:00" at bounding box center [304, 358] width 102 height 31
select select "17:00"
click at [253, 357] on select "00:00 00:15 00:30 00:45 01:00 01:15 01:30 01:45 02:00 02:15 02:30 02:45 03:00" at bounding box center [304, 358] width 102 height 31
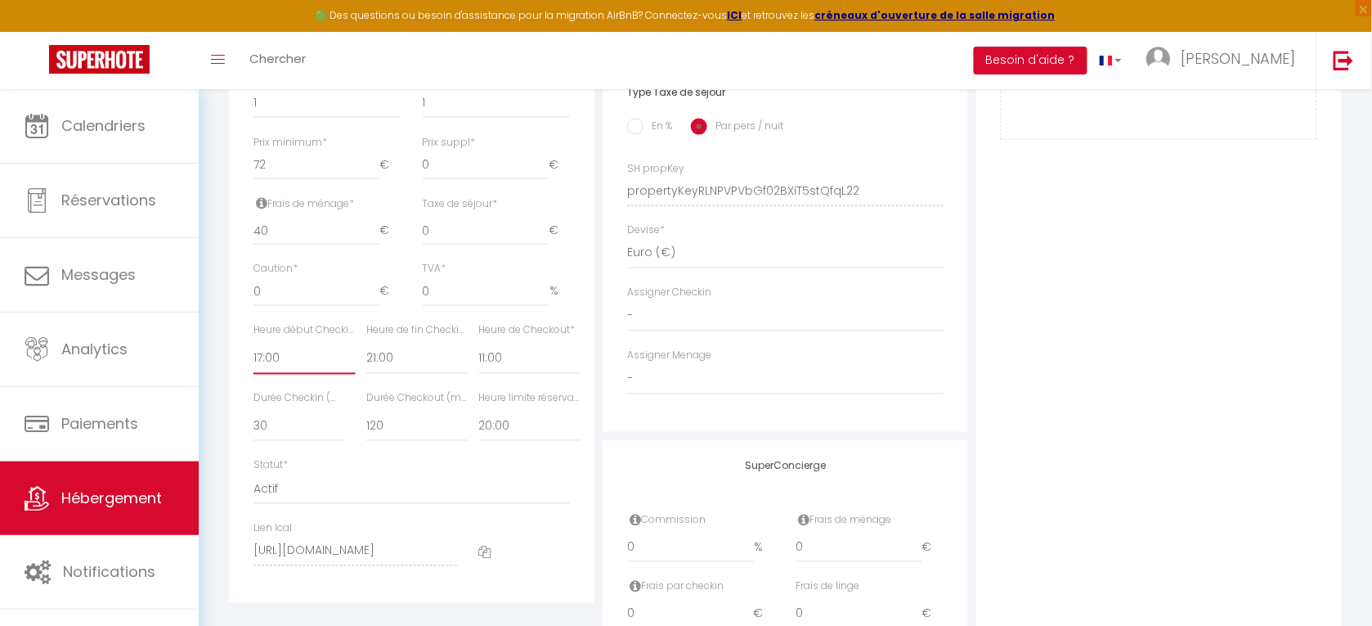
select select
checkbox input "false"
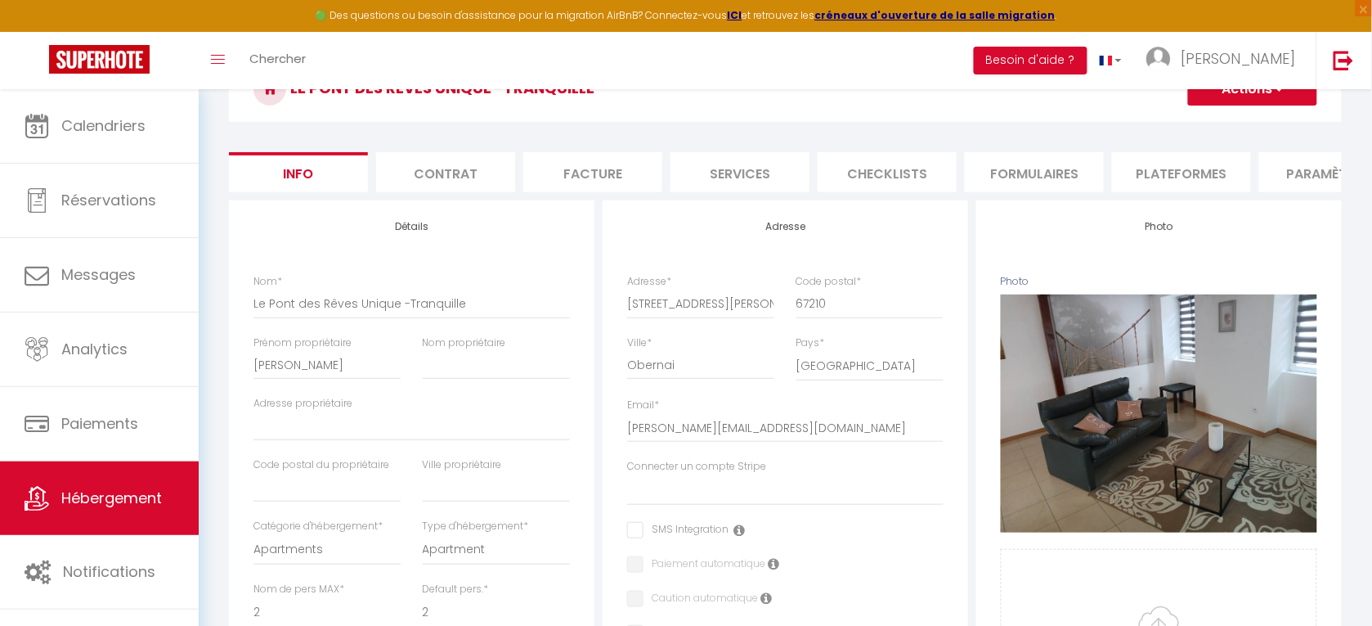
scroll to position [0, 0]
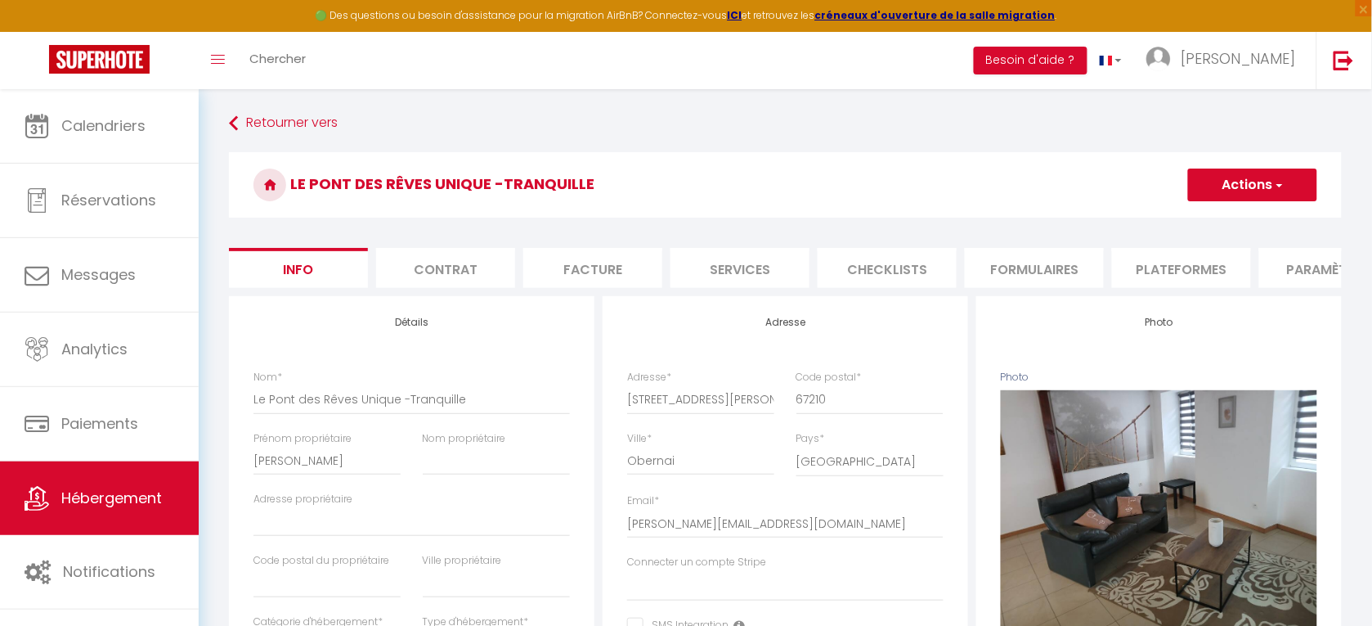
click at [1274, 180] on span "button" at bounding box center [1278, 185] width 11 height 16
click at [1183, 217] on input "Enregistrer" at bounding box center [1188, 221] width 61 height 16
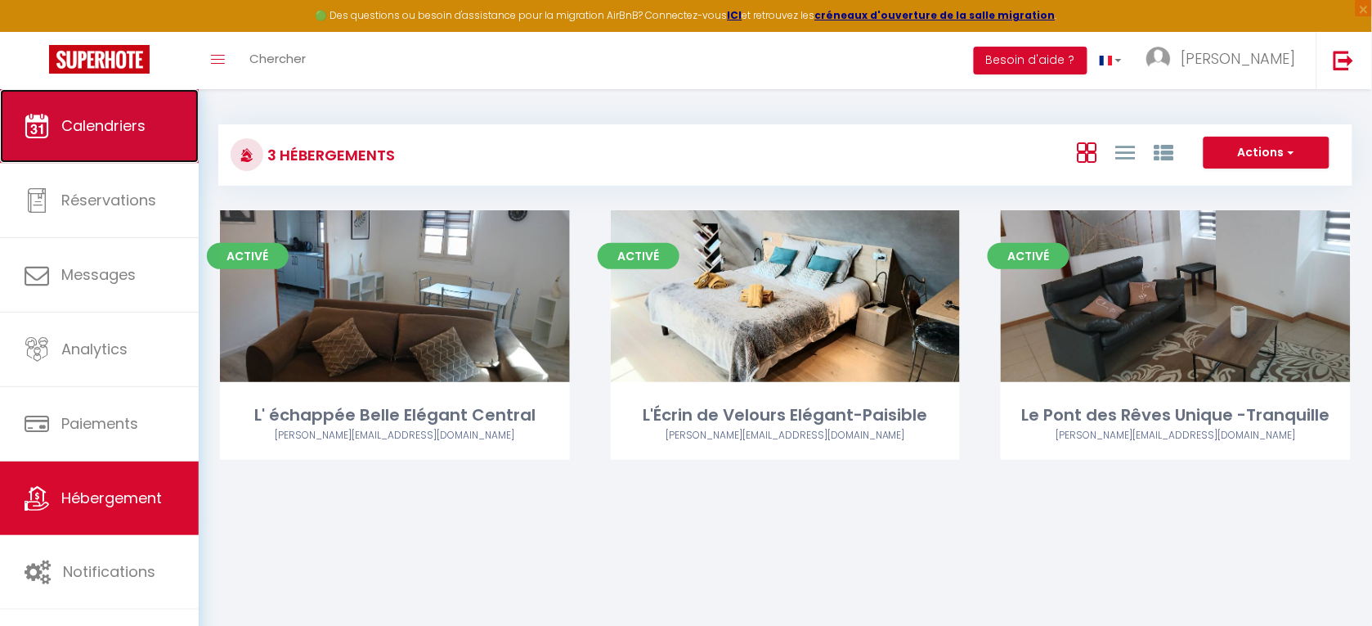
click at [112, 121] on span "Calendriers" at bounding box center [103, 125] width 84 height 20
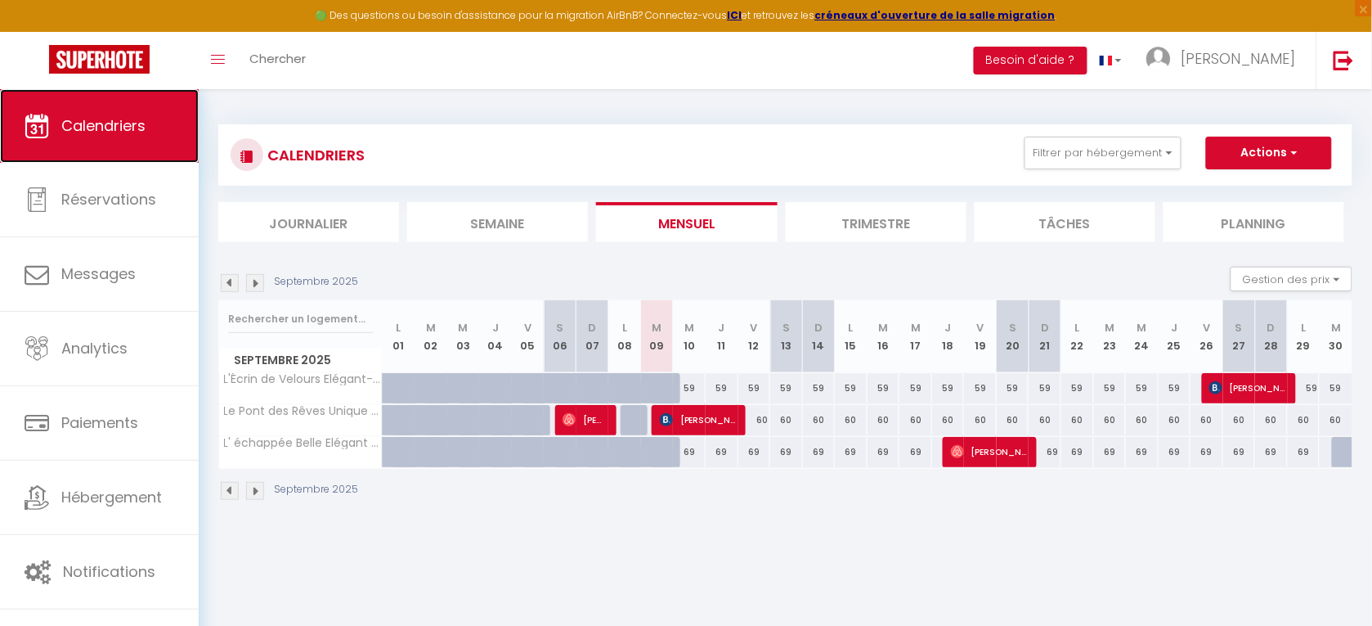
click at [106, 120] on span "Calendriers" at bounding box center [103, 125] width 84 height 20
